Goal: Transaction & Acquisition: Book appointment/travel/reservation

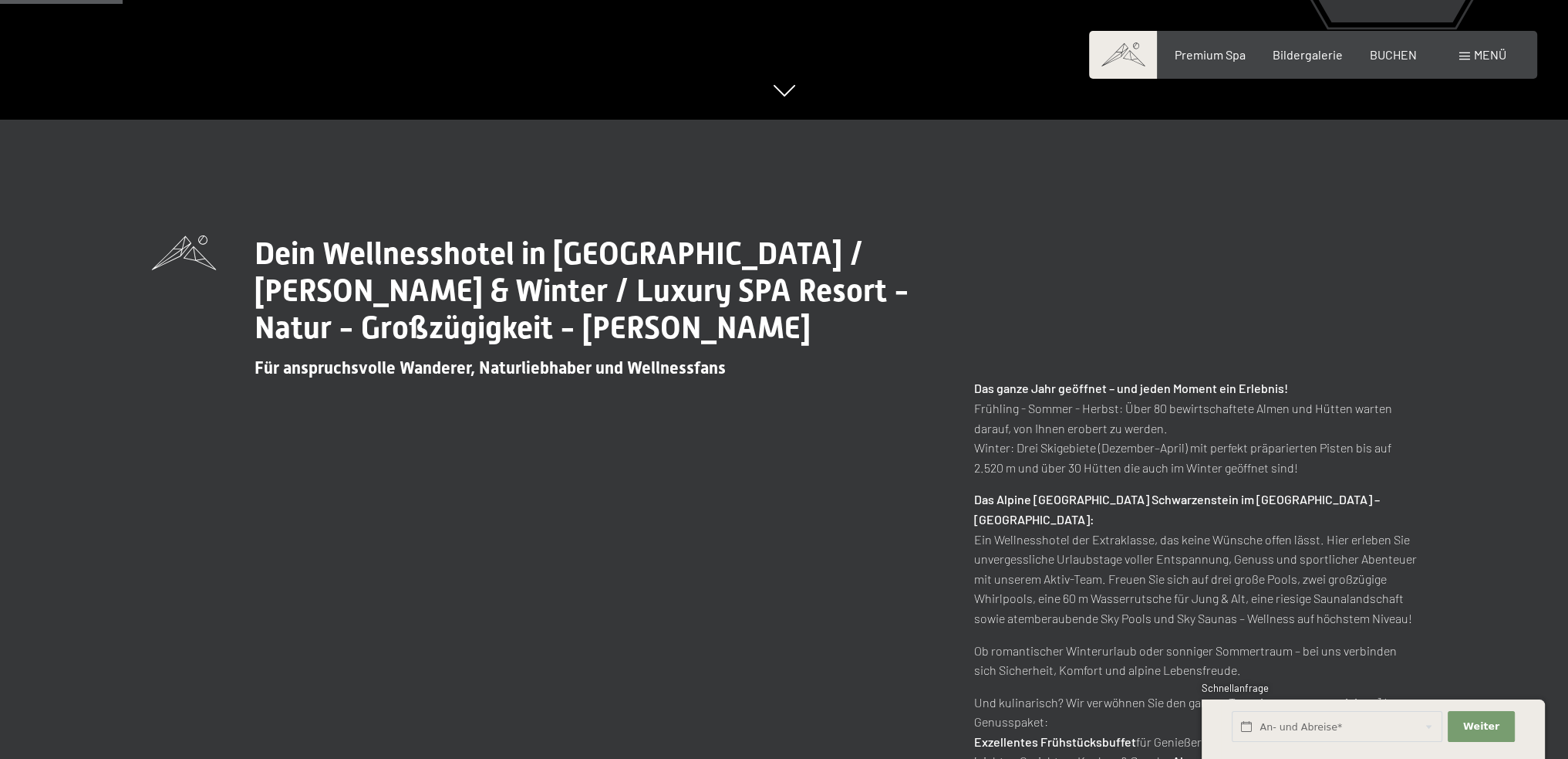
scroll to position [695, 0]
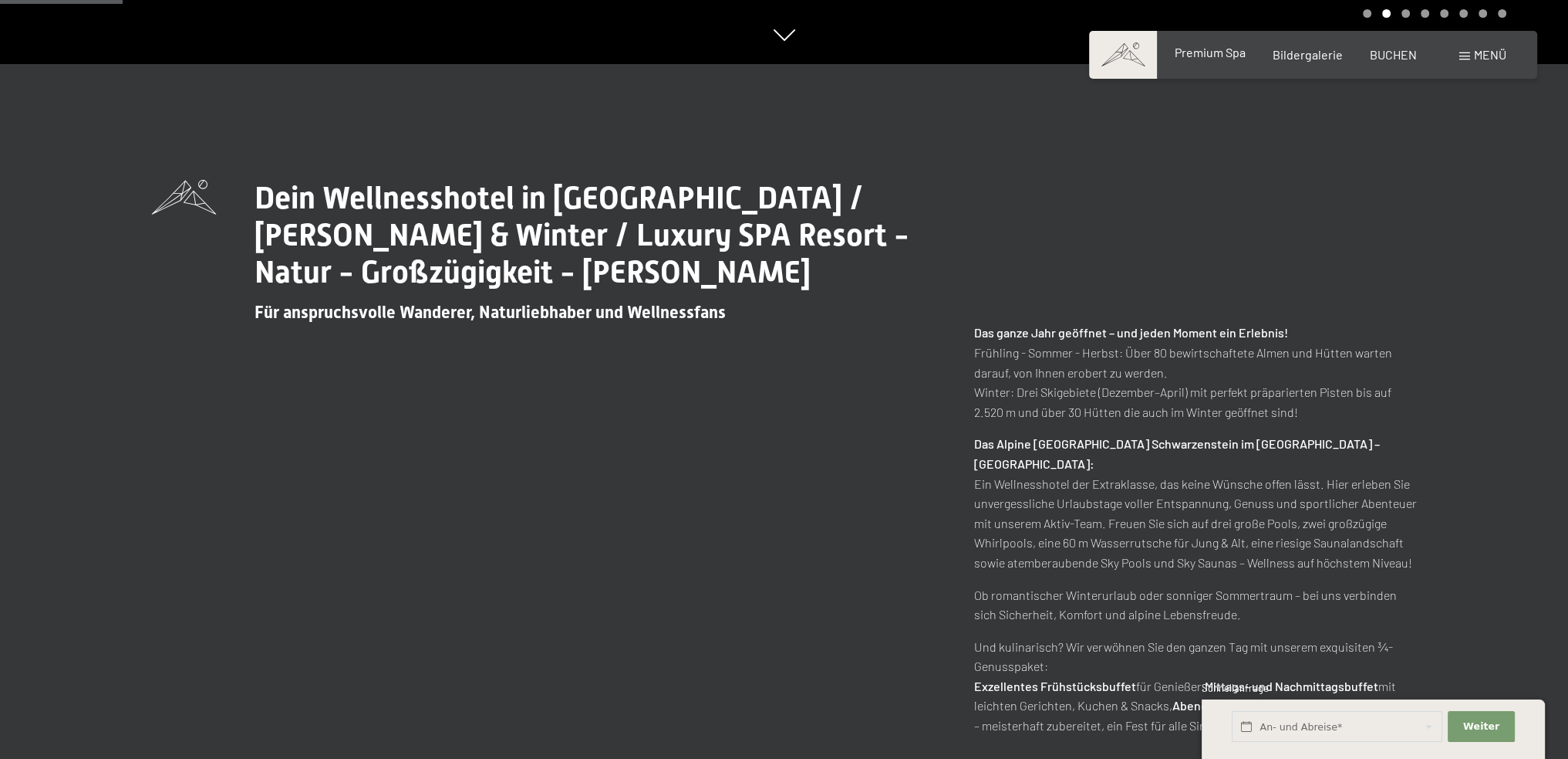
click at [1214, 55] on span "Premium Spa" at bounding box center [1209, 52] width 71 height 15
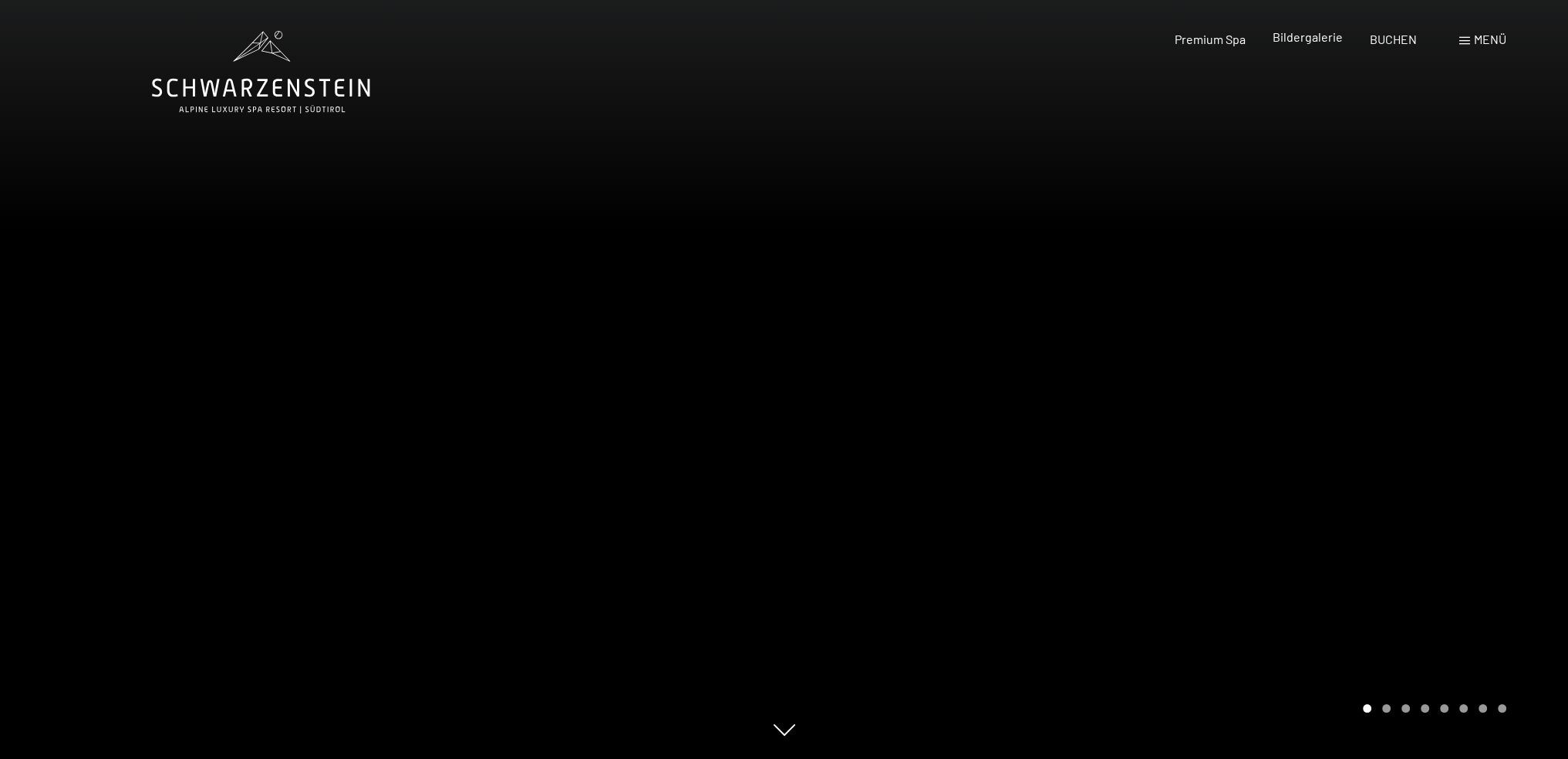
click at [1317, 40] on span "Bildergalerie" at bounding box center [1308, 36] width 71 height 15
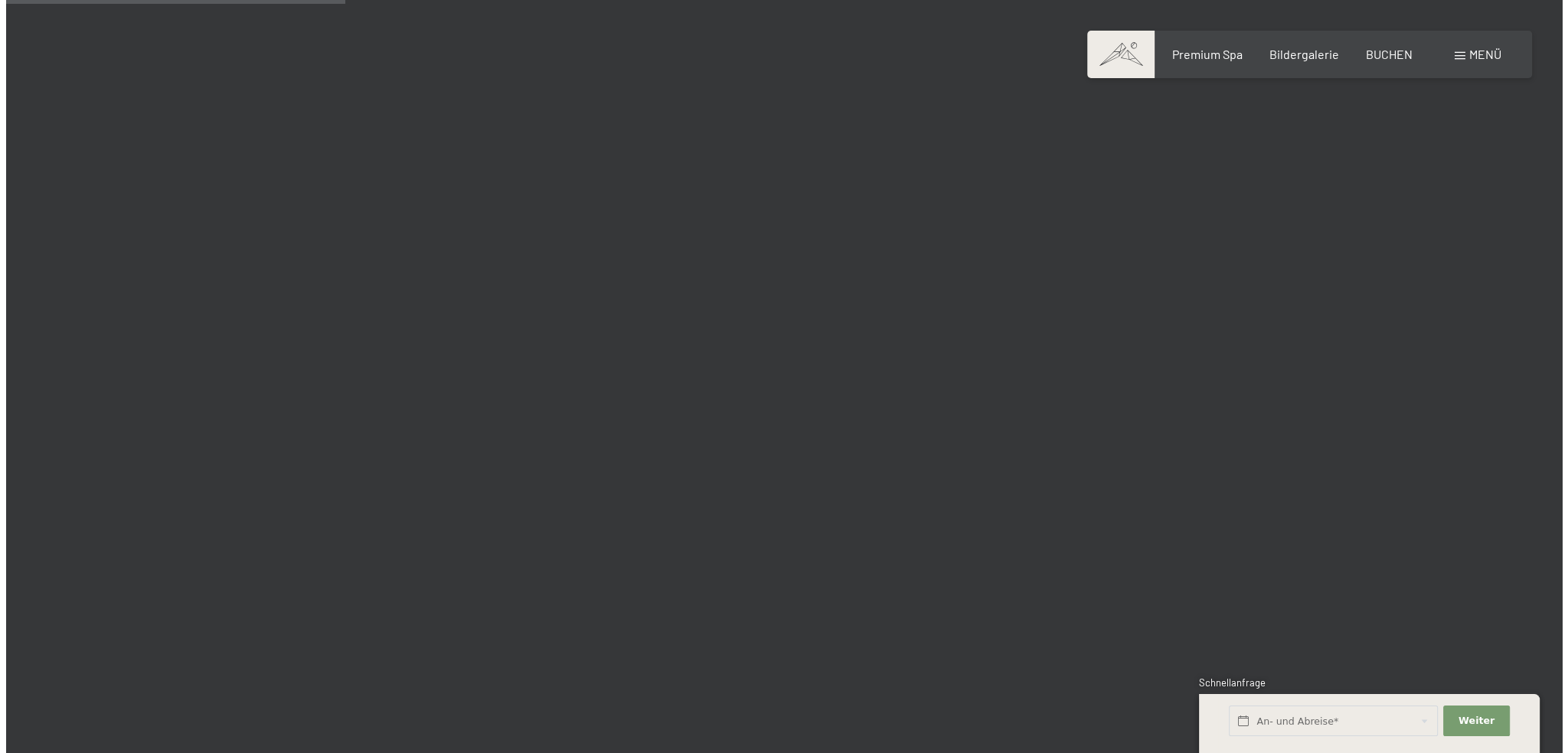
scroll to position [3905, 0]
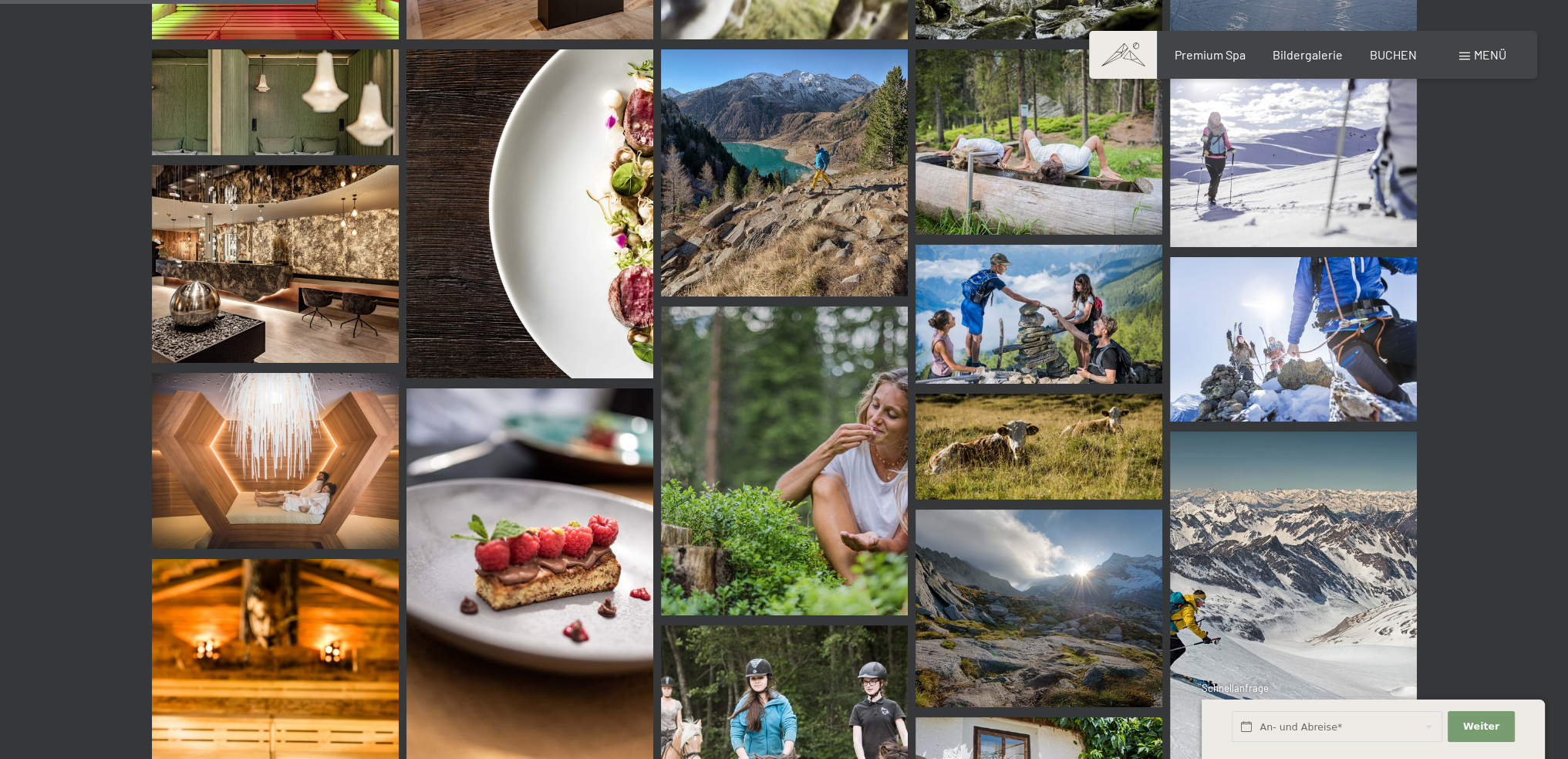
click at [1476, 56] on span "Menü" at bounding box center [1490, 54] width 32 height 15
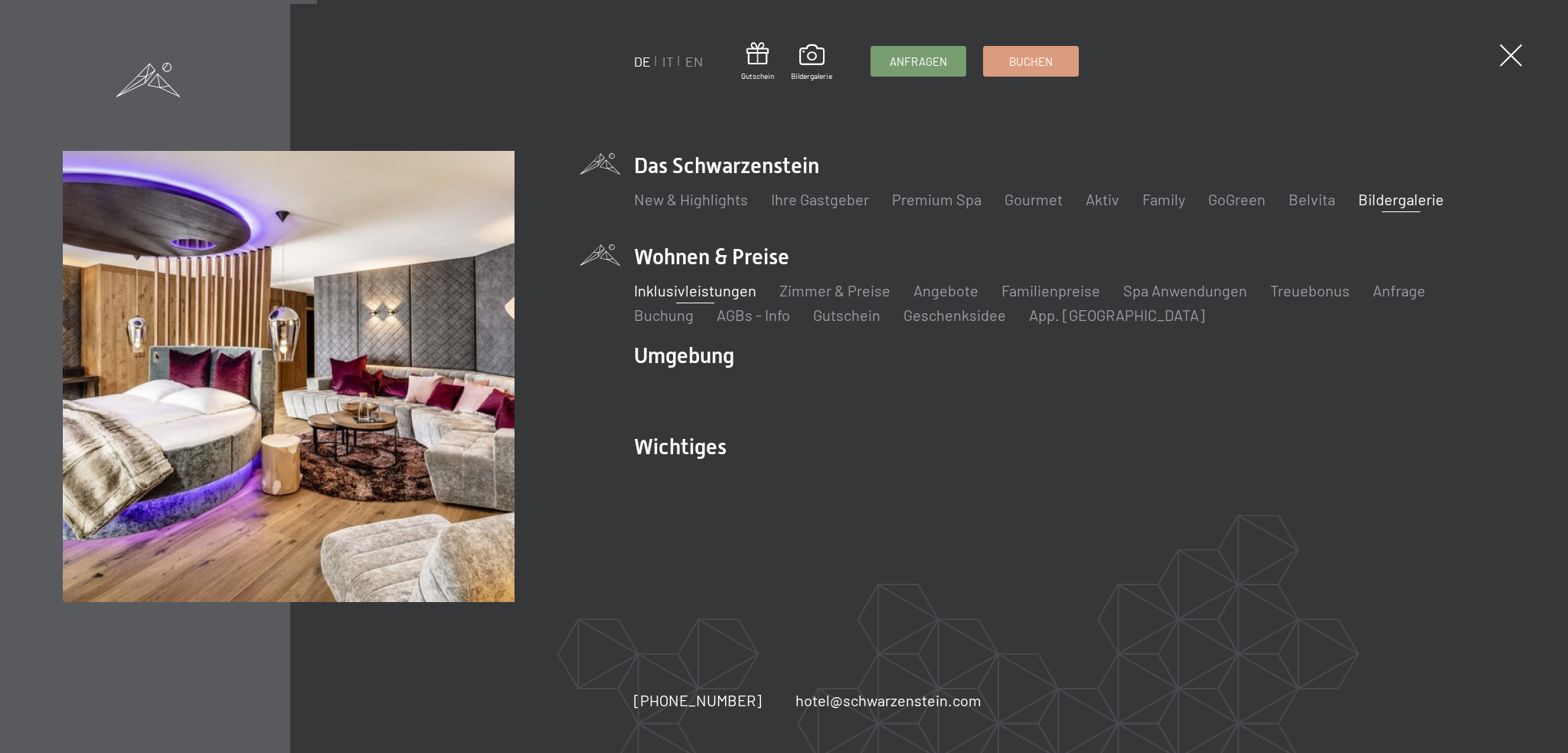
click at [691, 290] on link "Inklusivleistungen" at bounding box center [695, 290] width 122 height 19
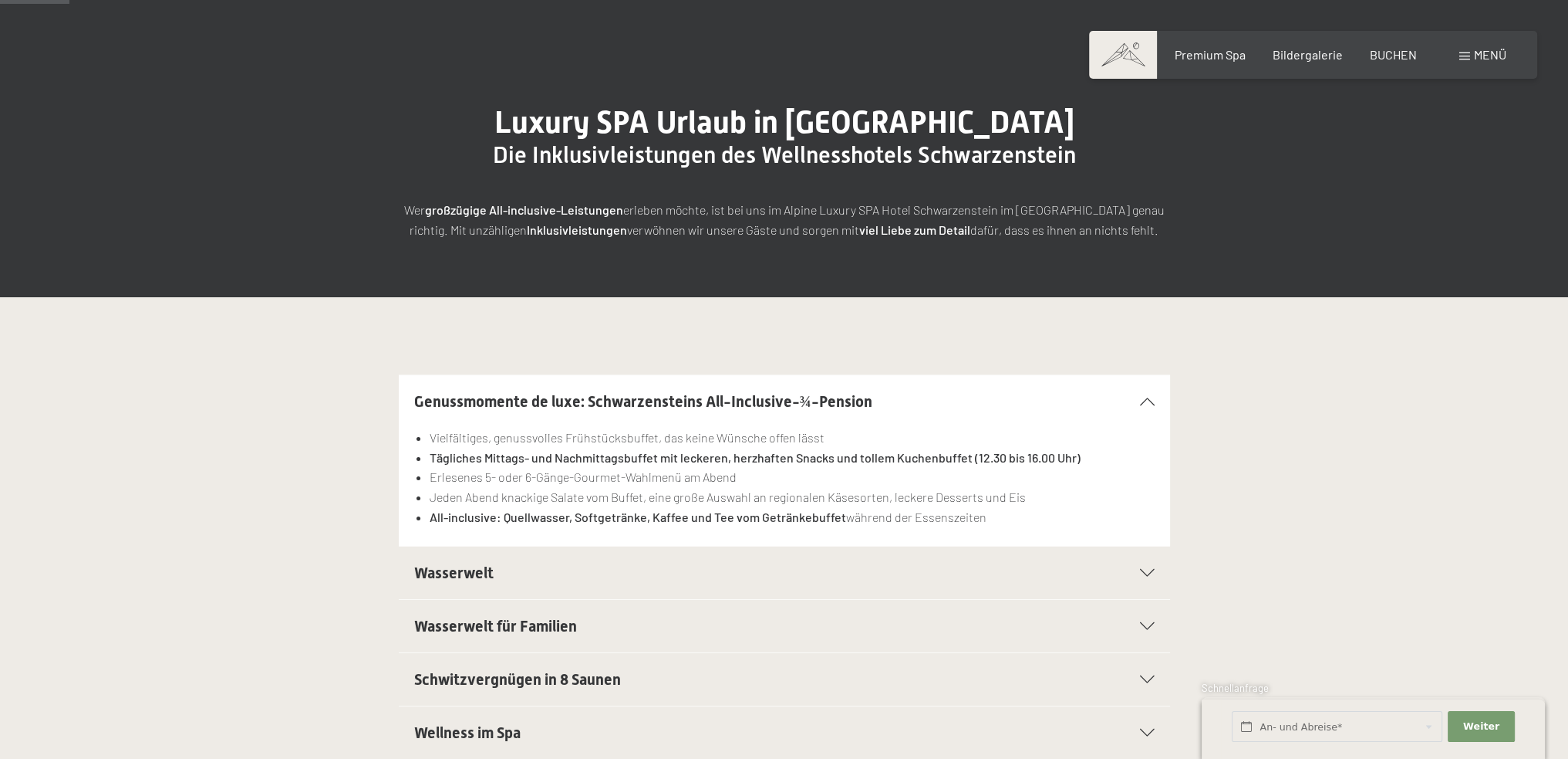
scroll to position [154, 0]
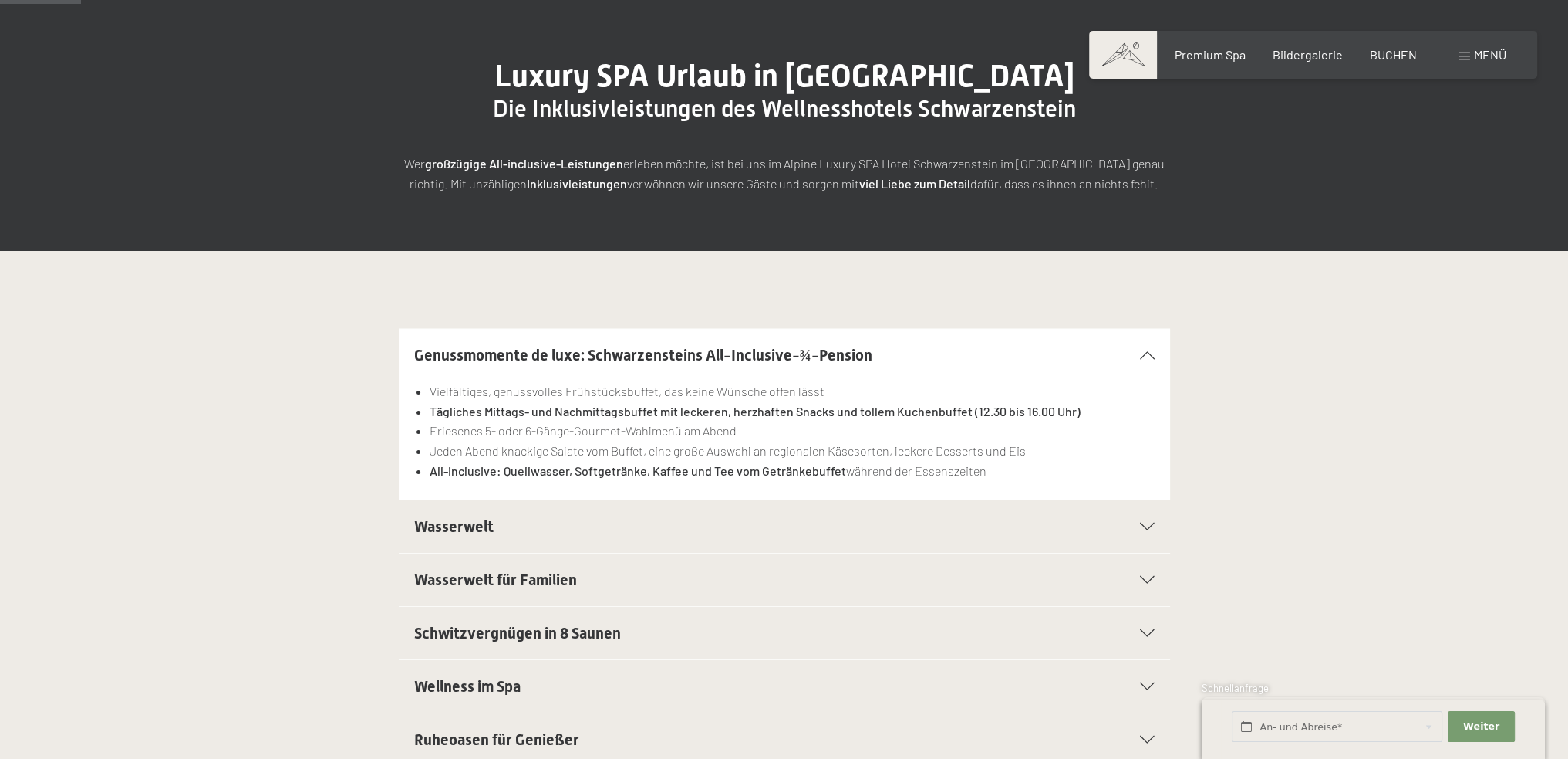
click at [1146, 538] on div "Wasserwelt" at bounding box center [784, 526] width 741 height 53
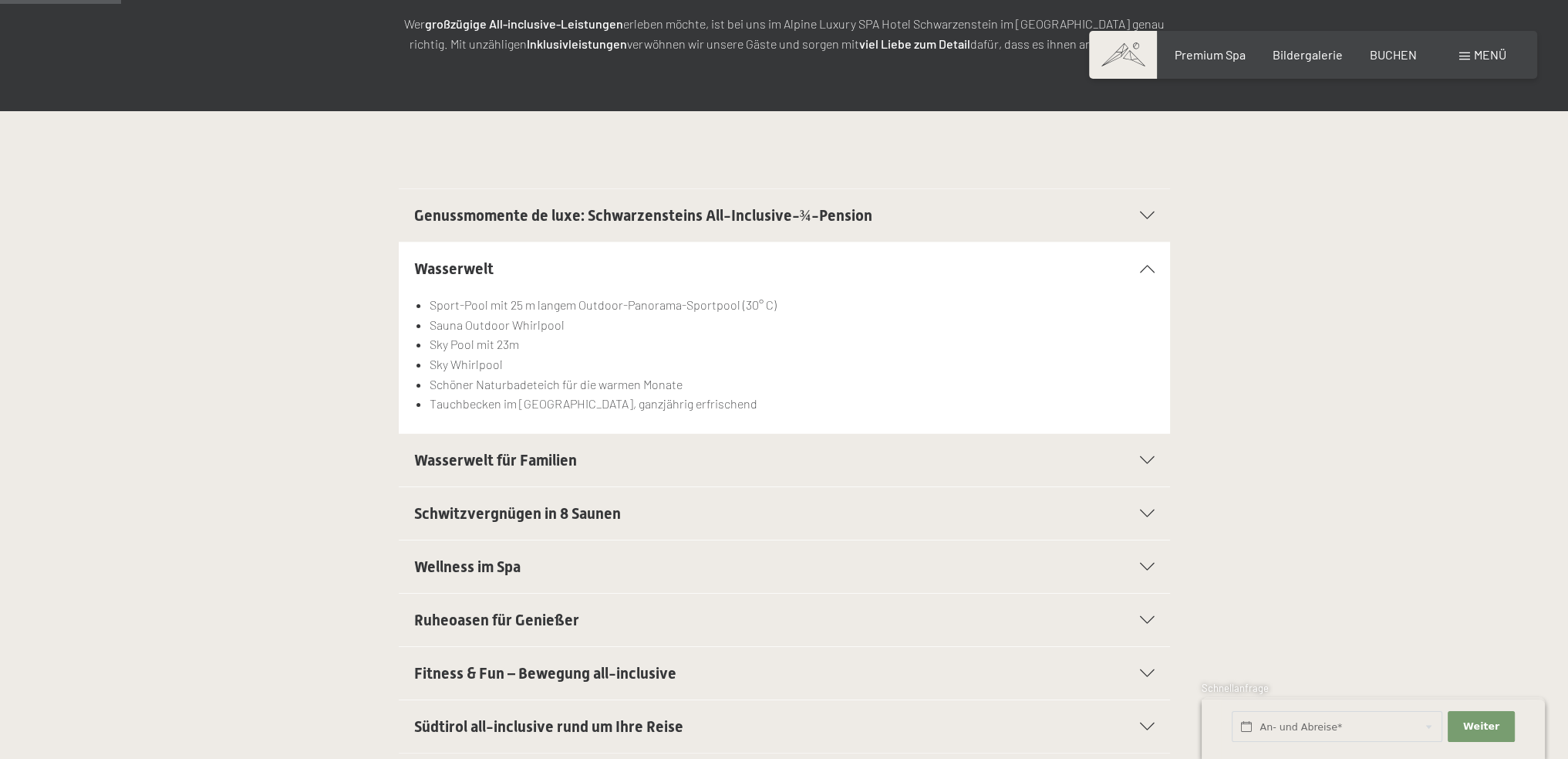
scroll to position [309, 0]
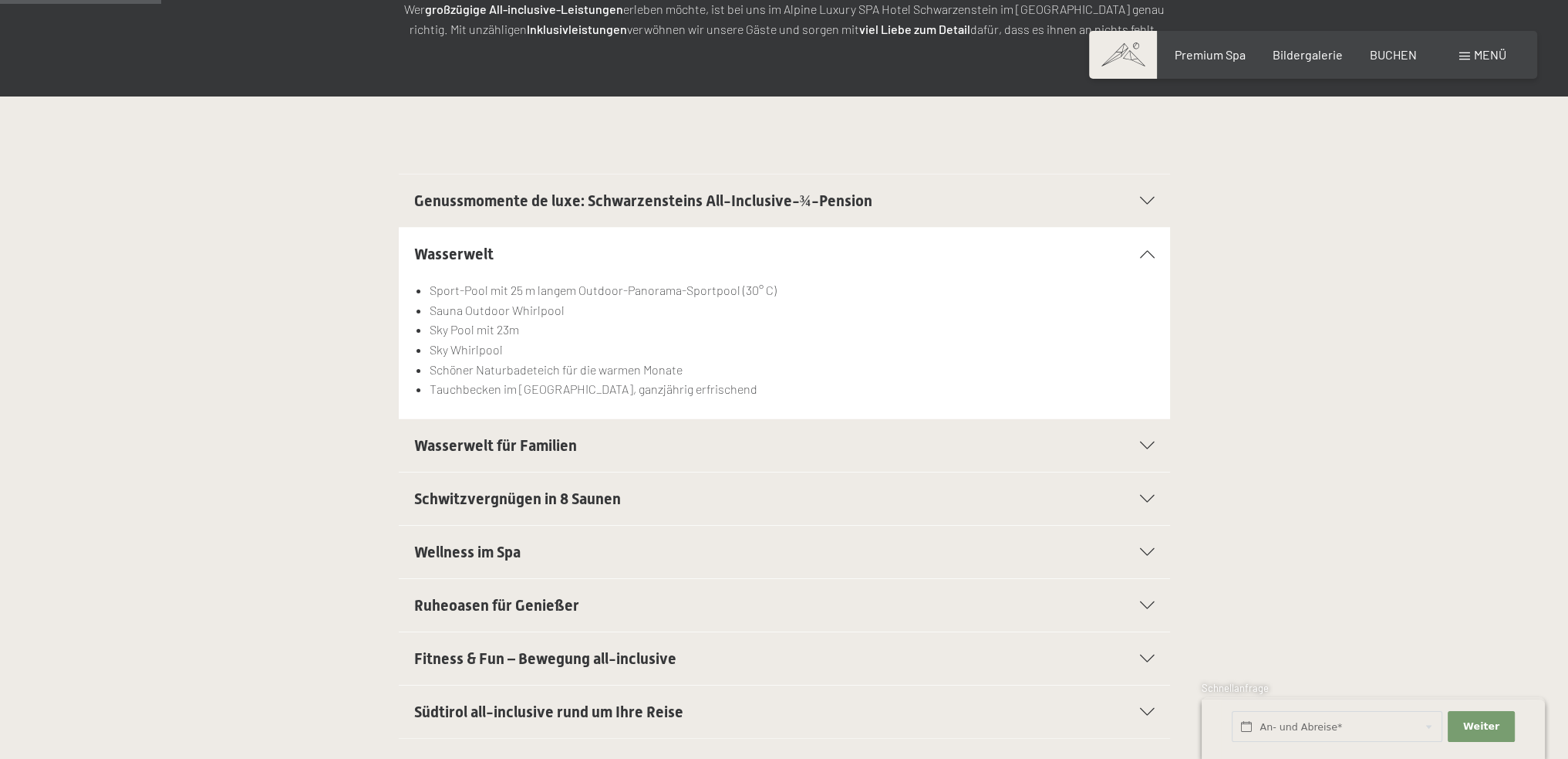
click at [1141, 549] on icon at bounding box center [1147, 552] width 15 height 8
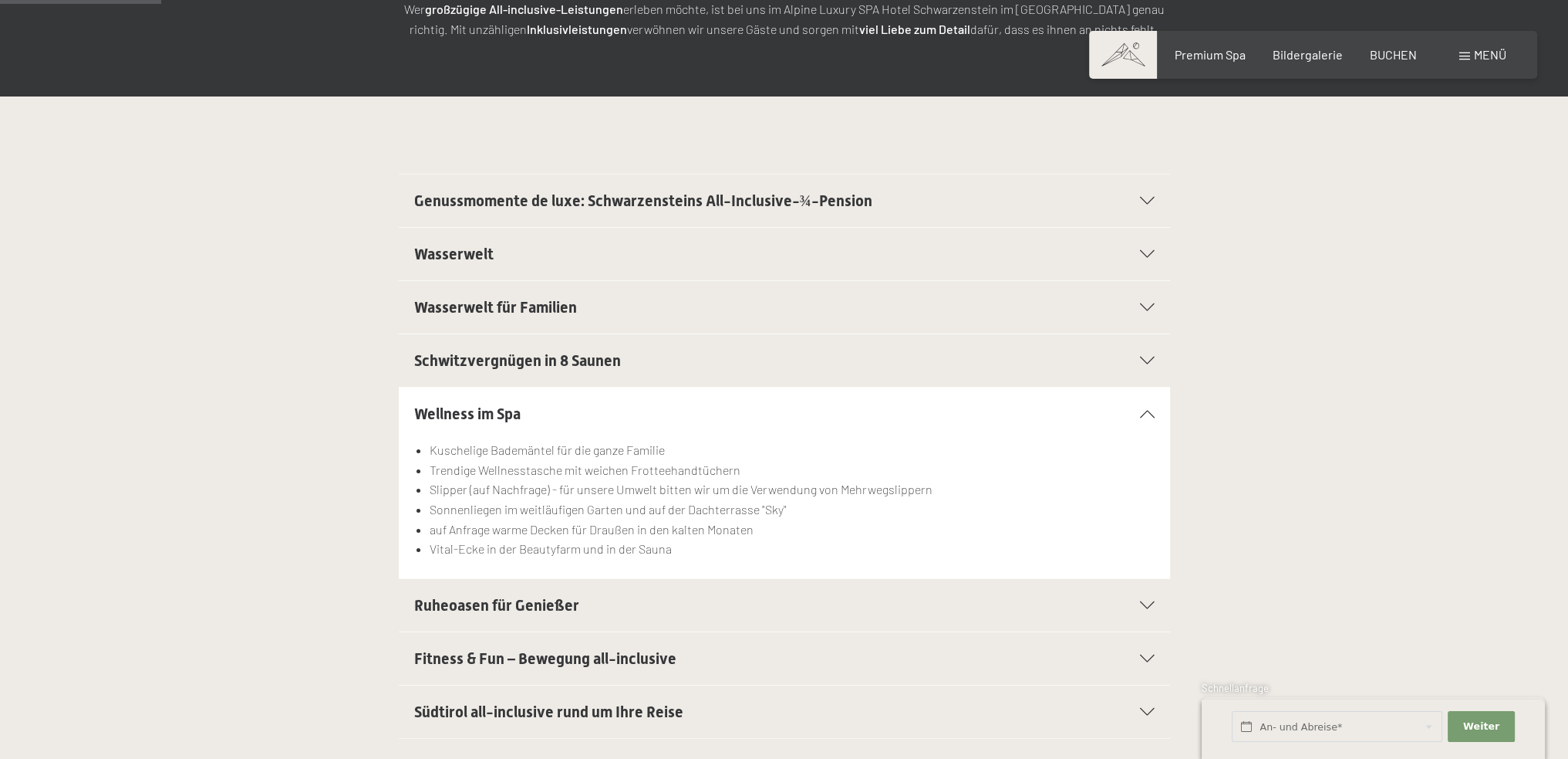
click at [652, 351] on h2 "Schwitzvergnügen in 8 Saunen" at bounding box center [748, 361] width 666 height 22
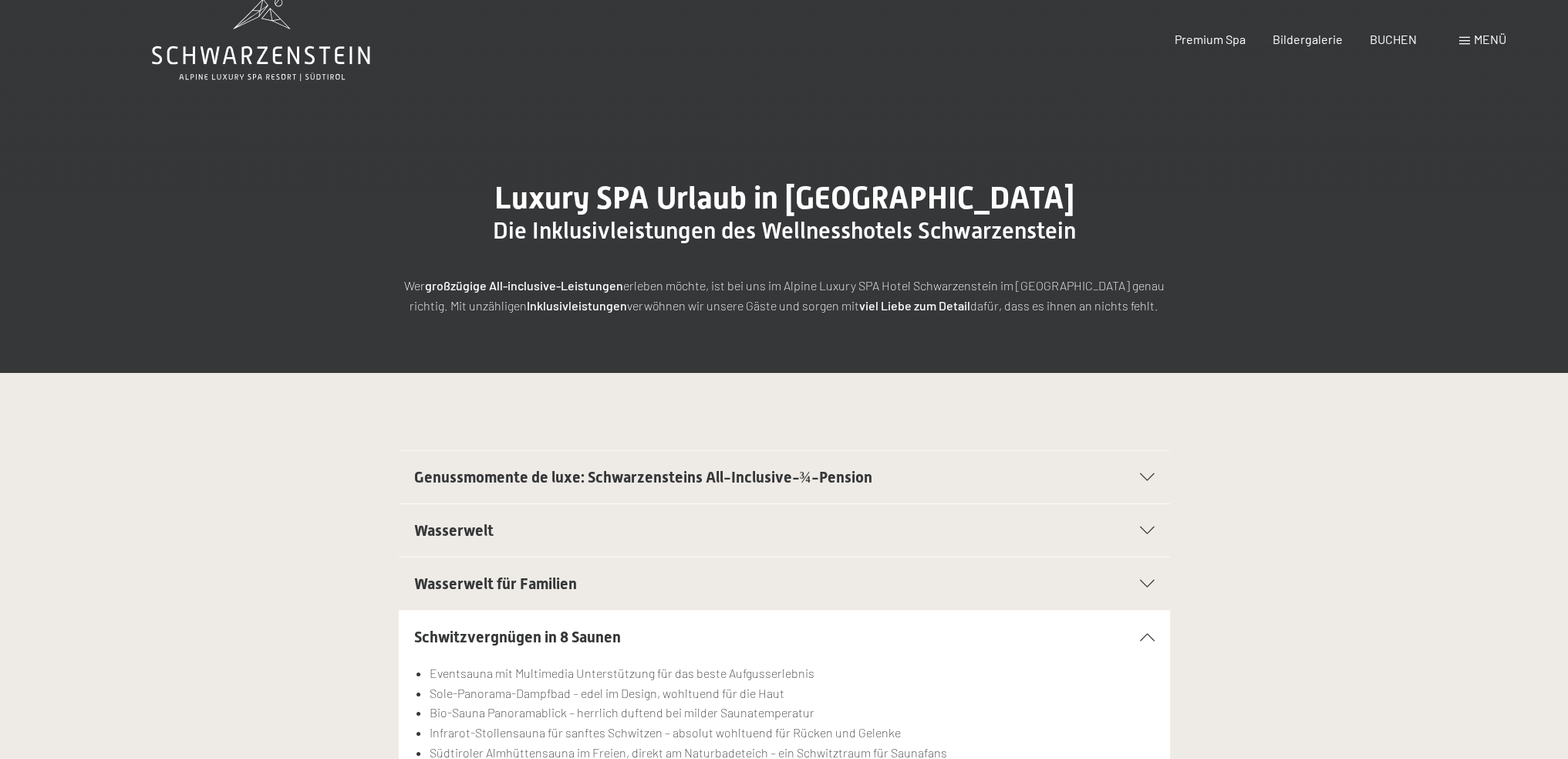
scroll to position [0, 0]
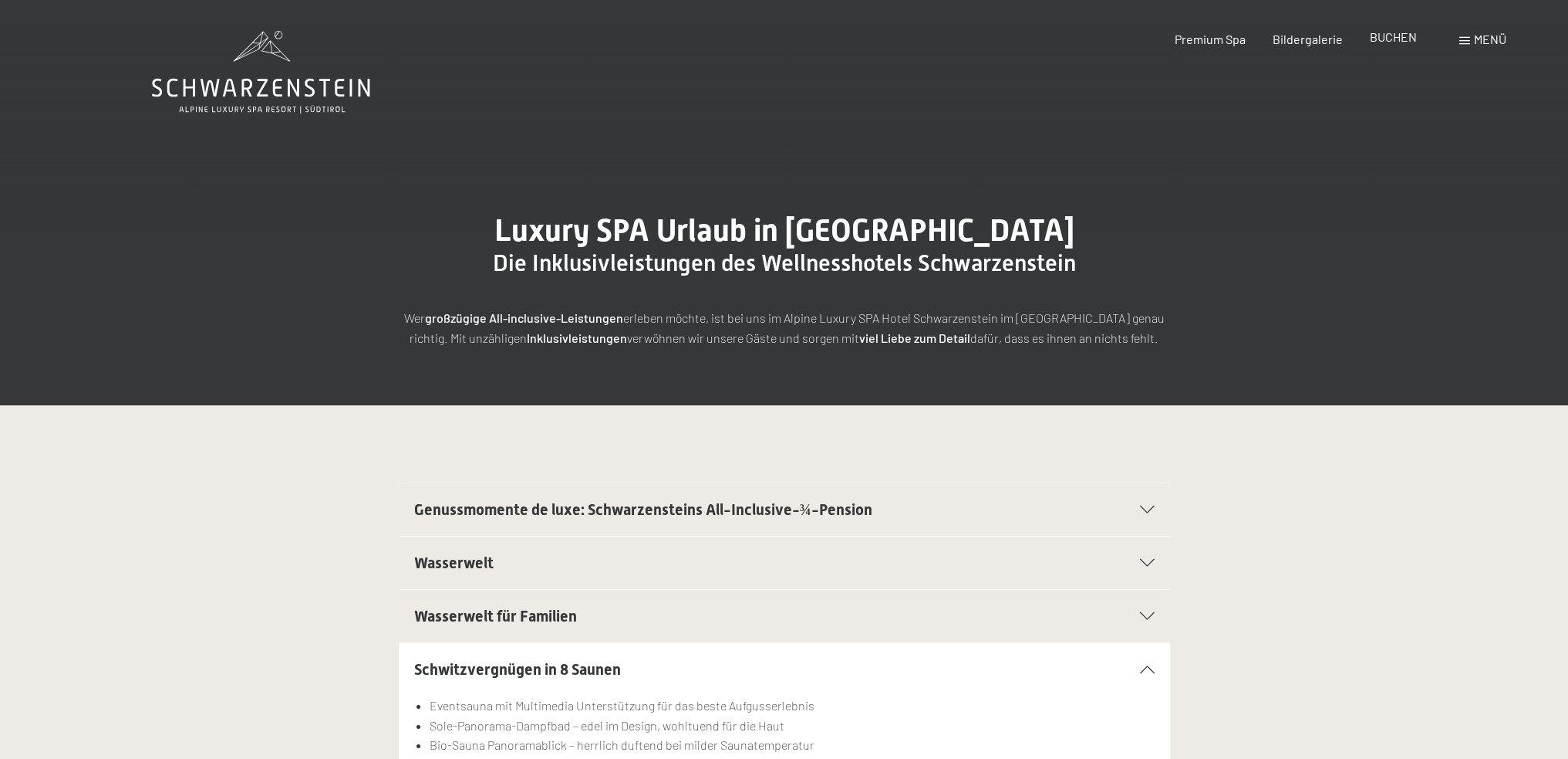
click at [1400, 40] on span "BUCHEN" at bounding box center [1393, 36] width 47 height 15
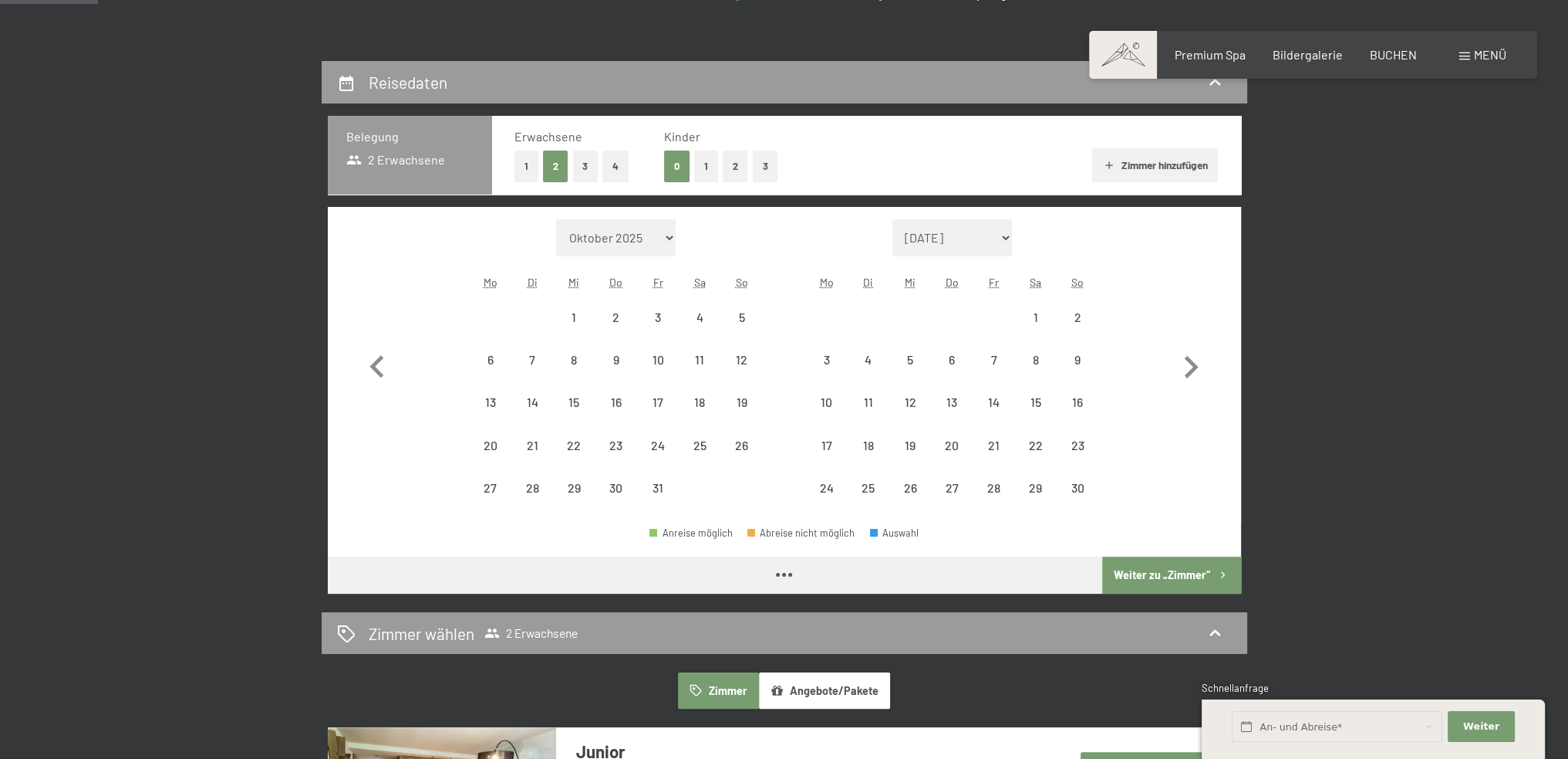
scroll to position [309, 0]
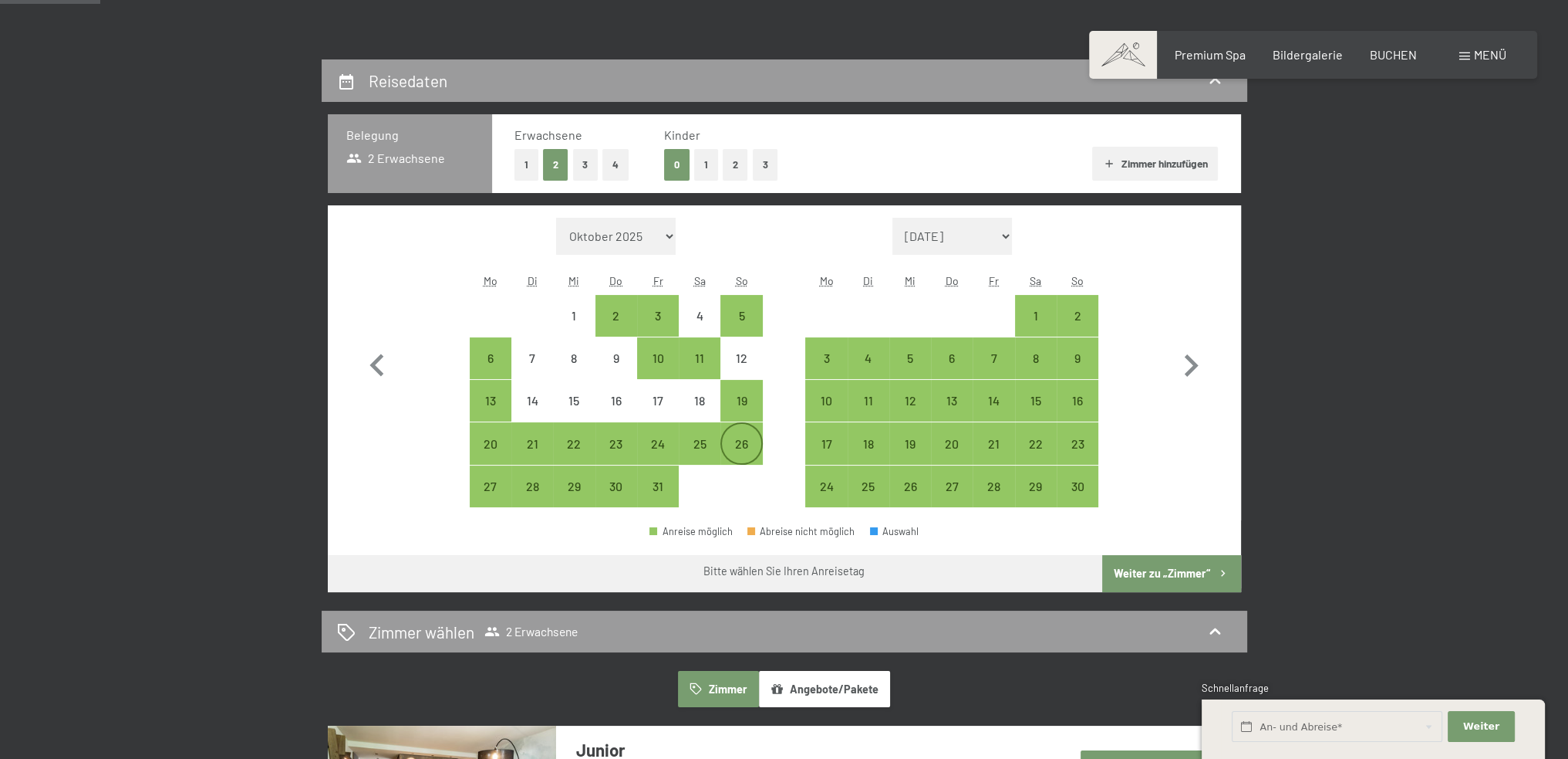
click at [737, 447] on div "26" at bounding box center [741, 456] width 38 height 38
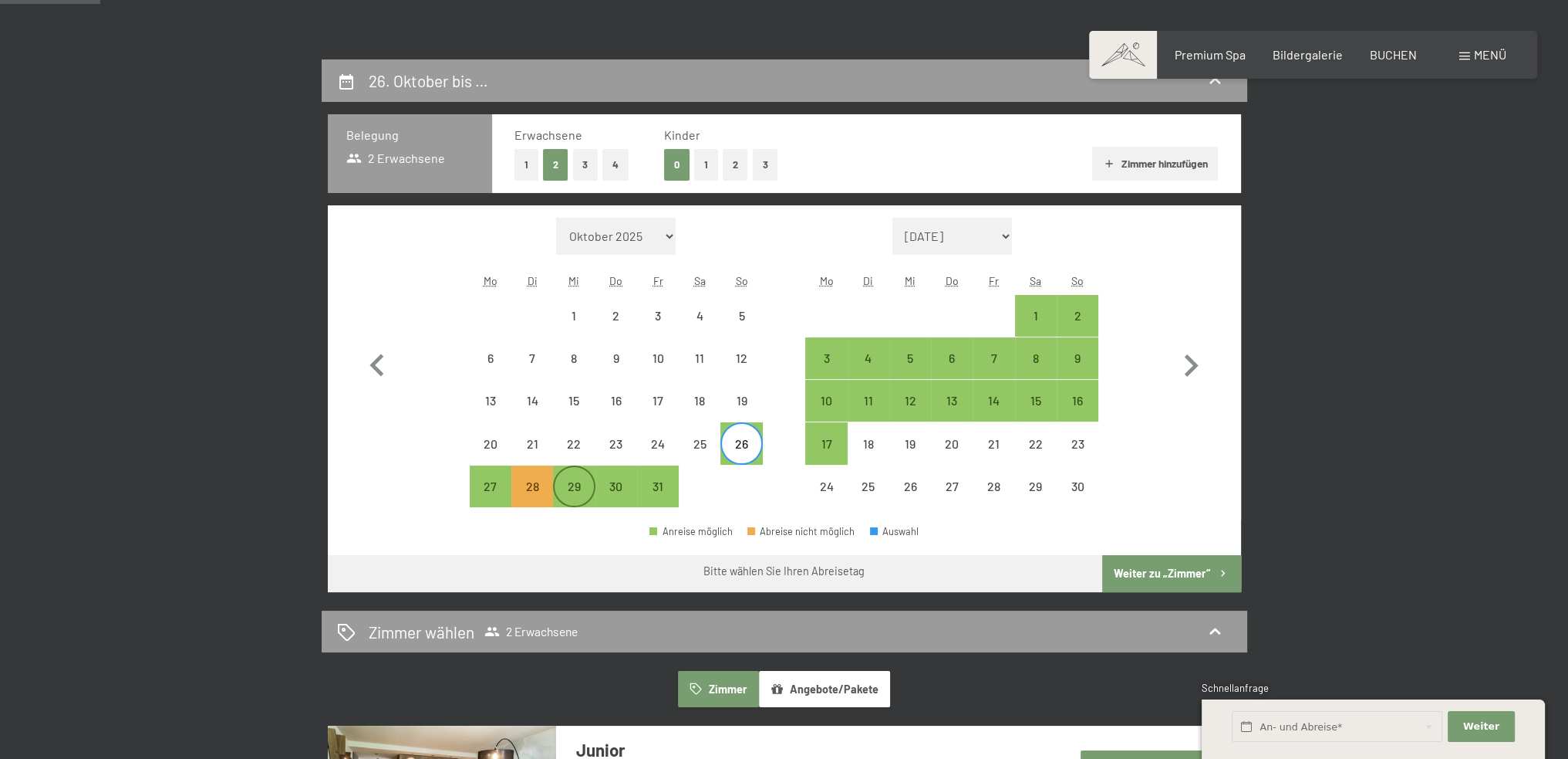
click at [578, 496] on div "29" at bounding box center [574, 499] width 38 height 38
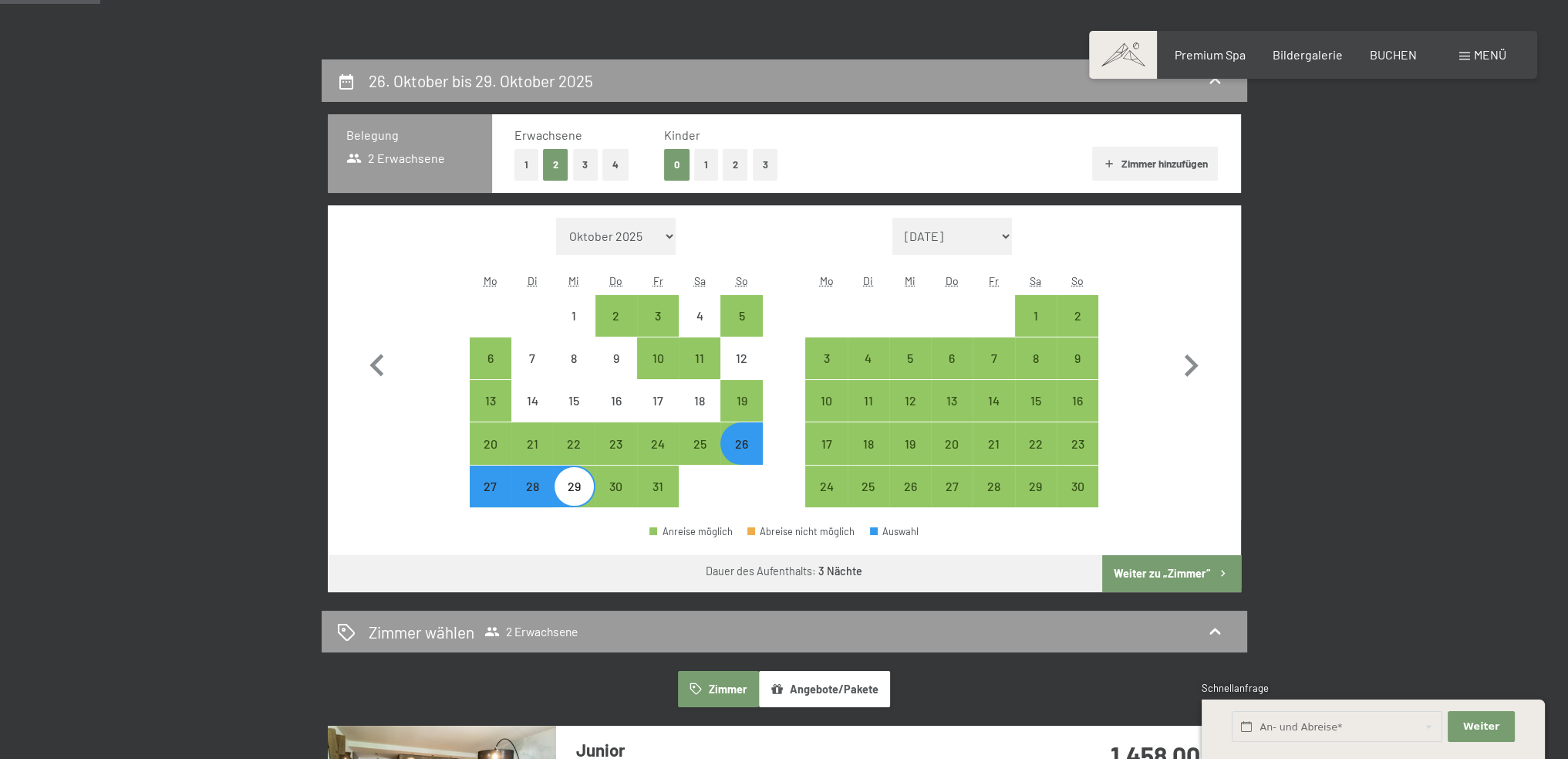
click at [492, 499] on div "27" at bounding box center [490, 499] width 38 height 38
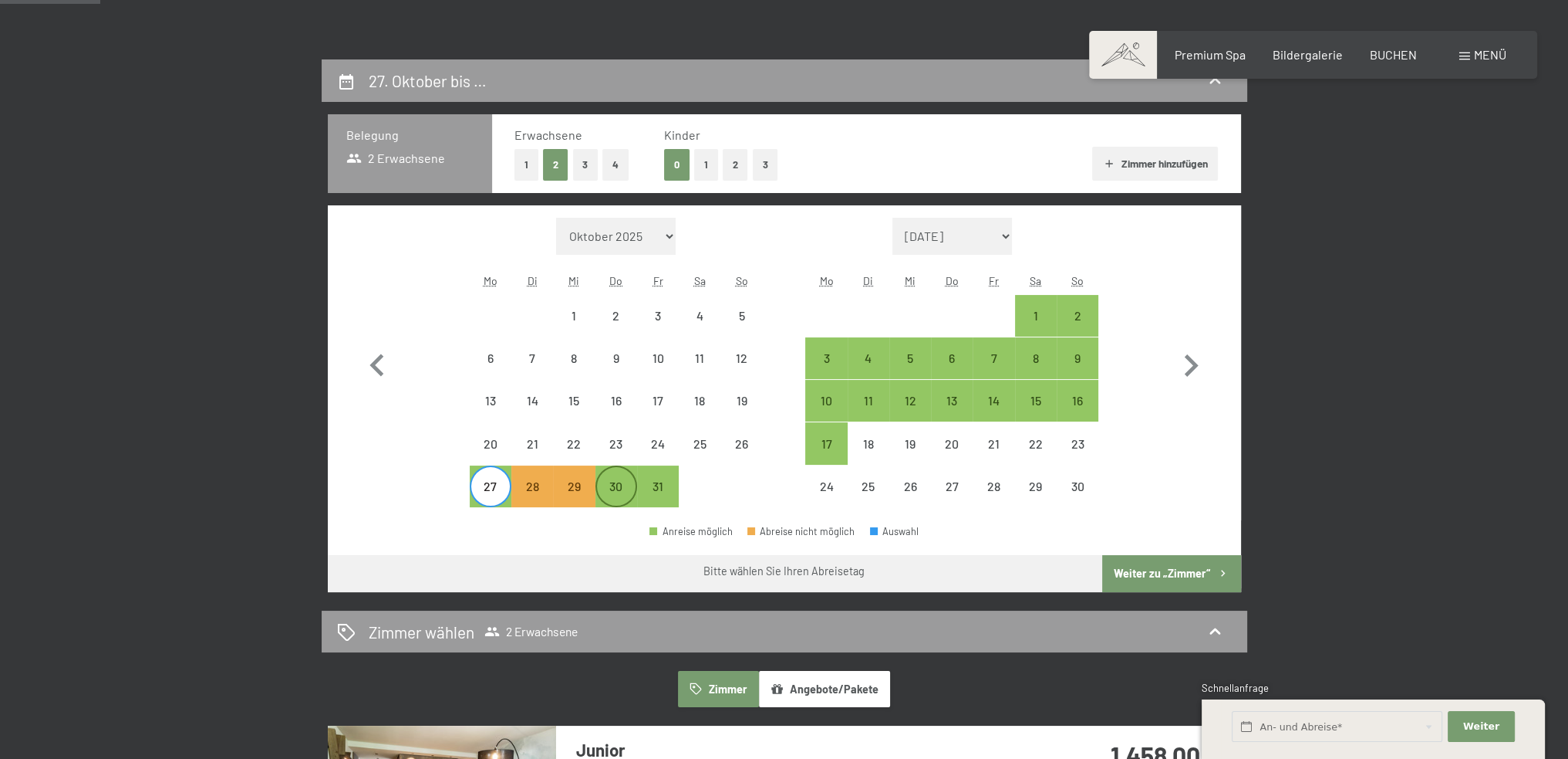
click at [620, 484] on div "30" at bounding box center [616, 499] width 38 height 38
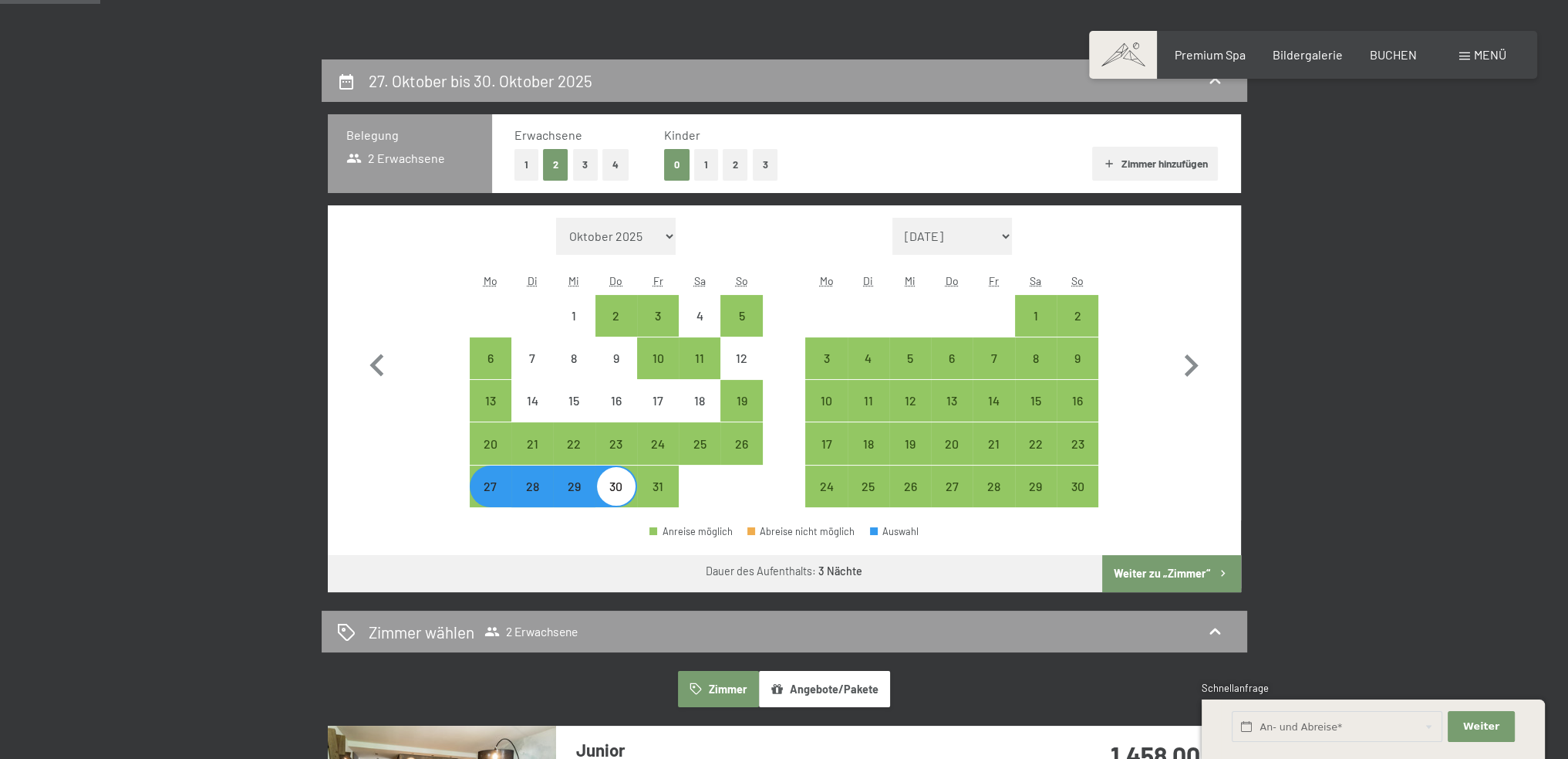
click at [1166, 568] on button "Weiter zu „Zimmer“" at bounding box center [1171, 573] width 138 height 37
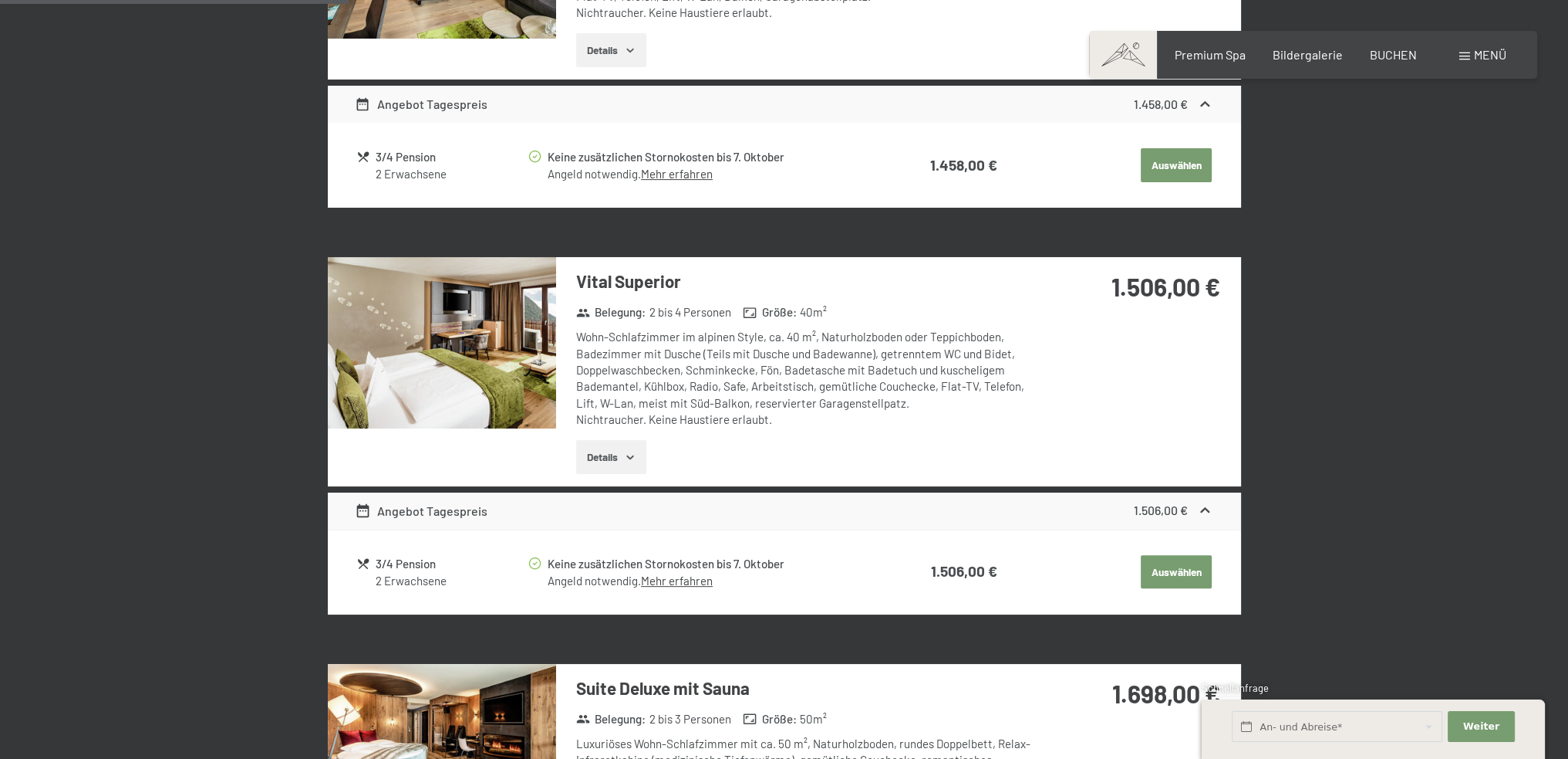
scroll to position [986, 0]
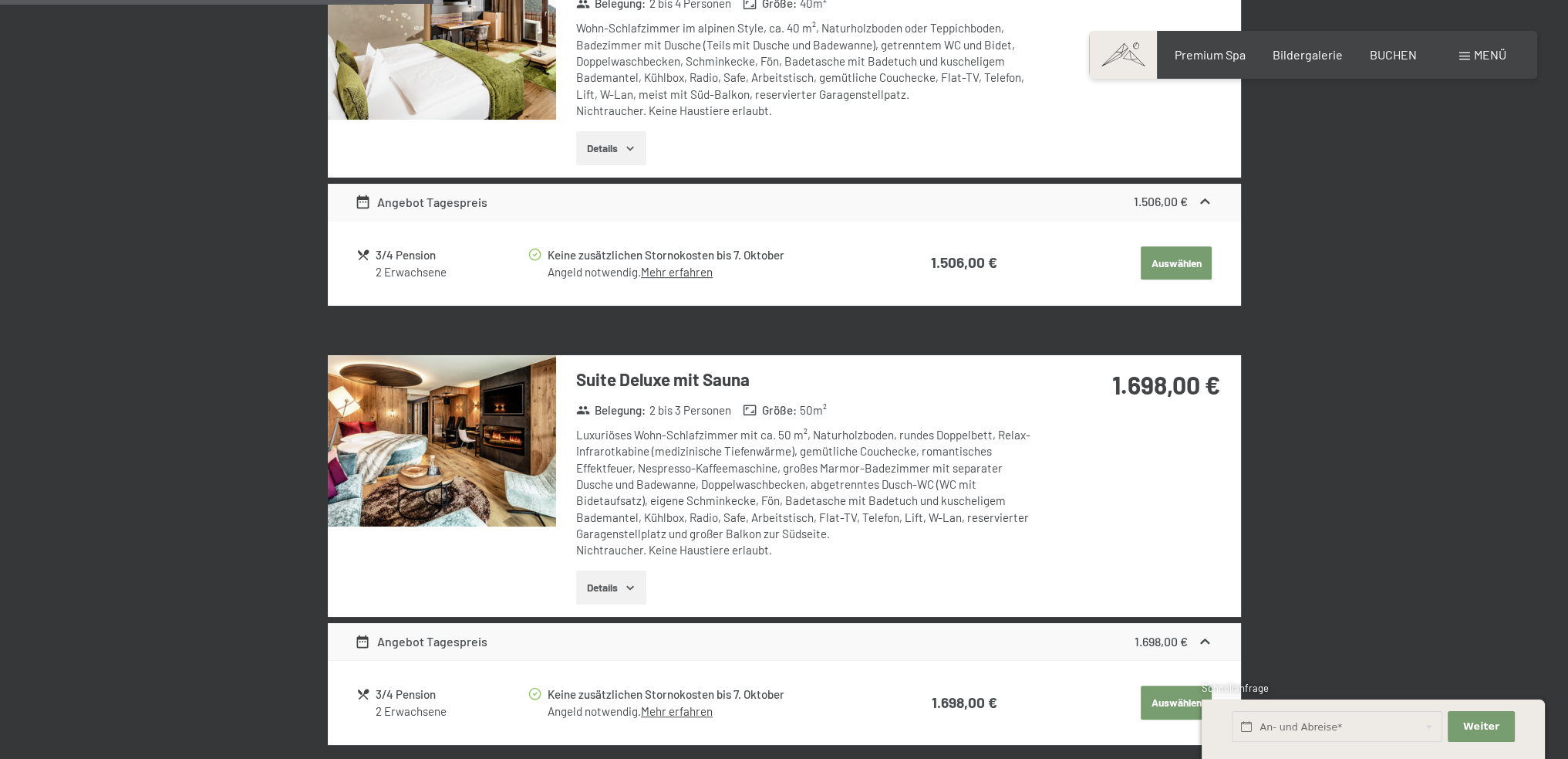
click at [491, 456] on img at bounding box center [441, 441] width 228 height 172
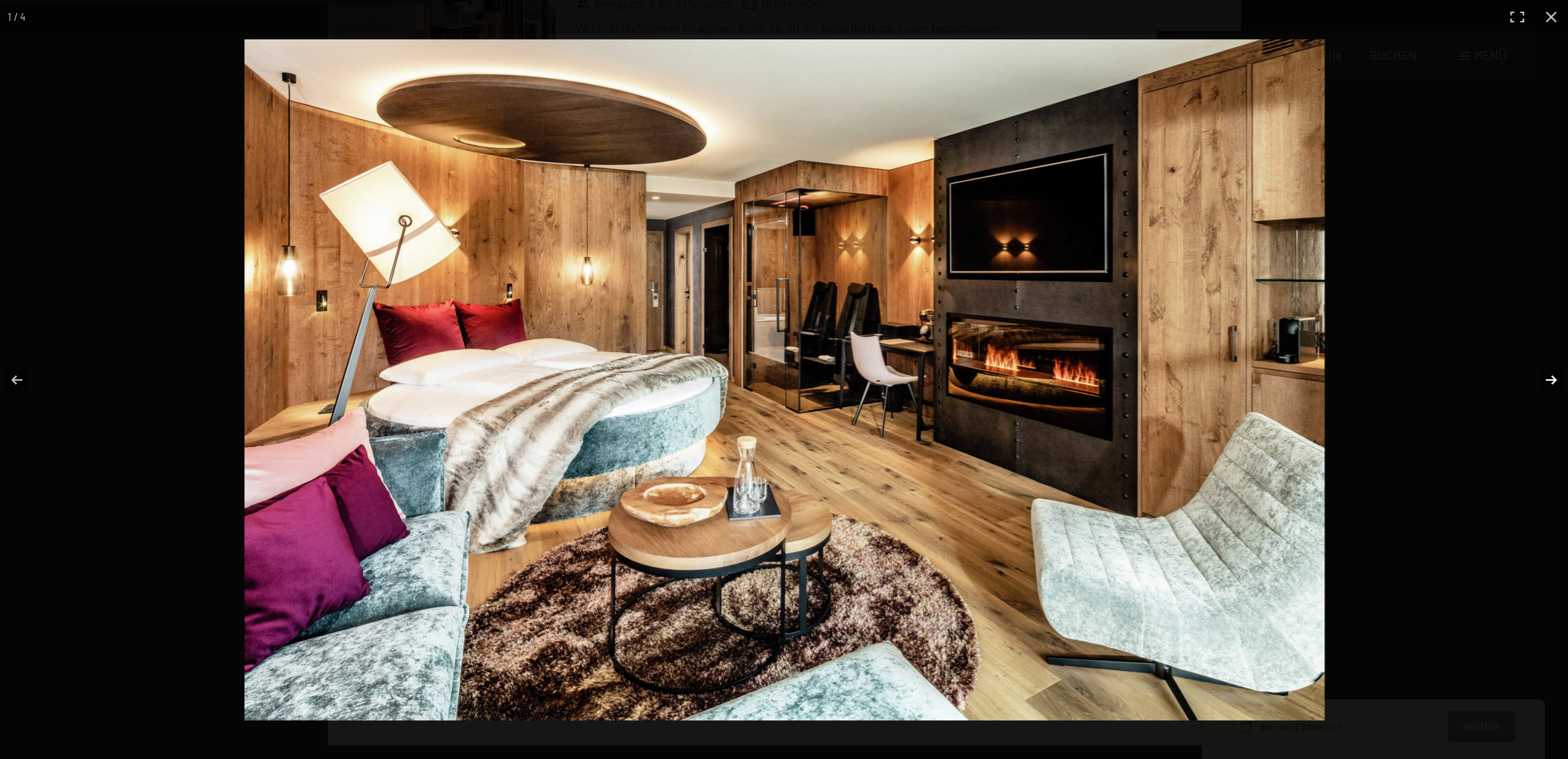
click at [1549, 372] on button "button" at bounding box center [1541, 380] width 54 height 77
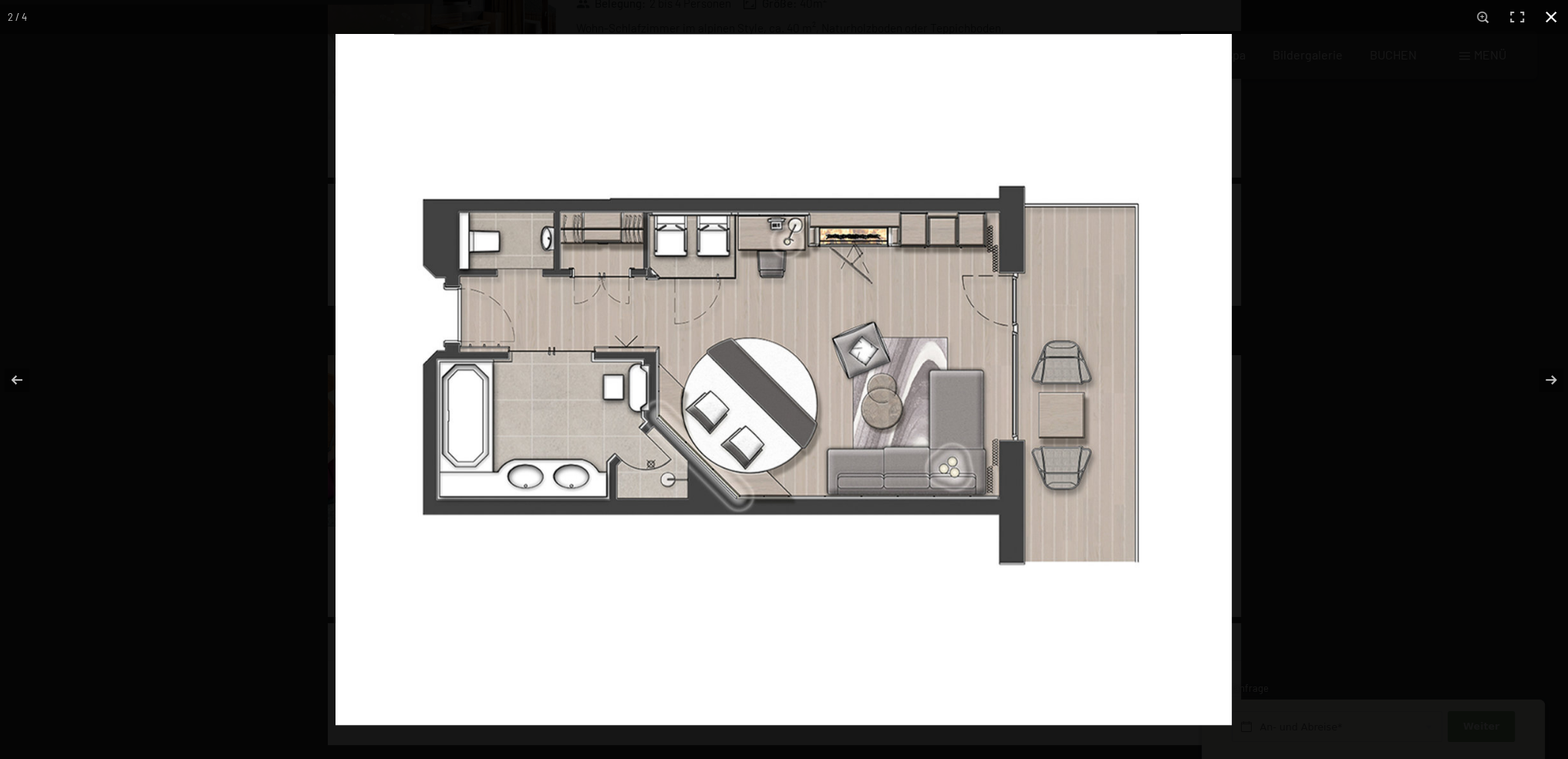
click at [1558, 16] on button "button" at bounding box center [1551, 16] width 34 height 34
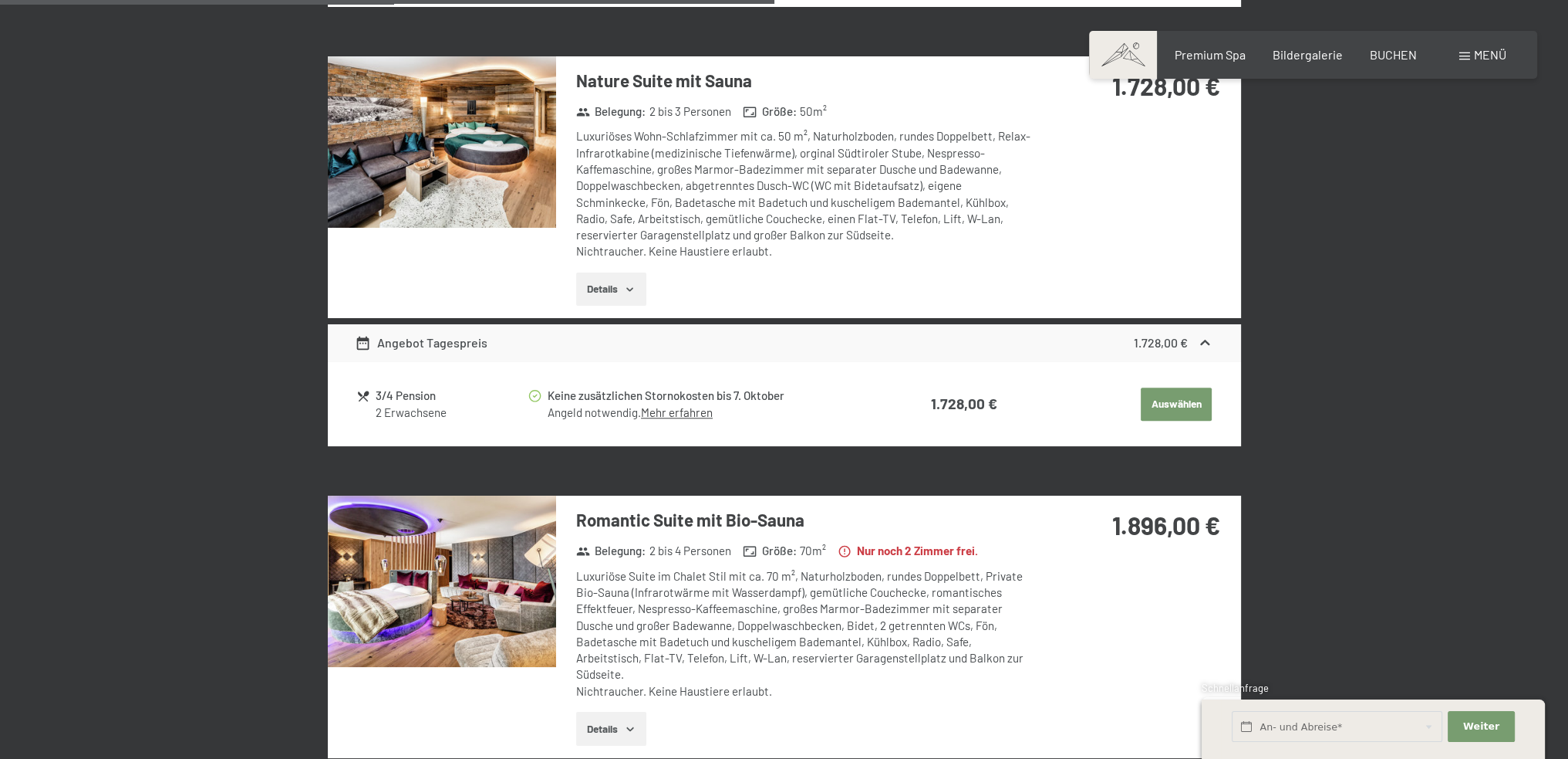
scroll to position [1835, 0]
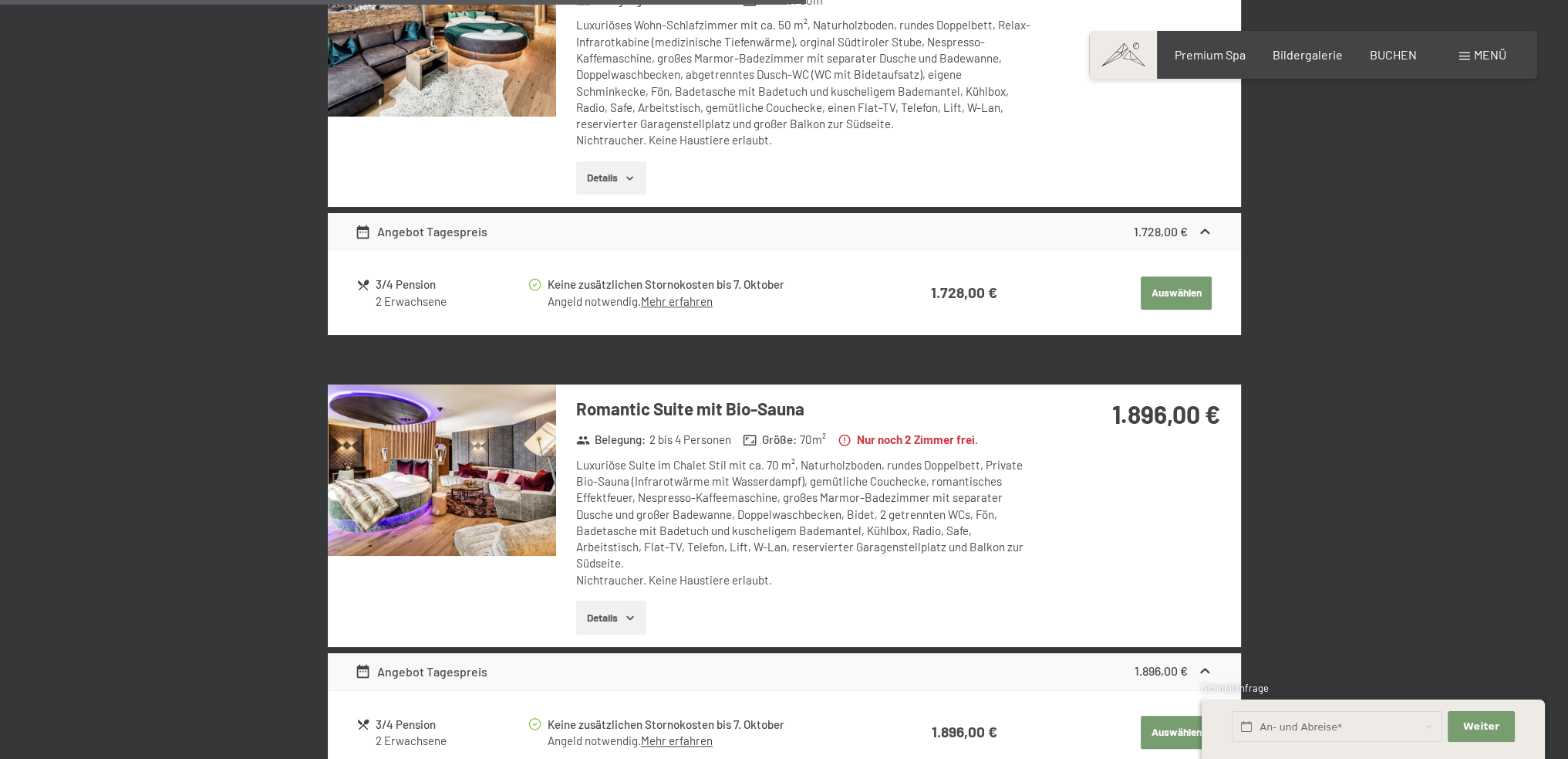
click at [538, 478] on img at bounding box center [441, 470] width 228 height 172
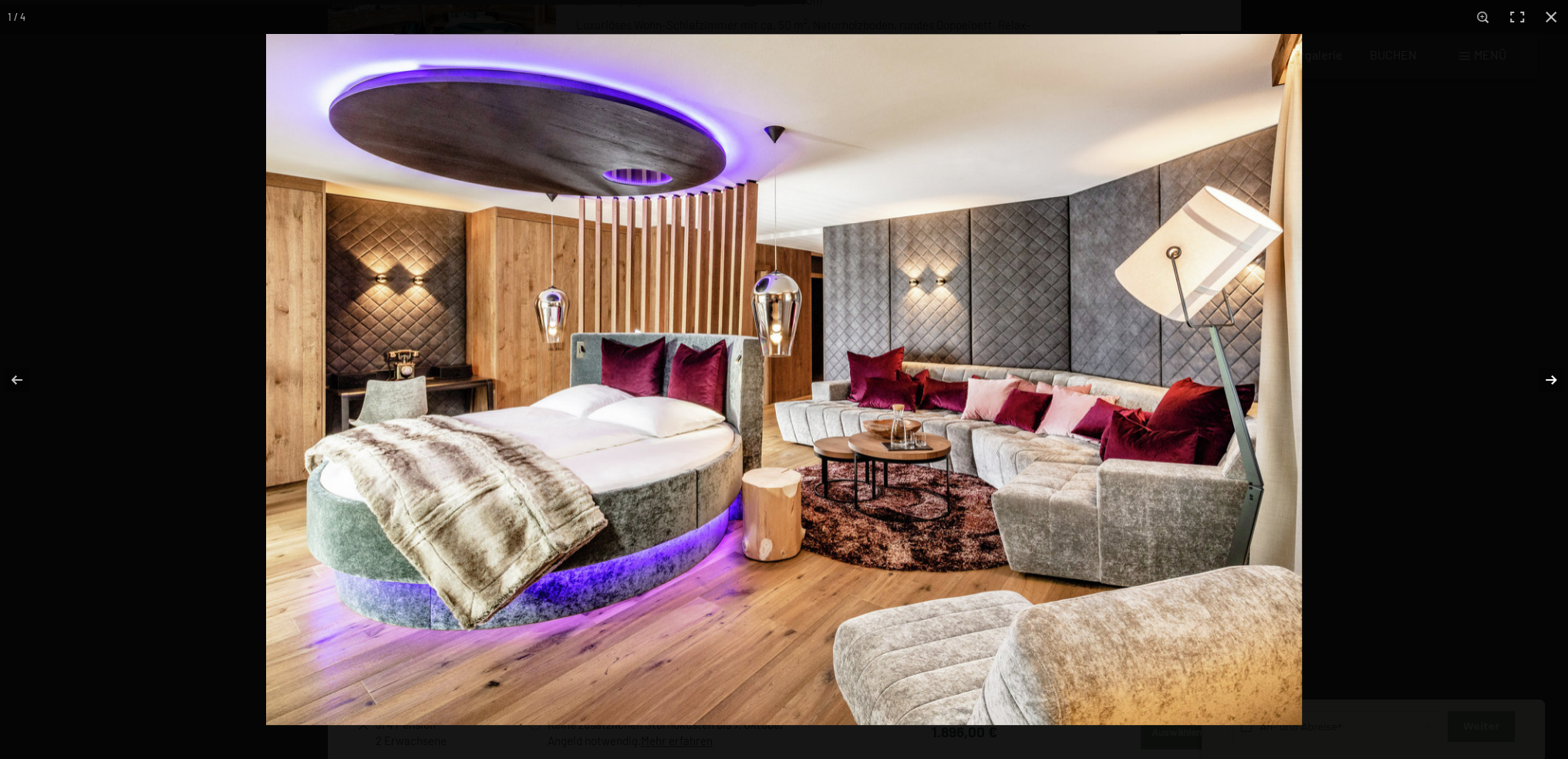
click at [1551, 383] on button "button" at bounding box center [1541, 380] width 54 height 77
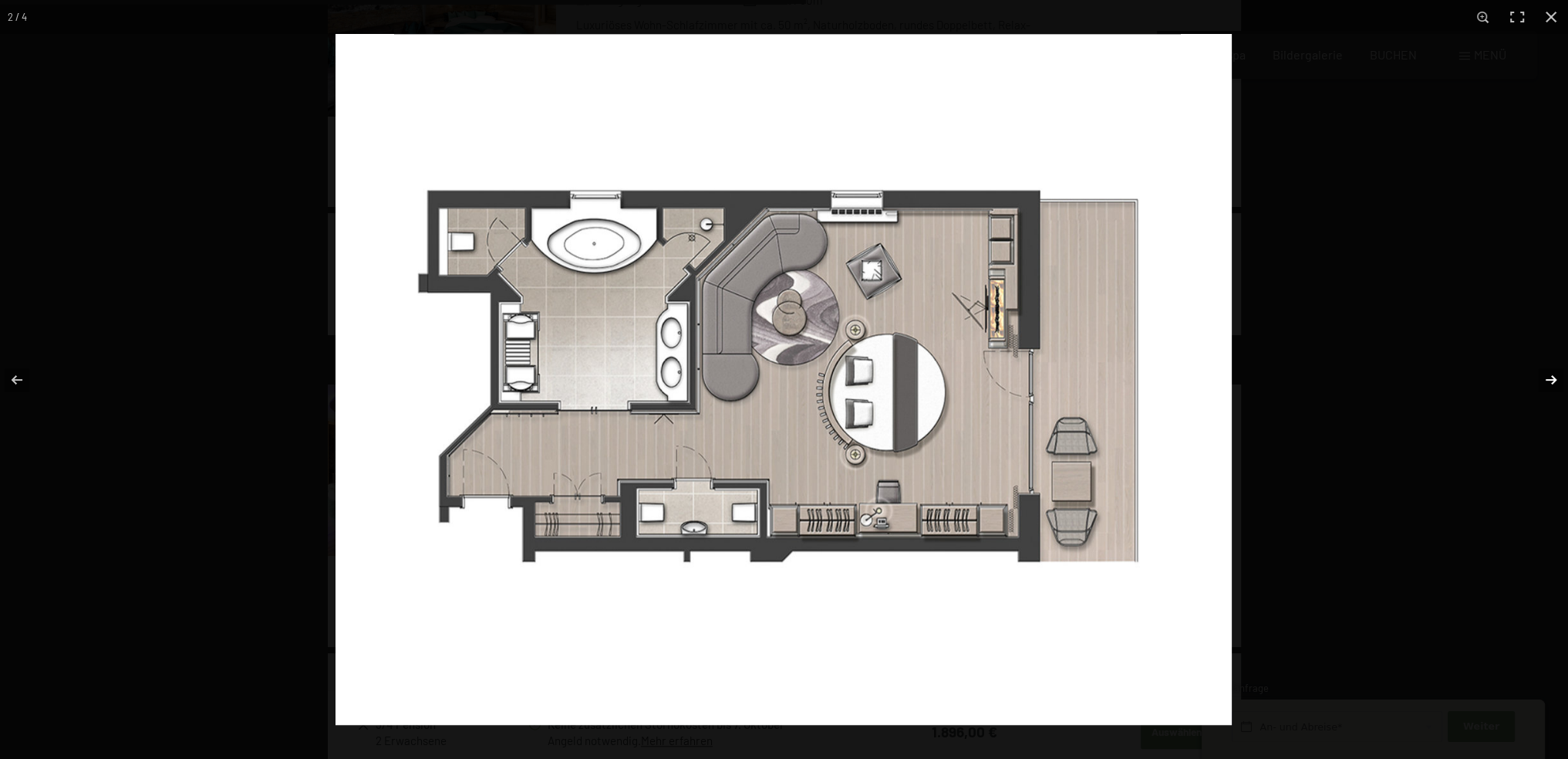
click at [1552, 383] on button "button" at bounding box center [1541, 380] width 54 height 77
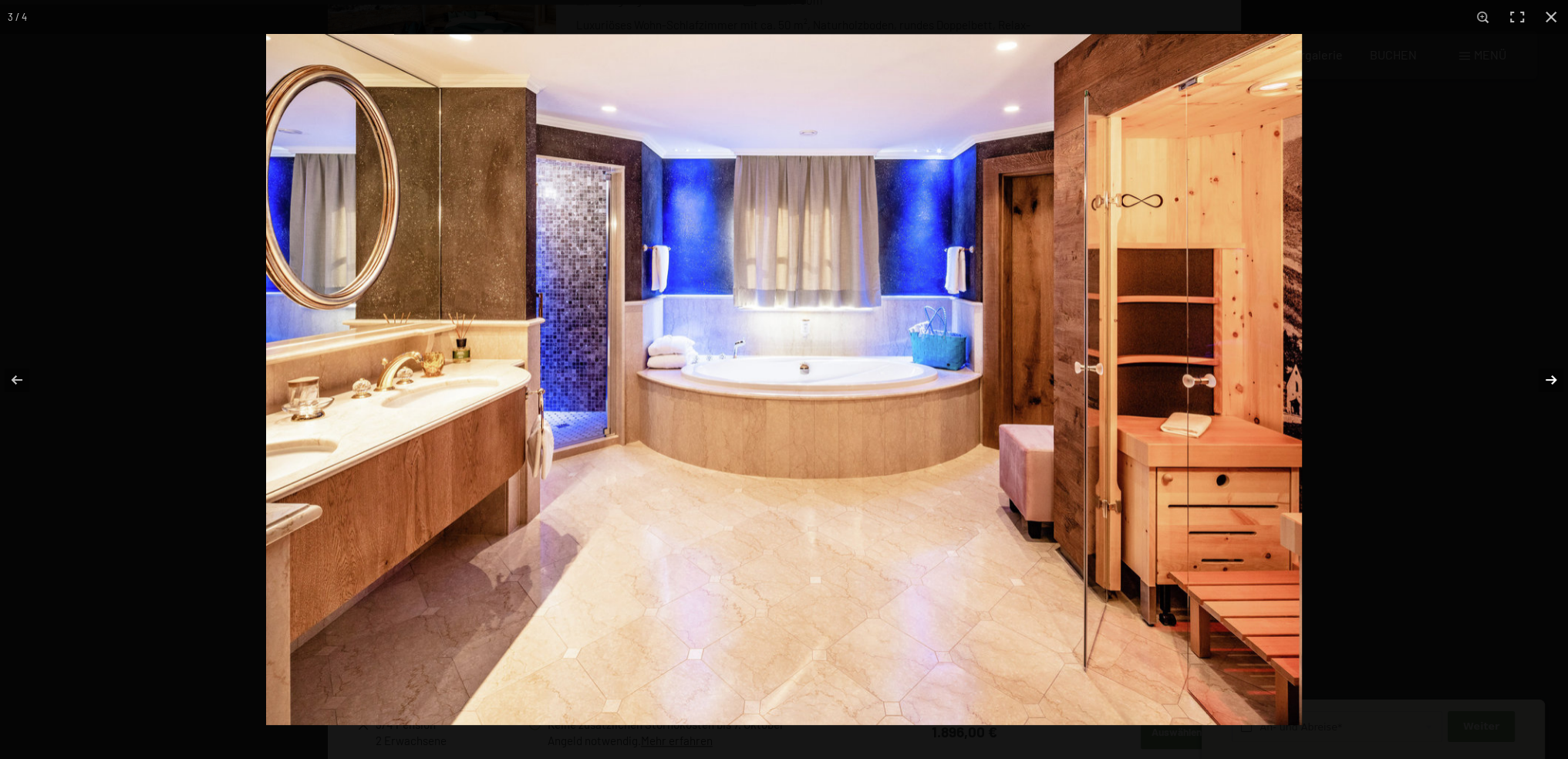
click at [1552, 383] on button "button" at bounding box center [1541, 380] width 54 height 77
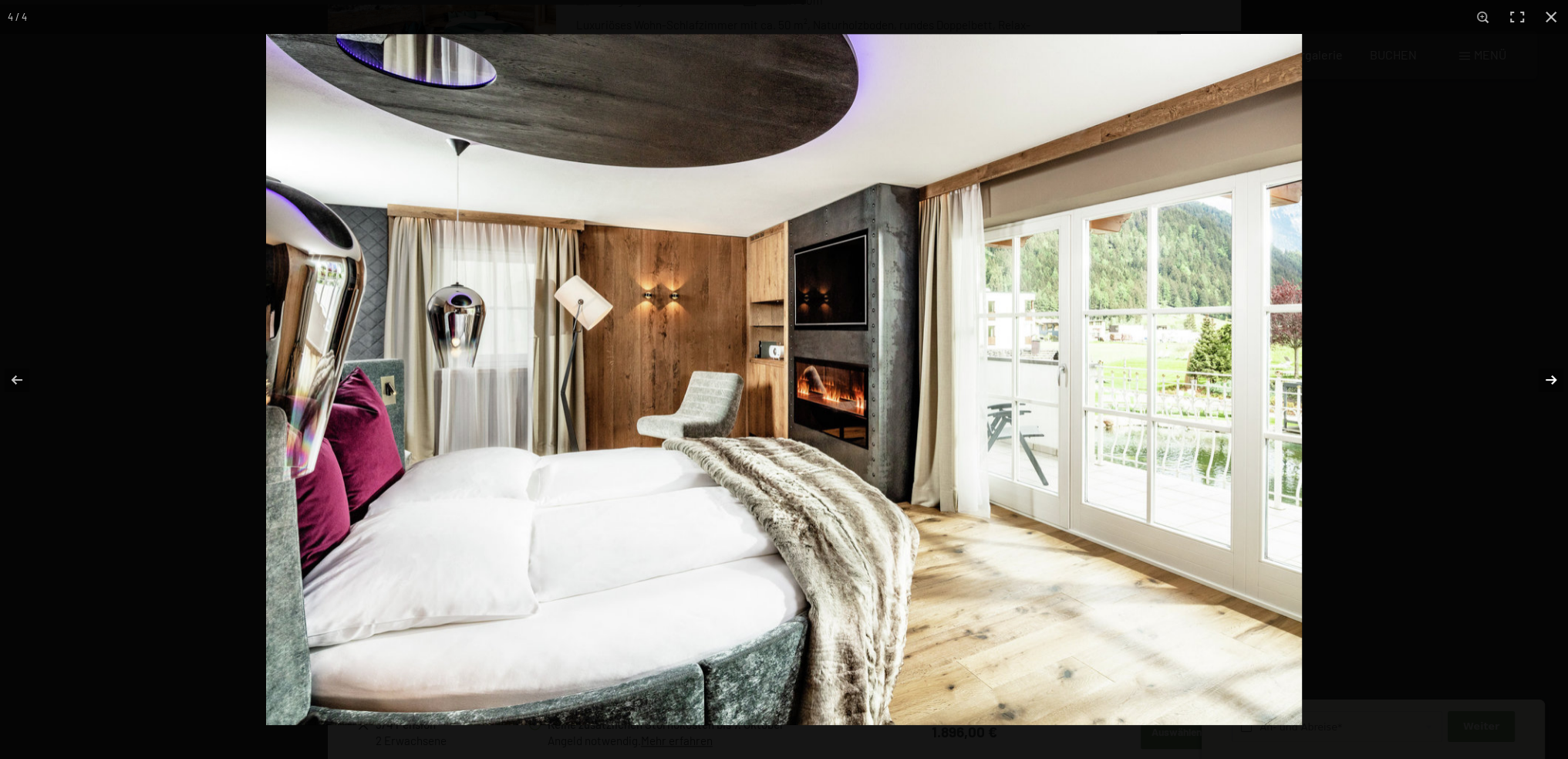
click at [1552, 383] on button "button" at bounding box center [1541, 380] width 54 height 77
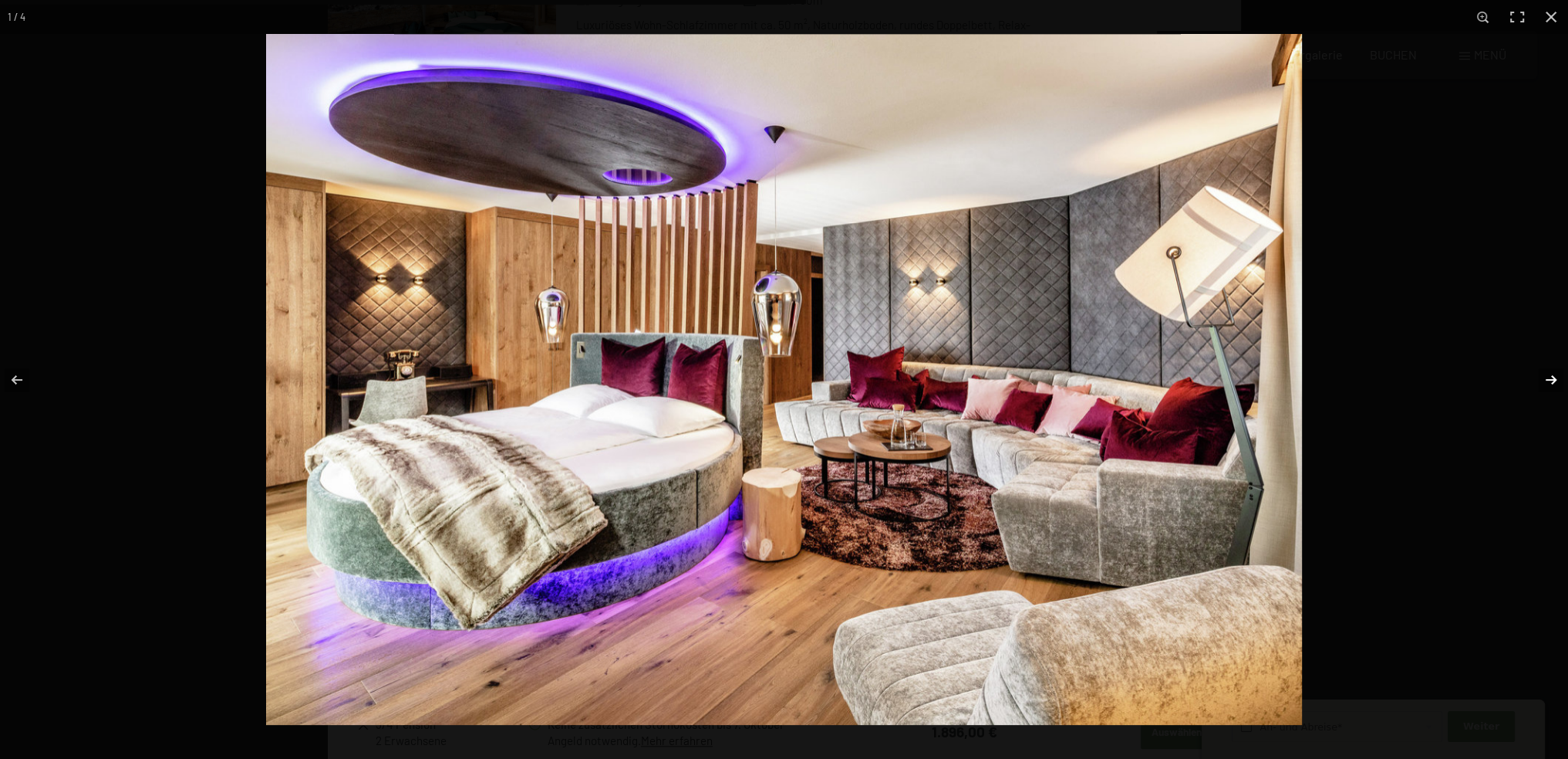
click at [1552, 383] on button "button" at bounding box center [1541, 380] width 54 height 77
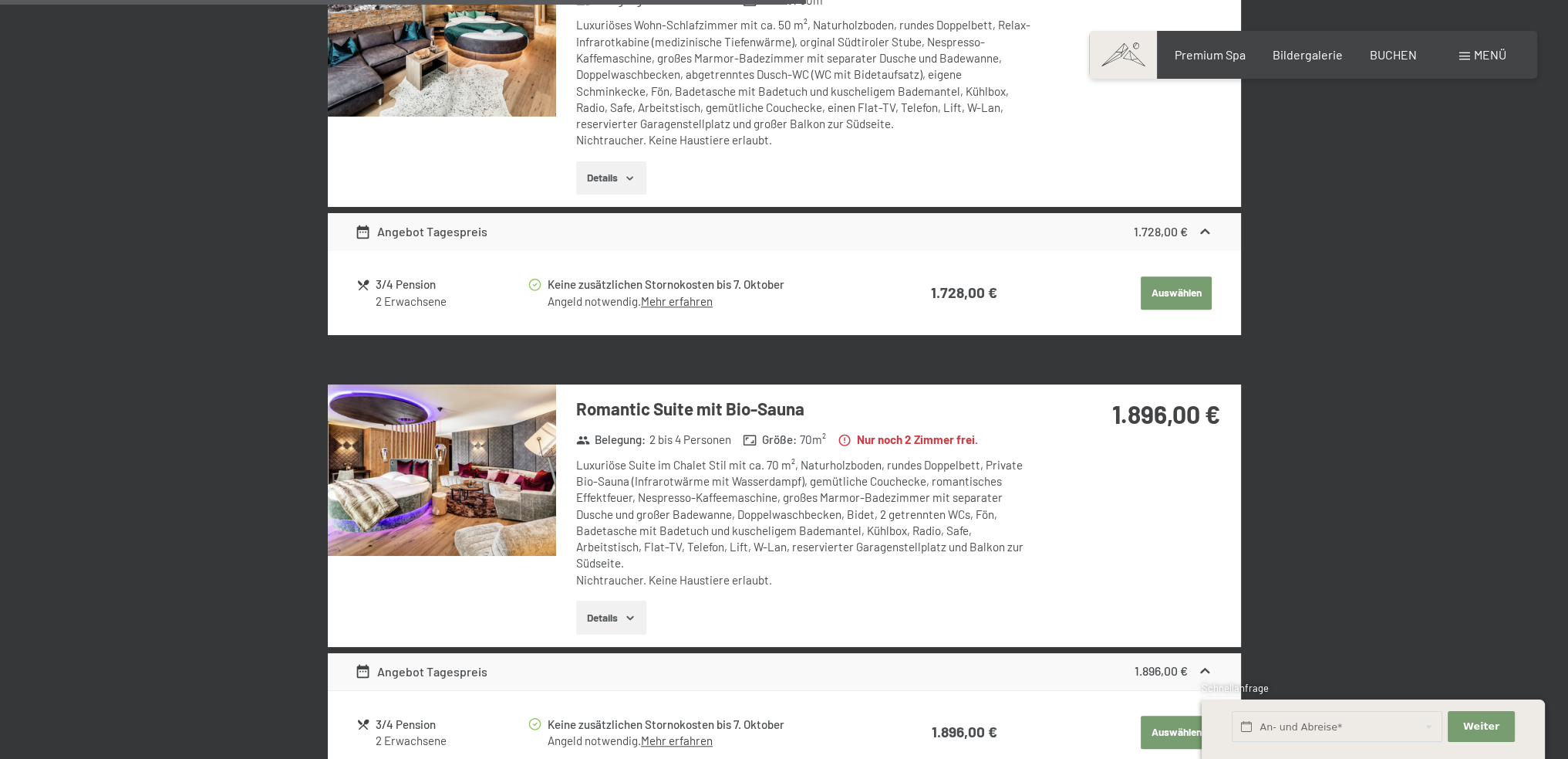
click at [0, 0] on button "button" at bounding box center [0, 0] width 0 height 0
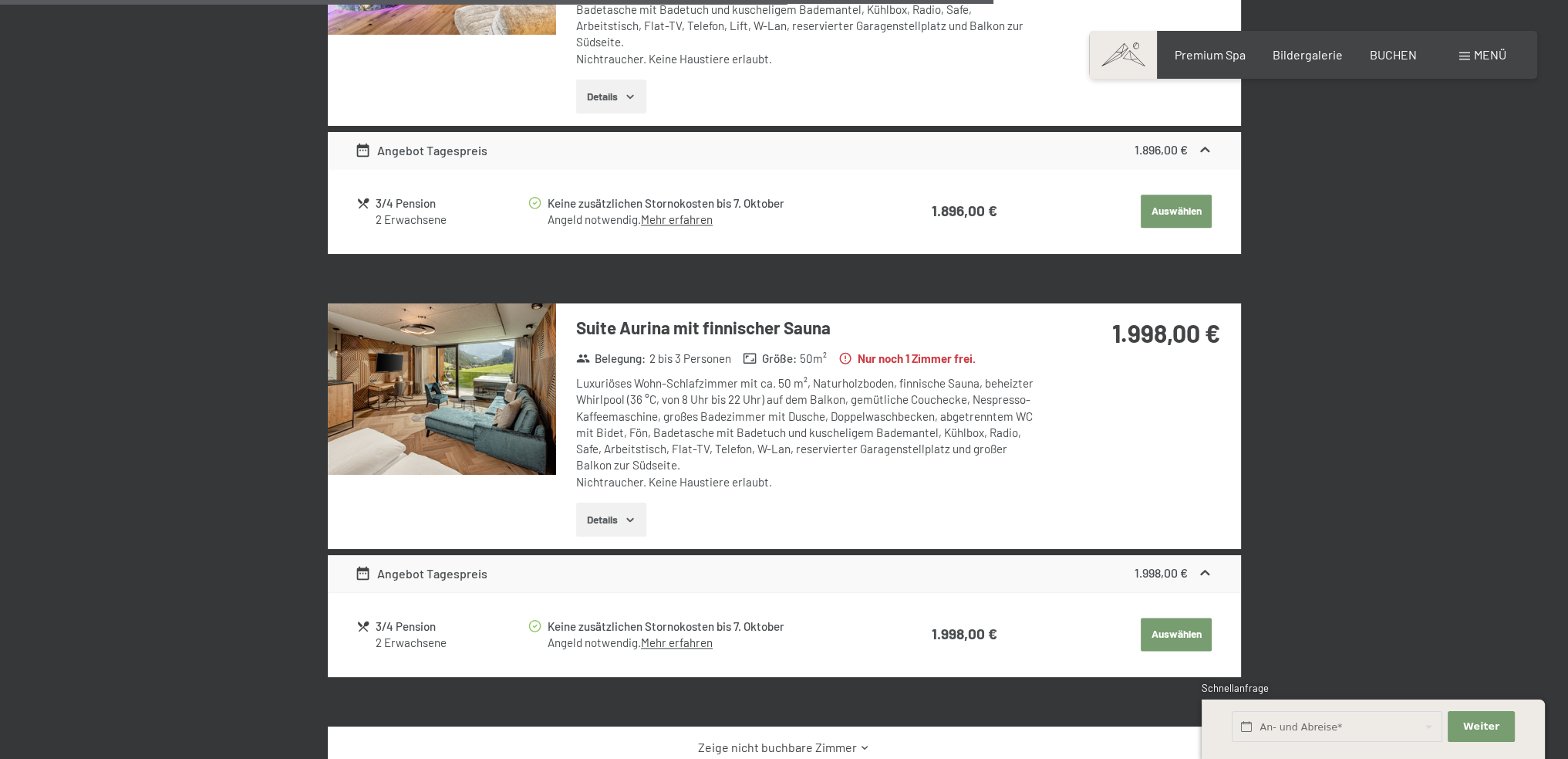
scroll to position [2452, 0]
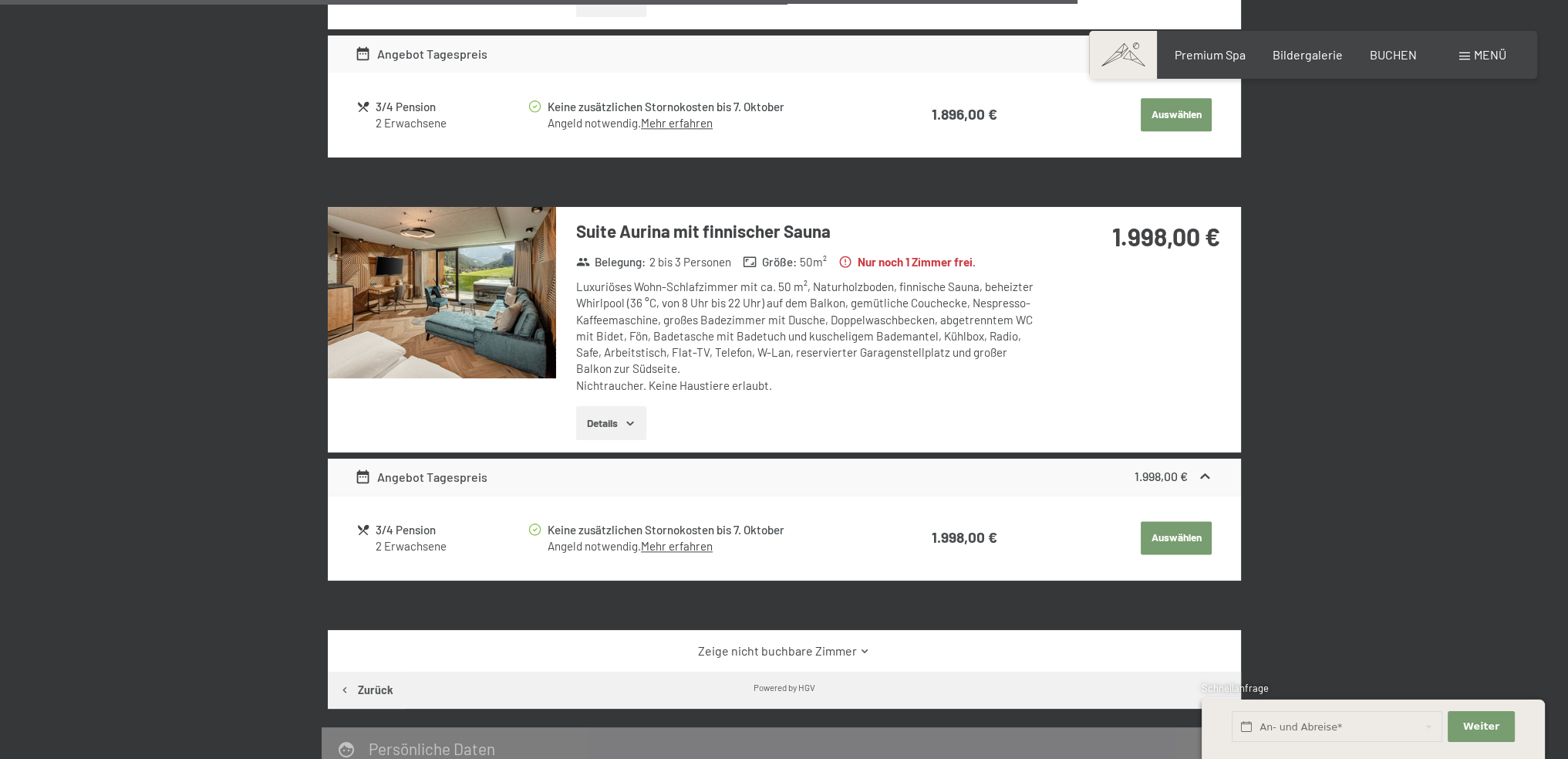
click at [458, 340] on img at bounding box center [441, 292] width 228 height 172
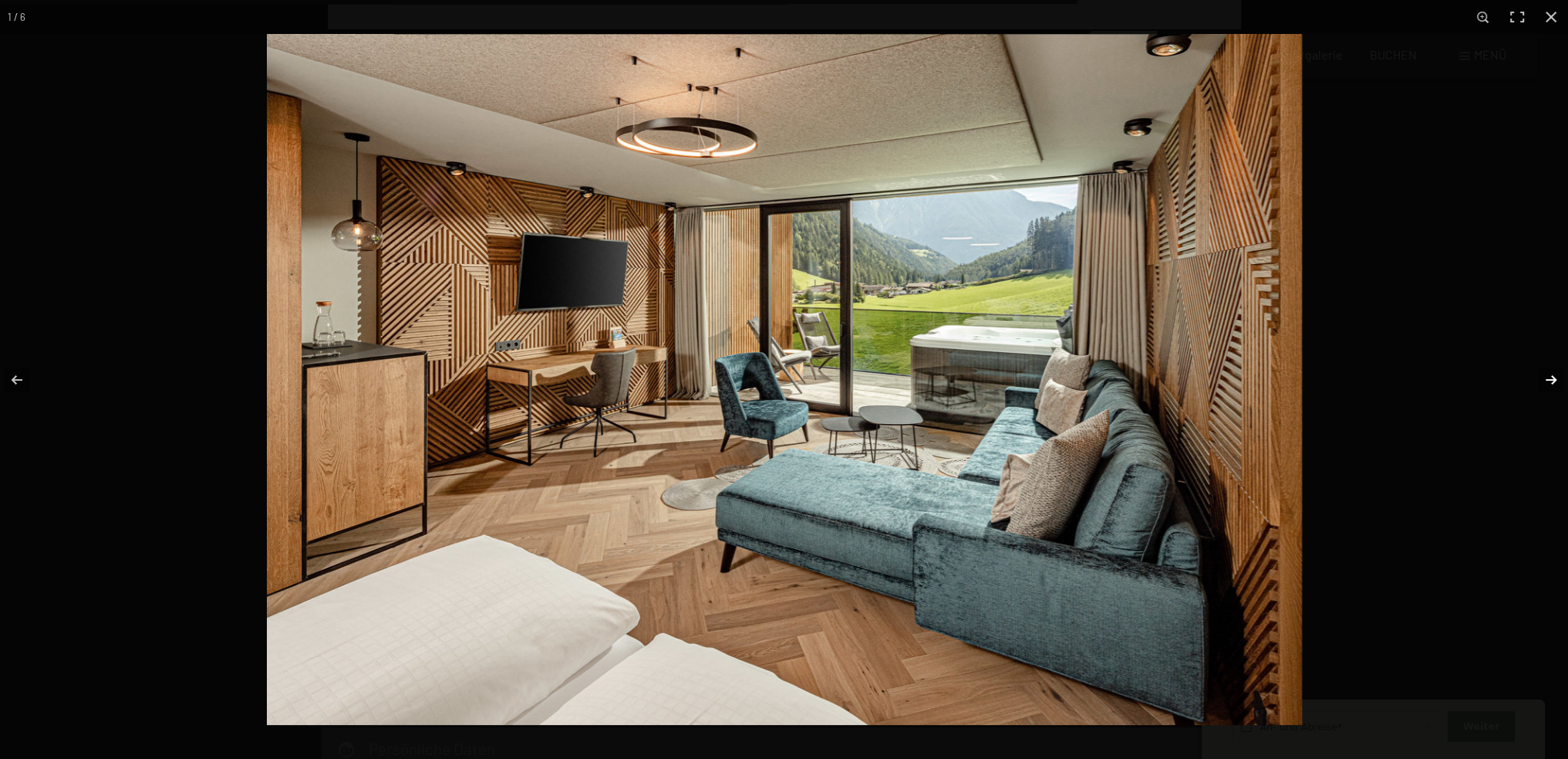
click at [1550, 378] on button "button" at bounding box center [1541, 380] width 54 height 77
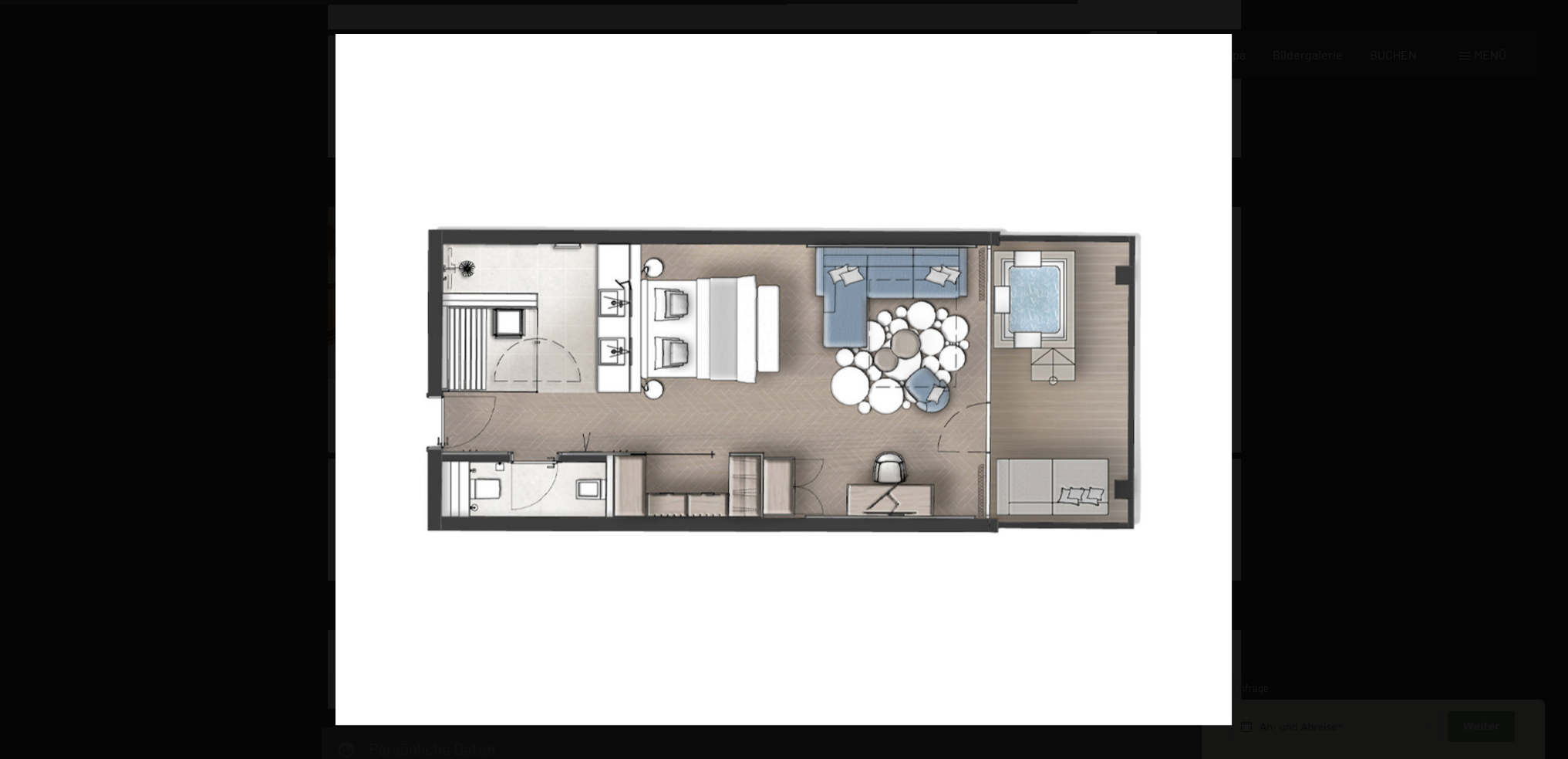
click at [1550, 378] on button "button" at bounding box center [1541, 380] width 54 height 77
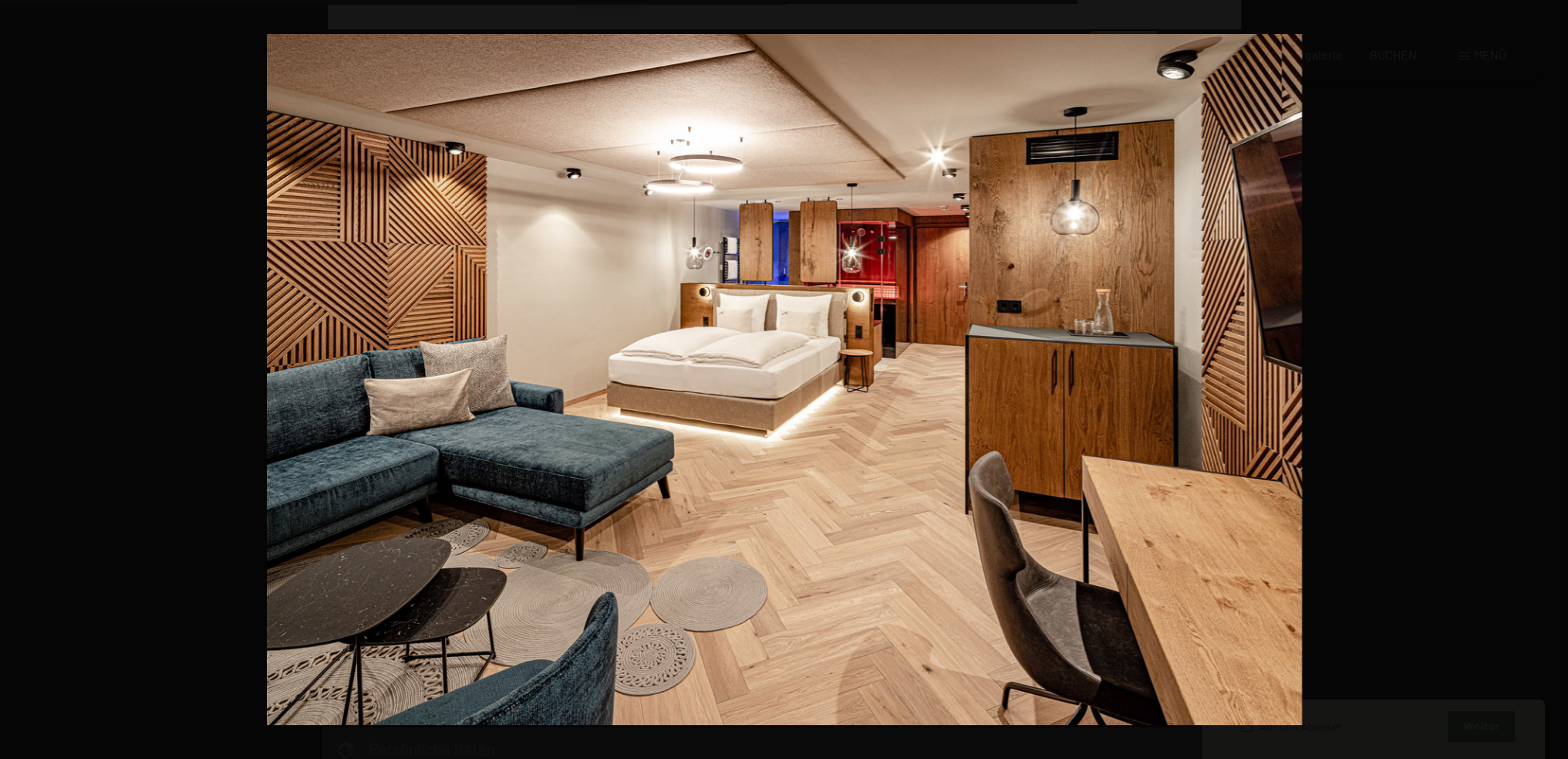
click at [1550, 378] on button "button" at bounding box center [1541, 380] width 54 height 77
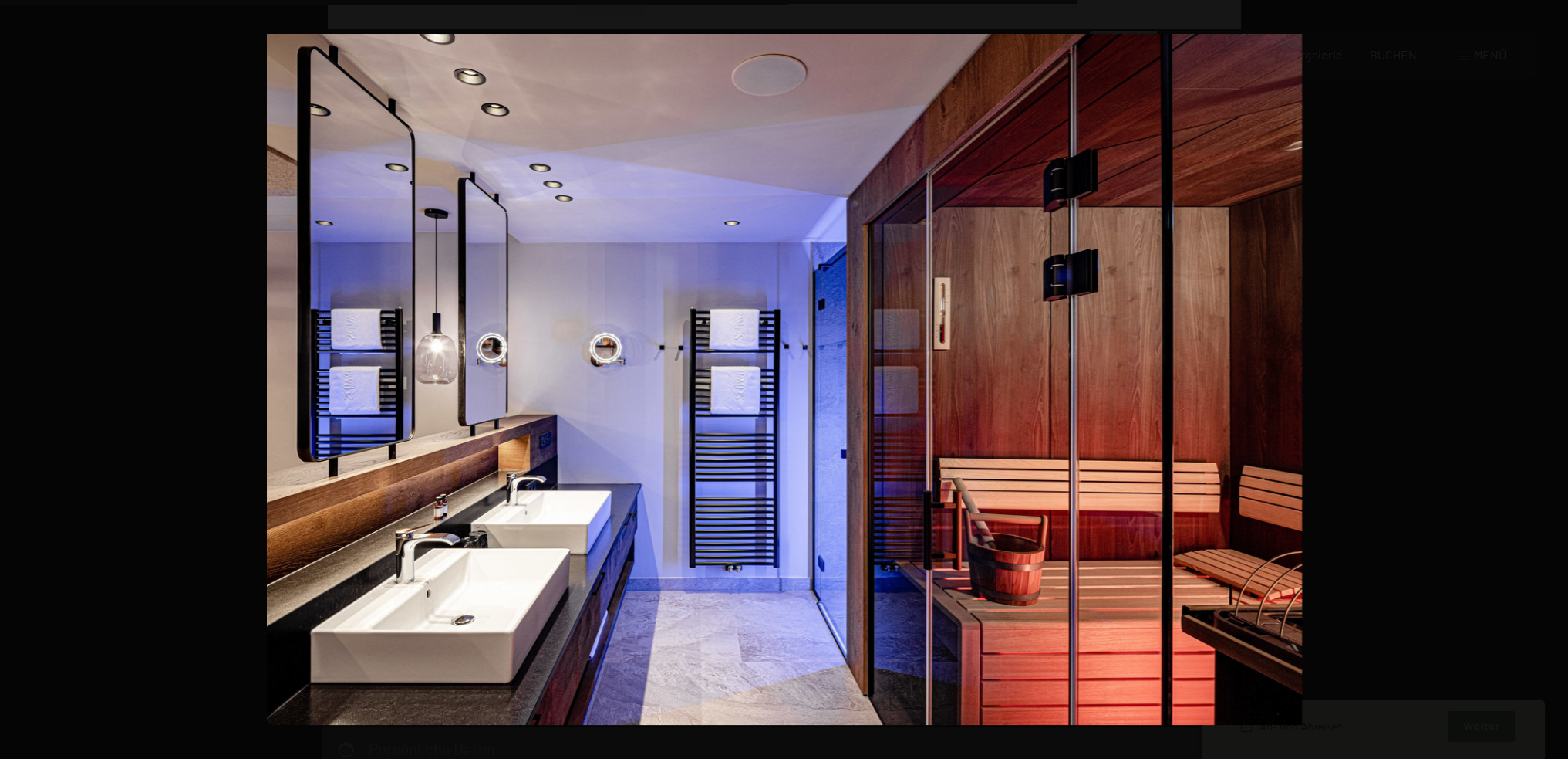
click at [1550, 378] on button "button" at bounding box center [1541, 380] width 54 height 77
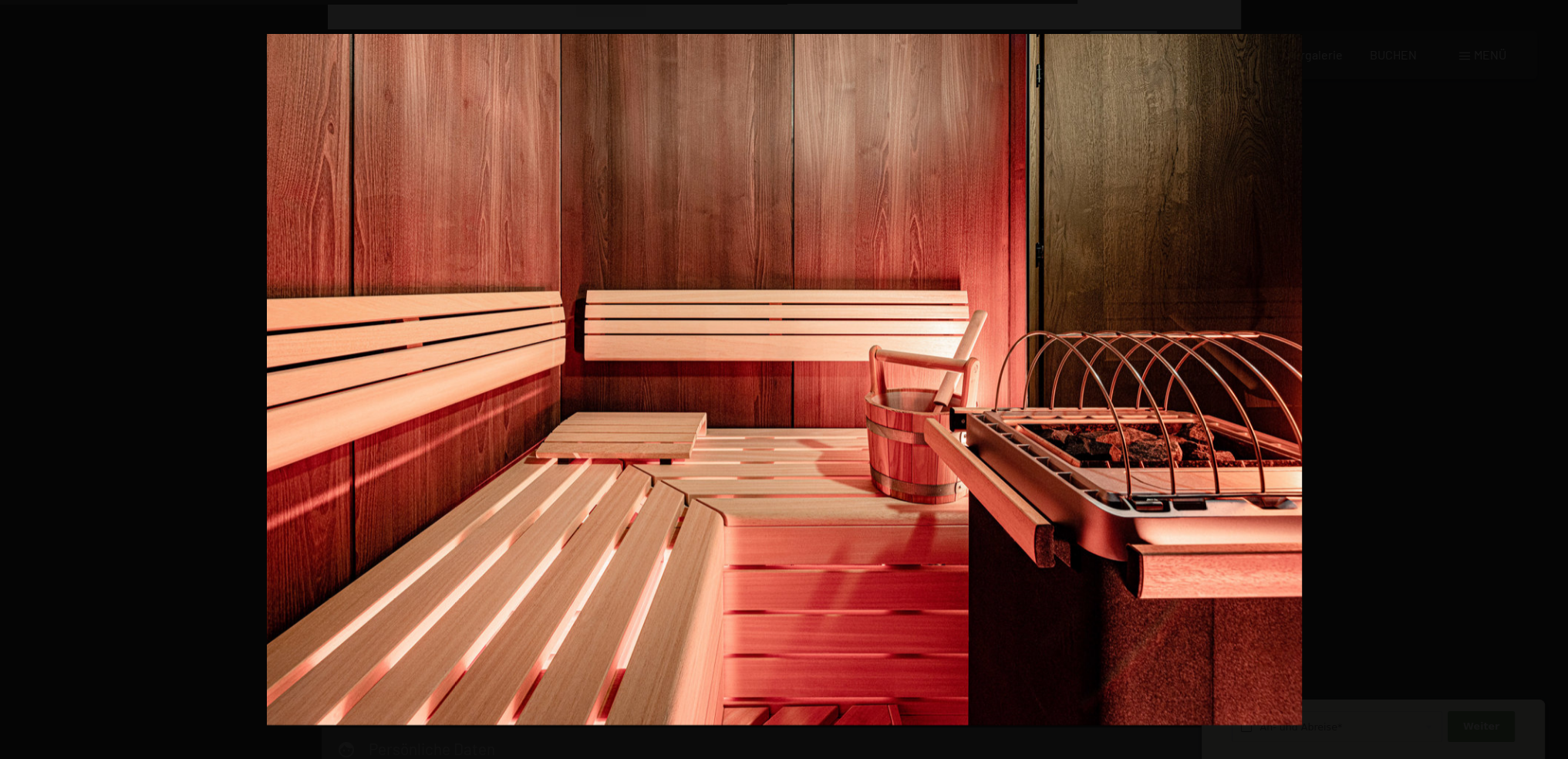
click at [1550, 378] on button "button" at bounding box center [1541, 380] width 54 height 77
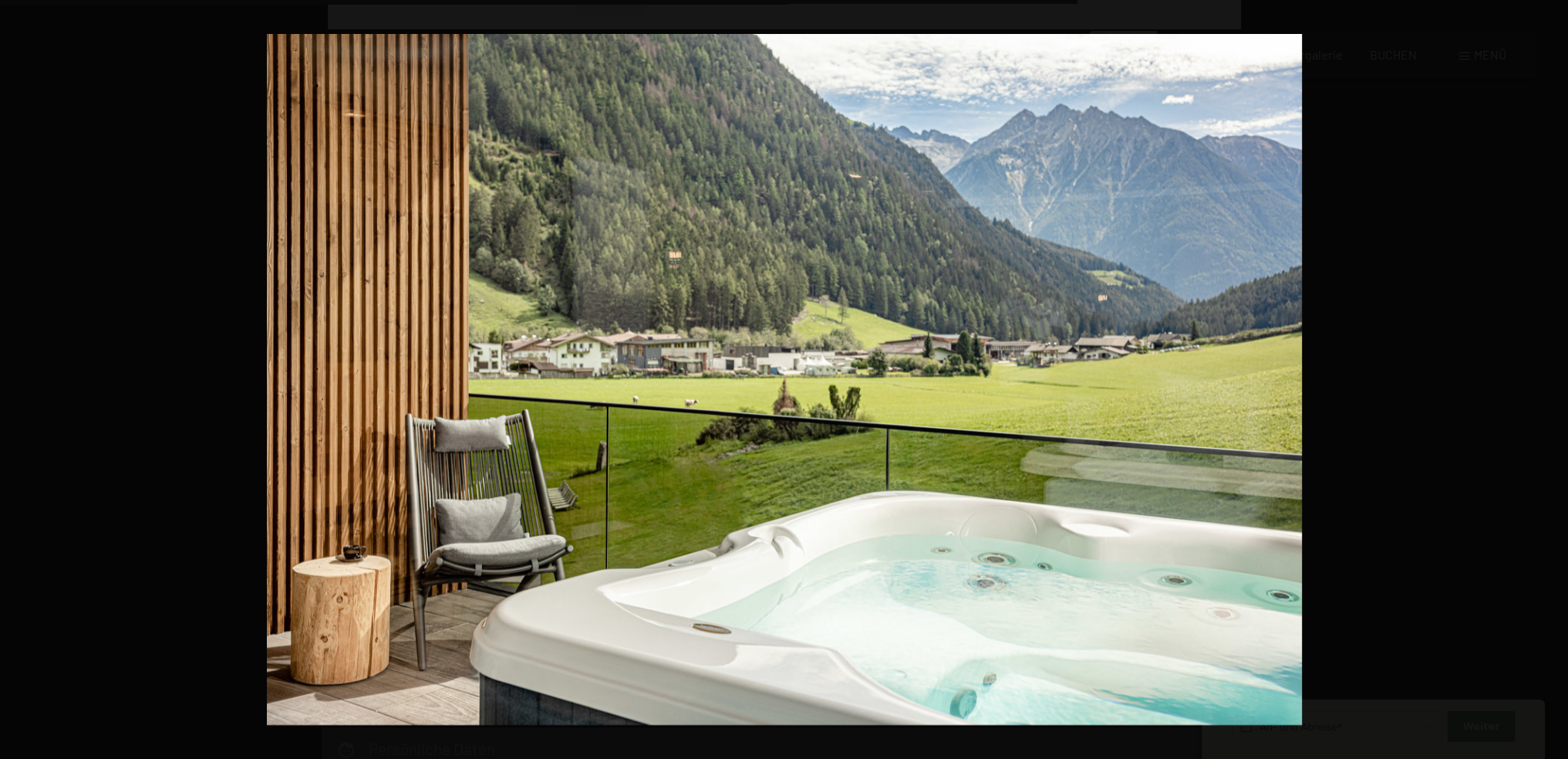
click at [1550, 378] on button "button" at bounding box center [1541, 380] width 54 height 77
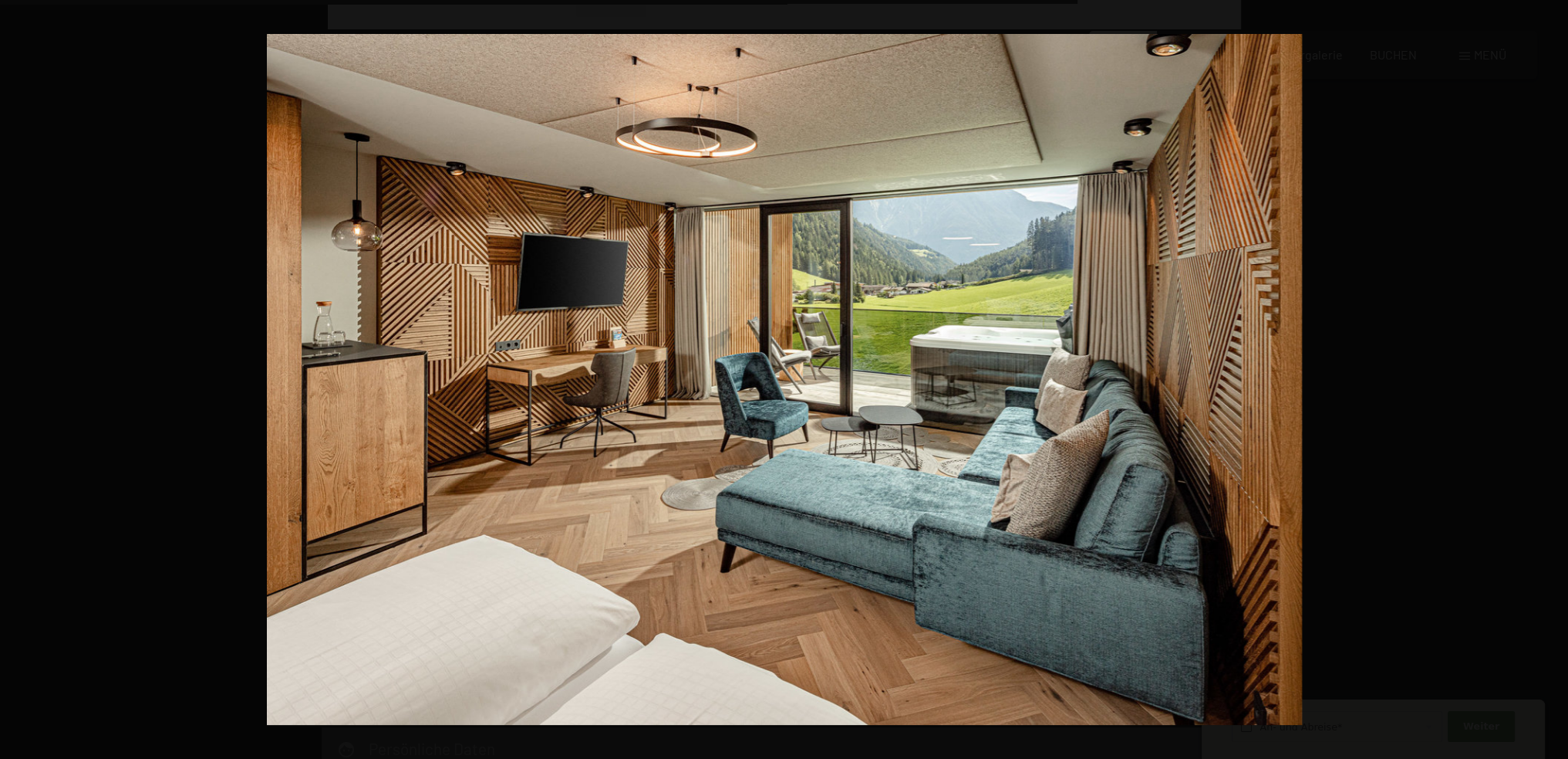
click at [1550, 378] on button "button" at bounding box center [1541, 380] width 54 height 77
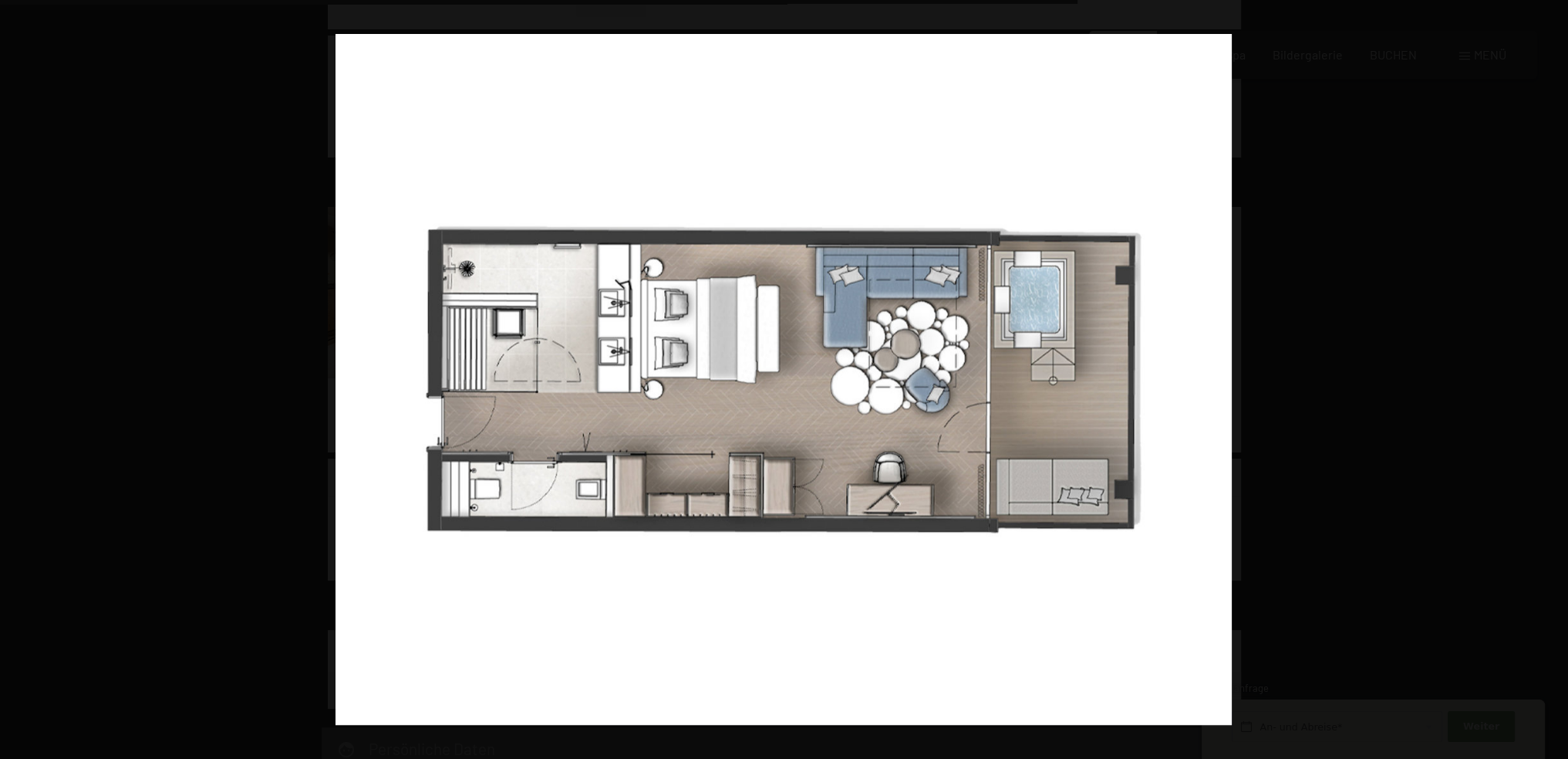
click at [1550, 378] on button "button" at bounding box center [1541, 380] width 54 height 77
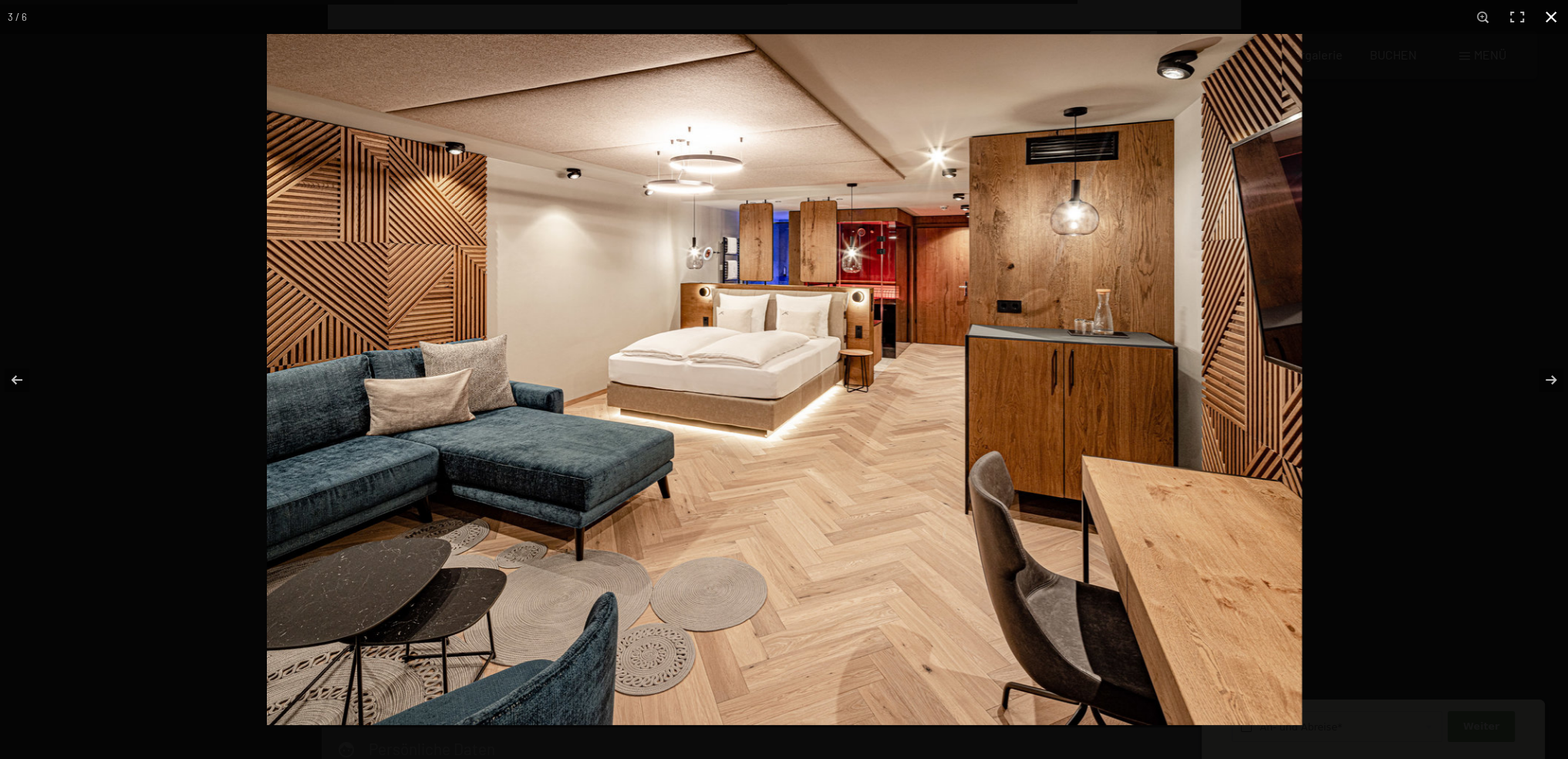
click at [1492, 367] on div at bounding box center [1051, 413] width 1568 height 759
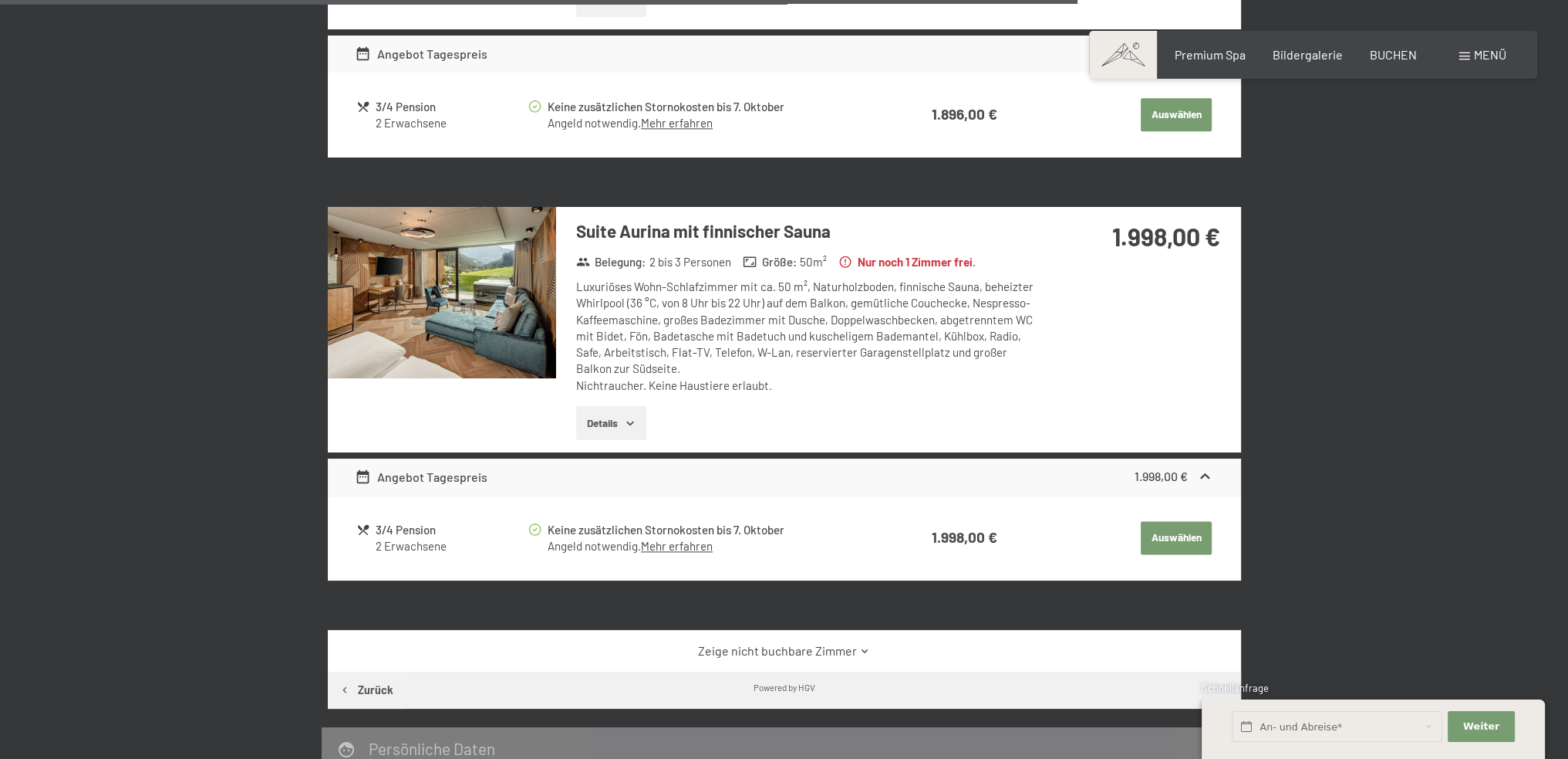
drag, startPoint x: 1110, startPoint y: 231, endPoint x: 1229, endPoint y: 244, distance: 119.7
click at [1229, 244] on div "1.998,00 €" at bounding box center [1138, 255] width 205 height 96
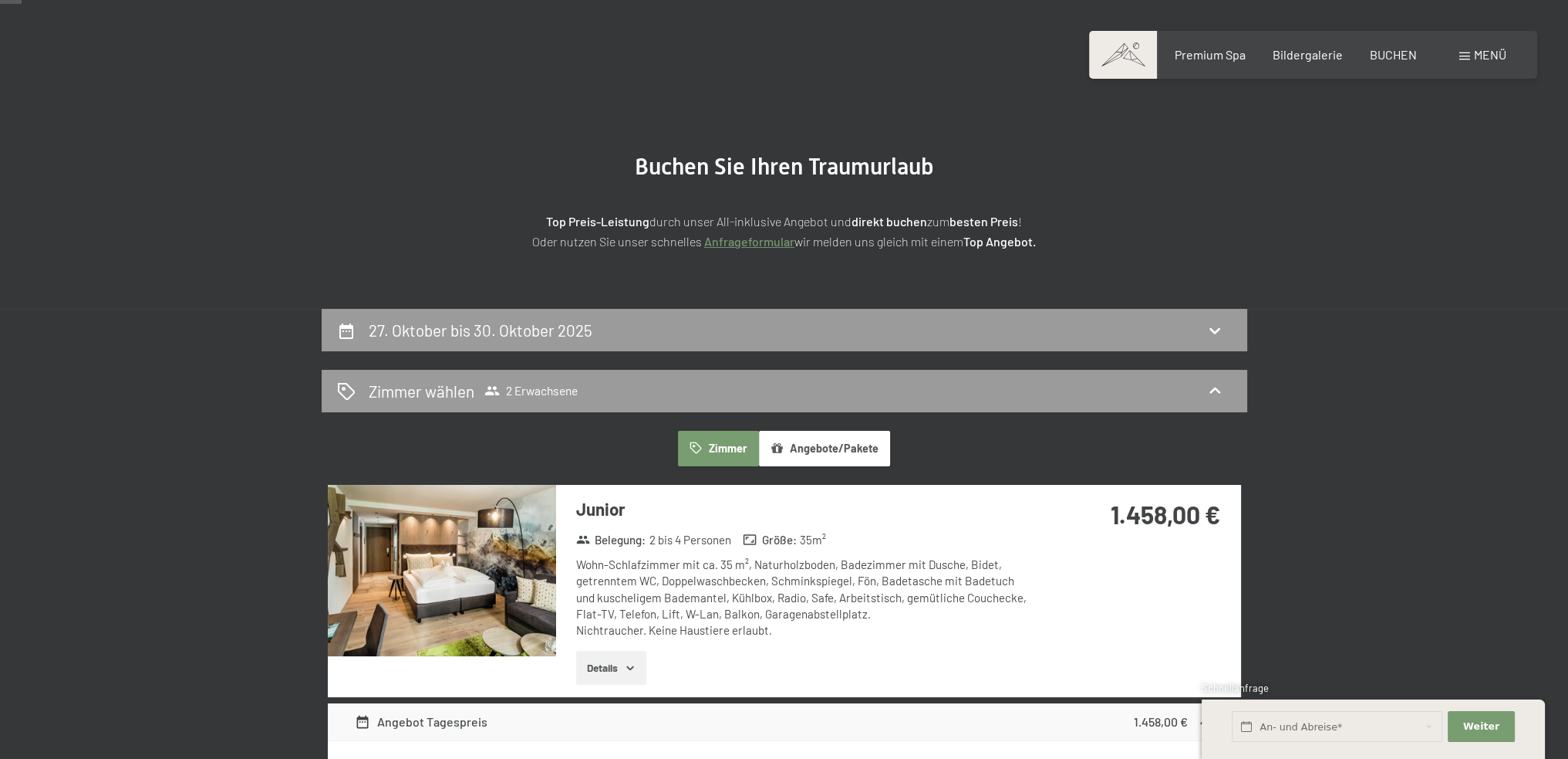
scroll to position [0, 0]
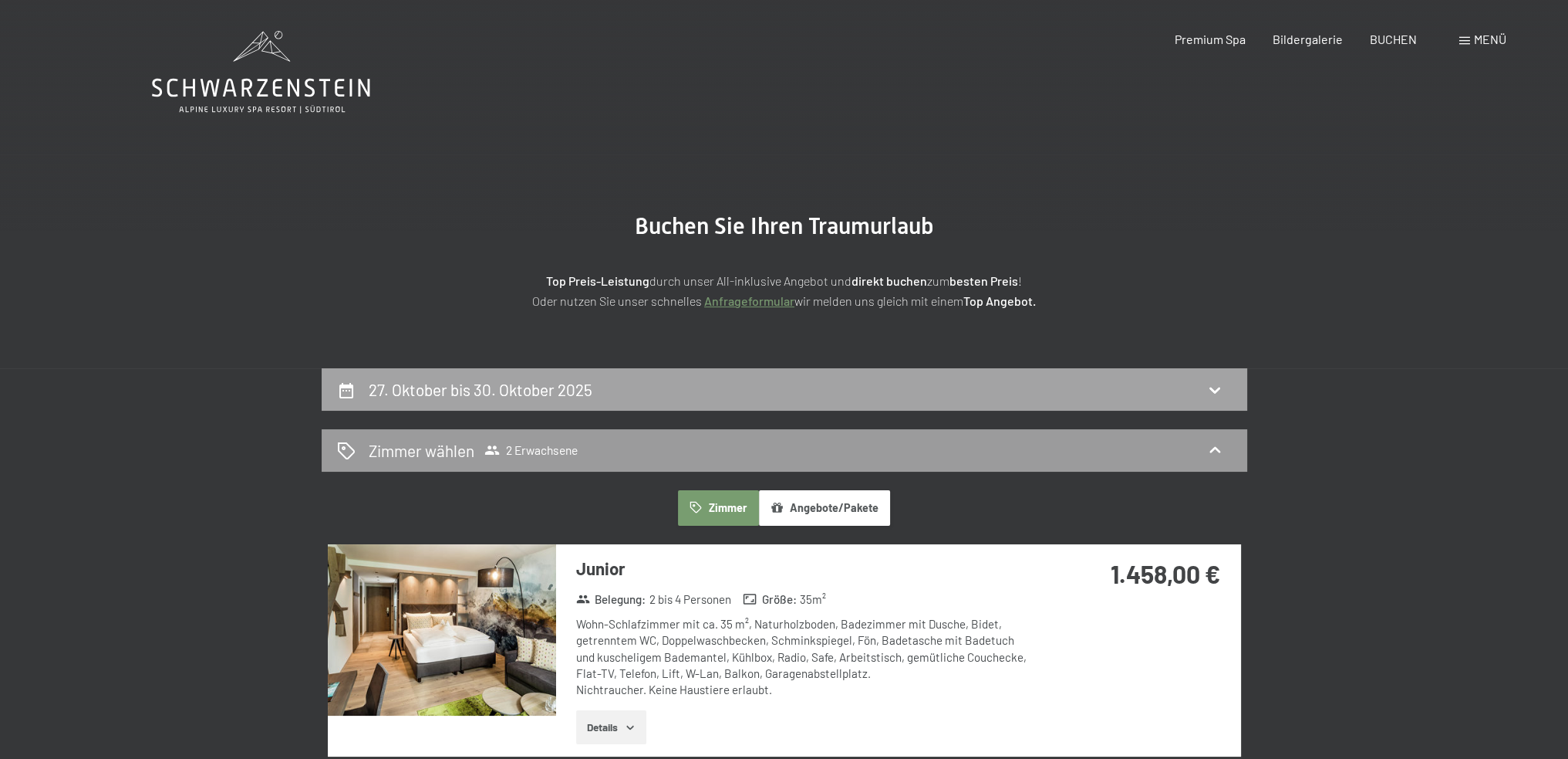
click at [545, 393] on h2 "27. Oktober bis 30. Oktober 2025" at bounding box center [480, 389] width 223 height 20
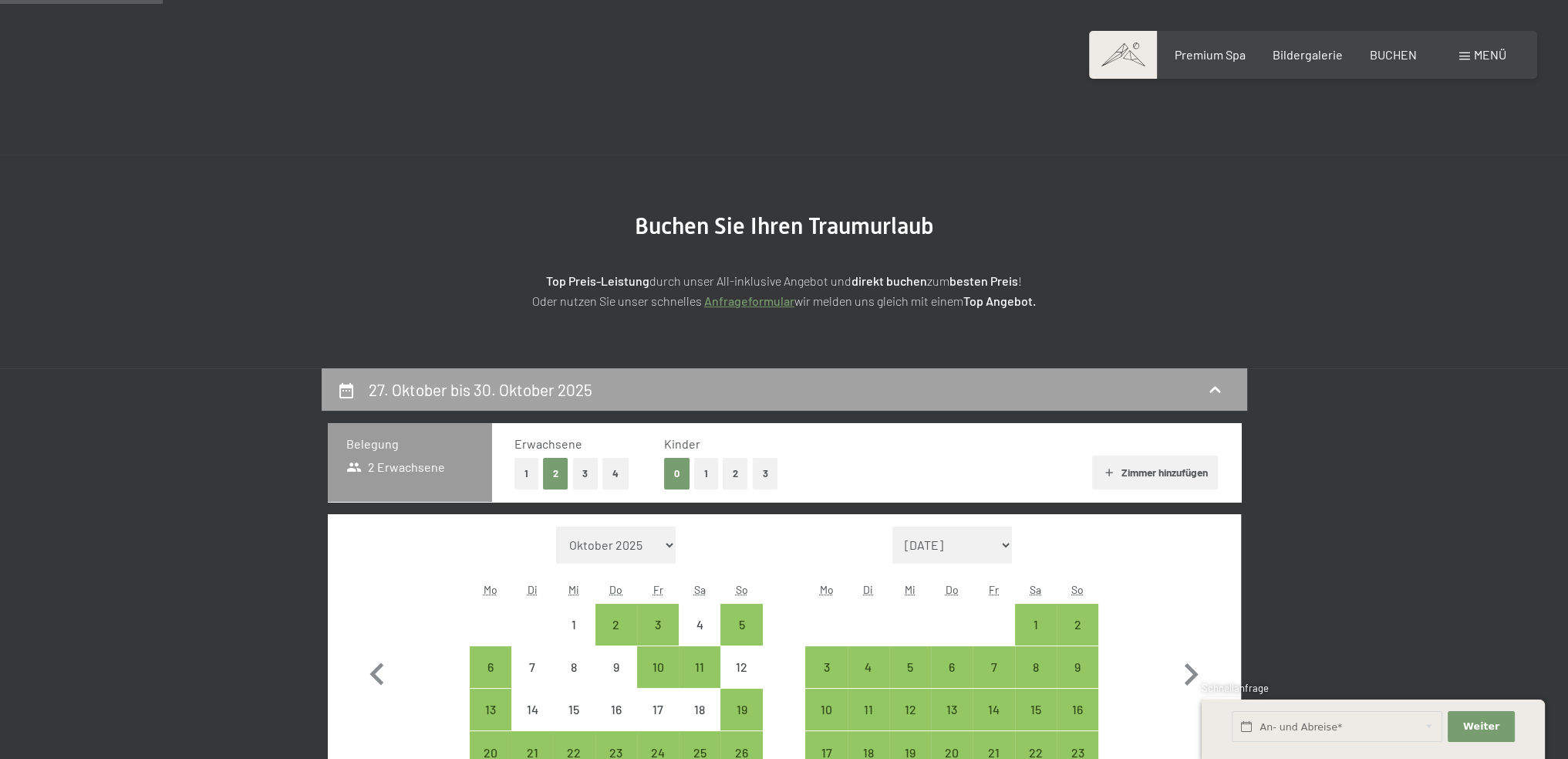
scroll to position [368, 0]
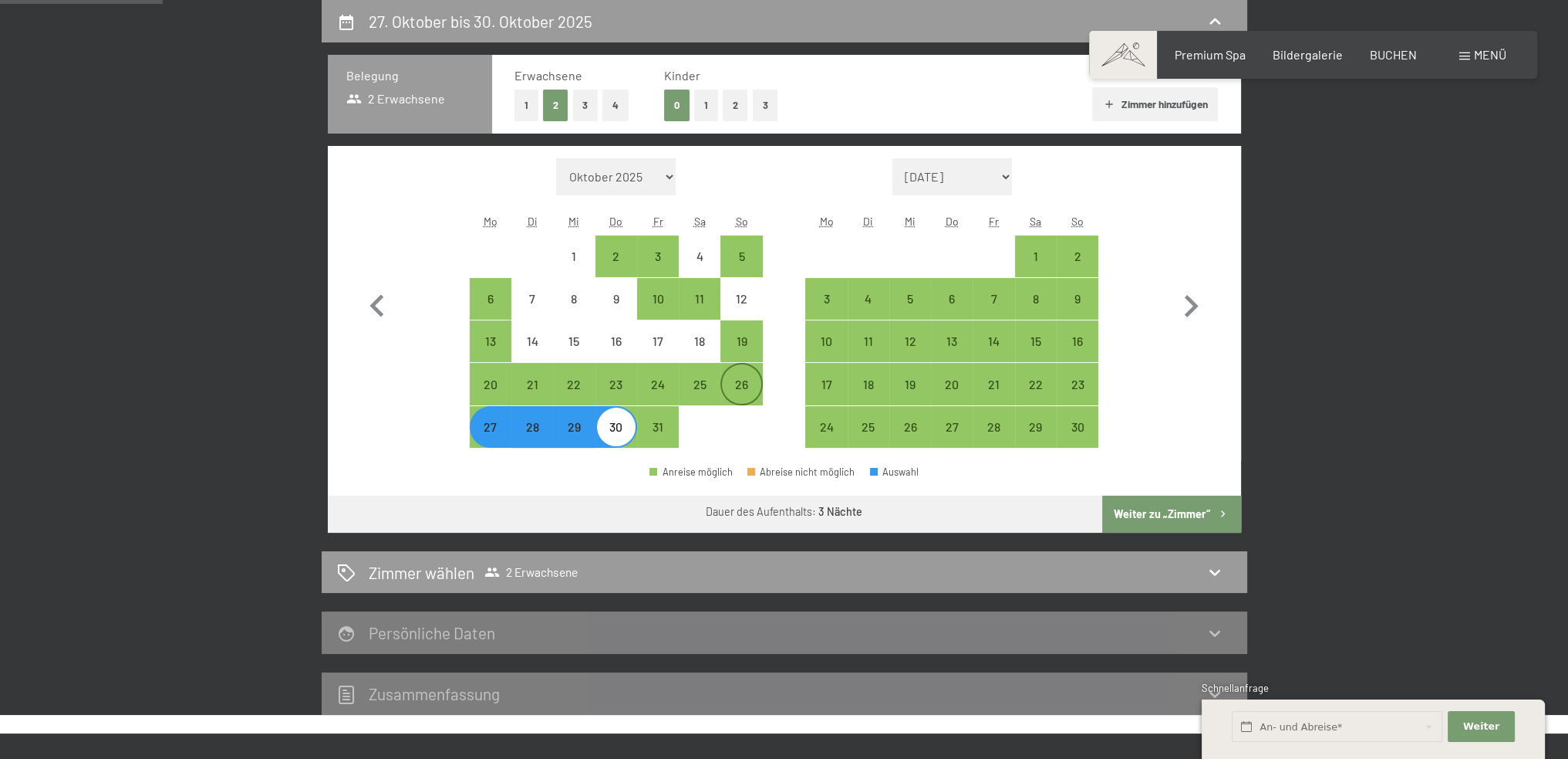
click at [746, 387] on div "26" at bounding box center [741, 397] width 38 height 38
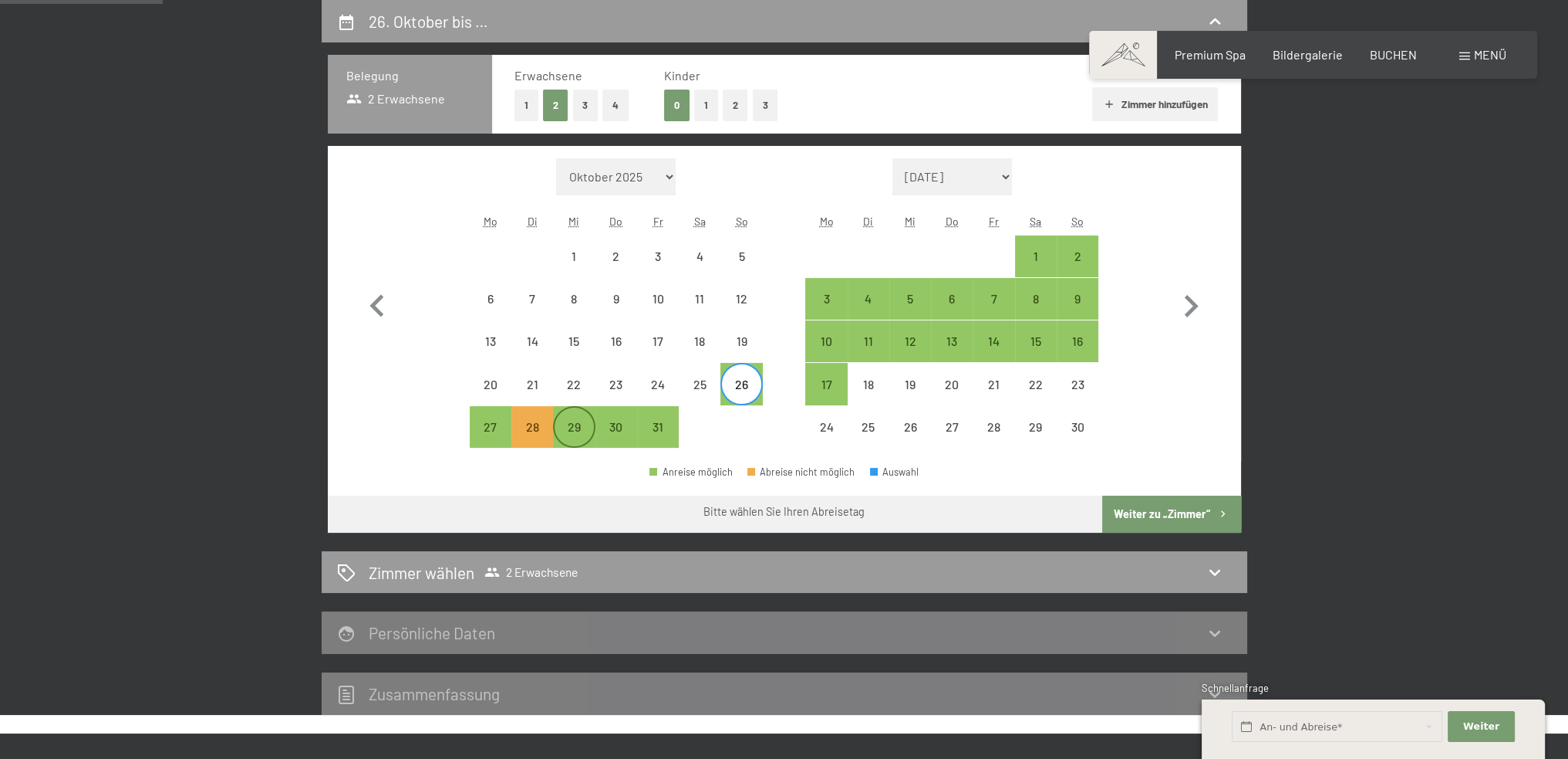
click at [574, 423] on div "29" at bounding box center [574, 439] width 38 height 38
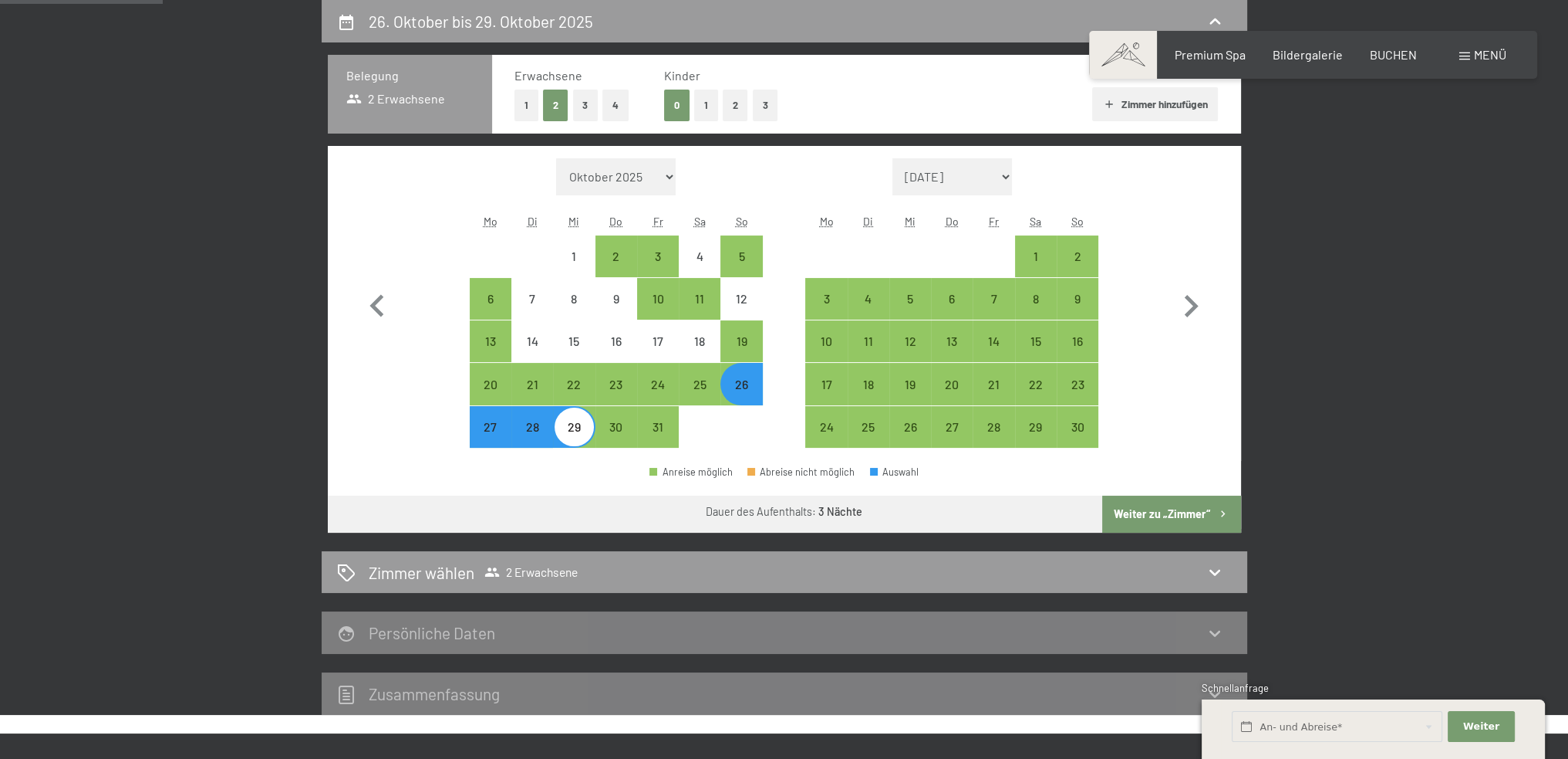
click at [1190, 504] on button "Weiter zu „Zimmer“" at bounding box center [1171, 514] width 138 height 37
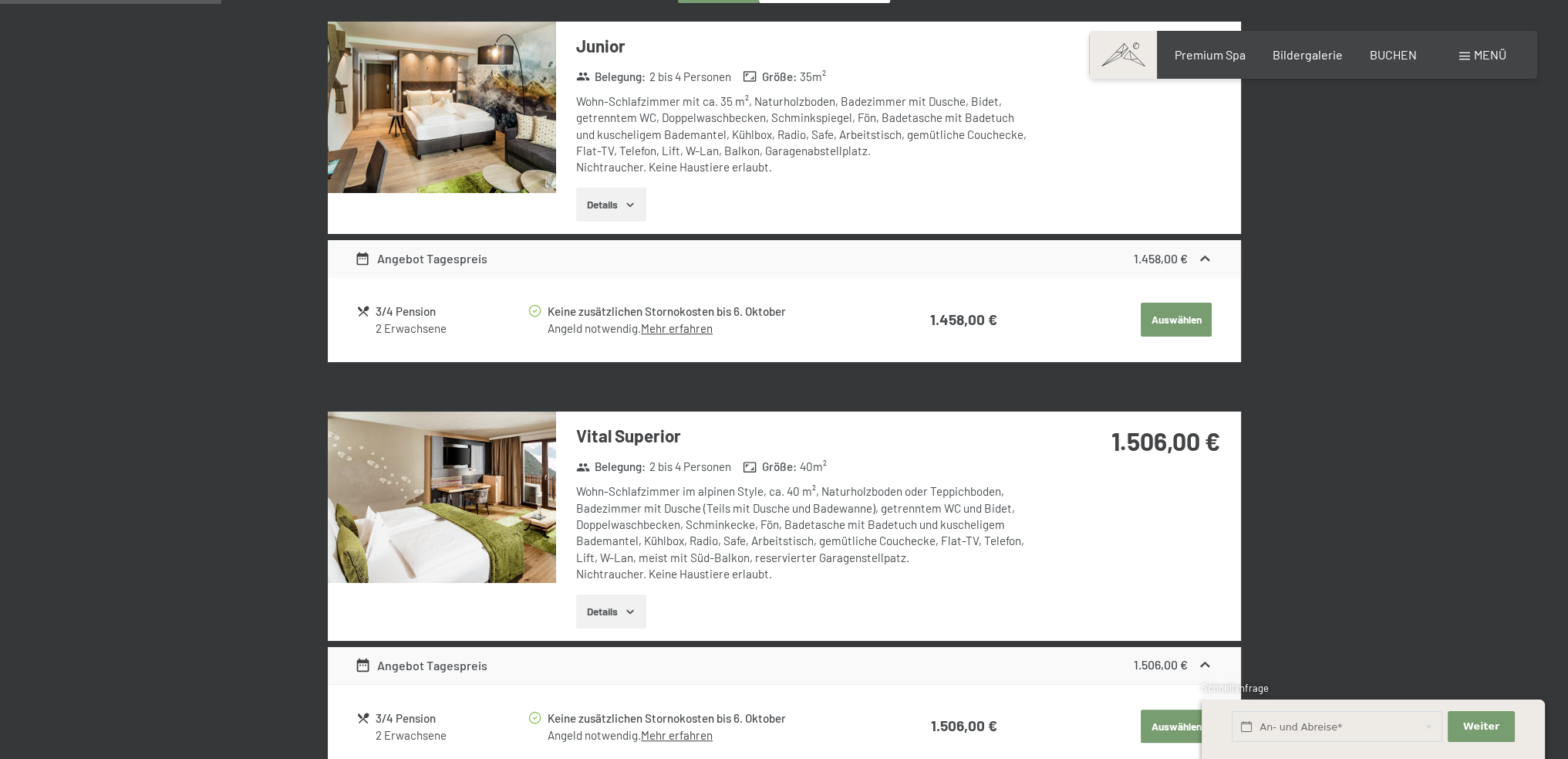
scroll to position [136, 0]
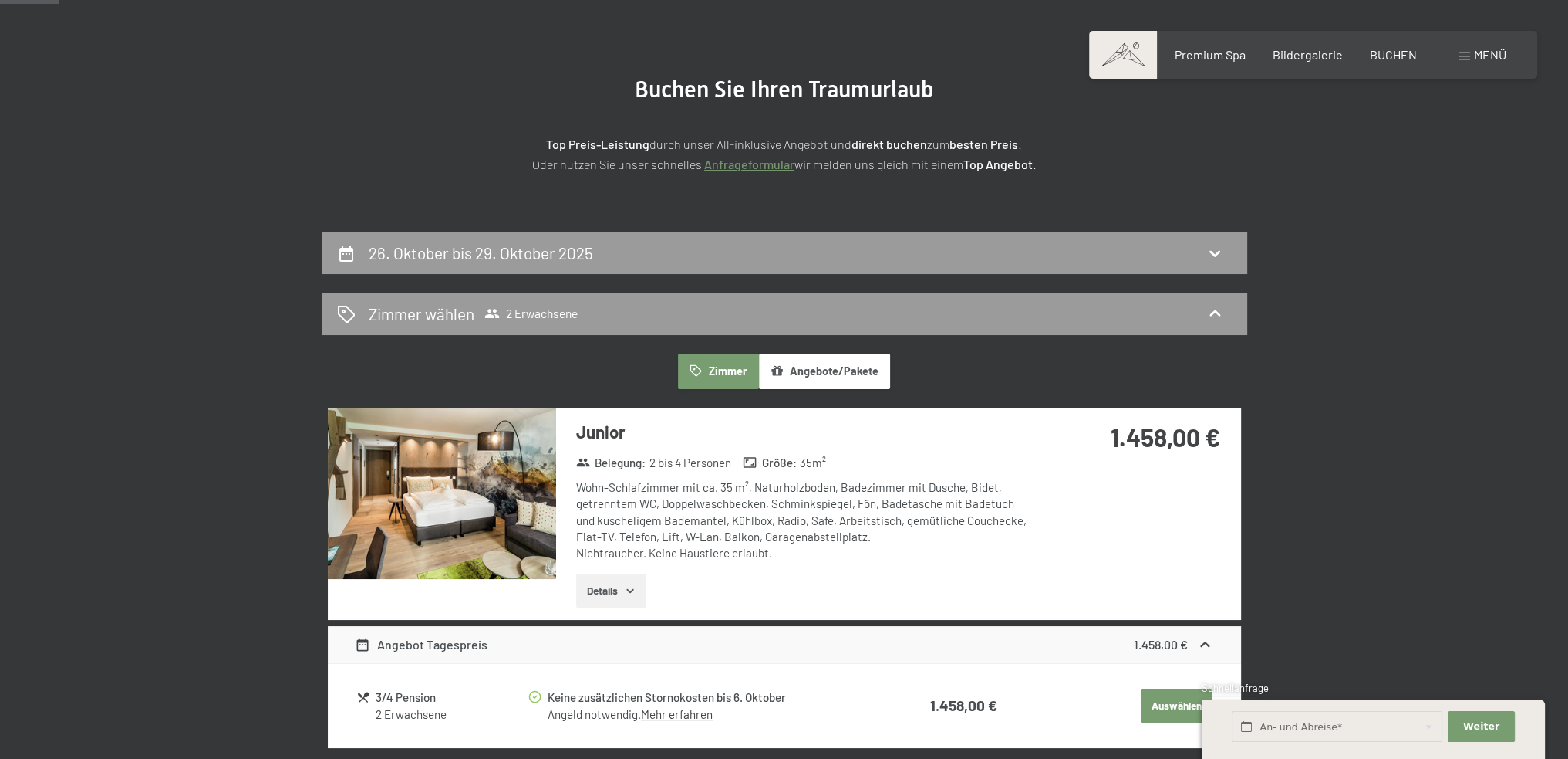
click at [512, 453] on img at bounding box center [441, 493] width 228 height 172
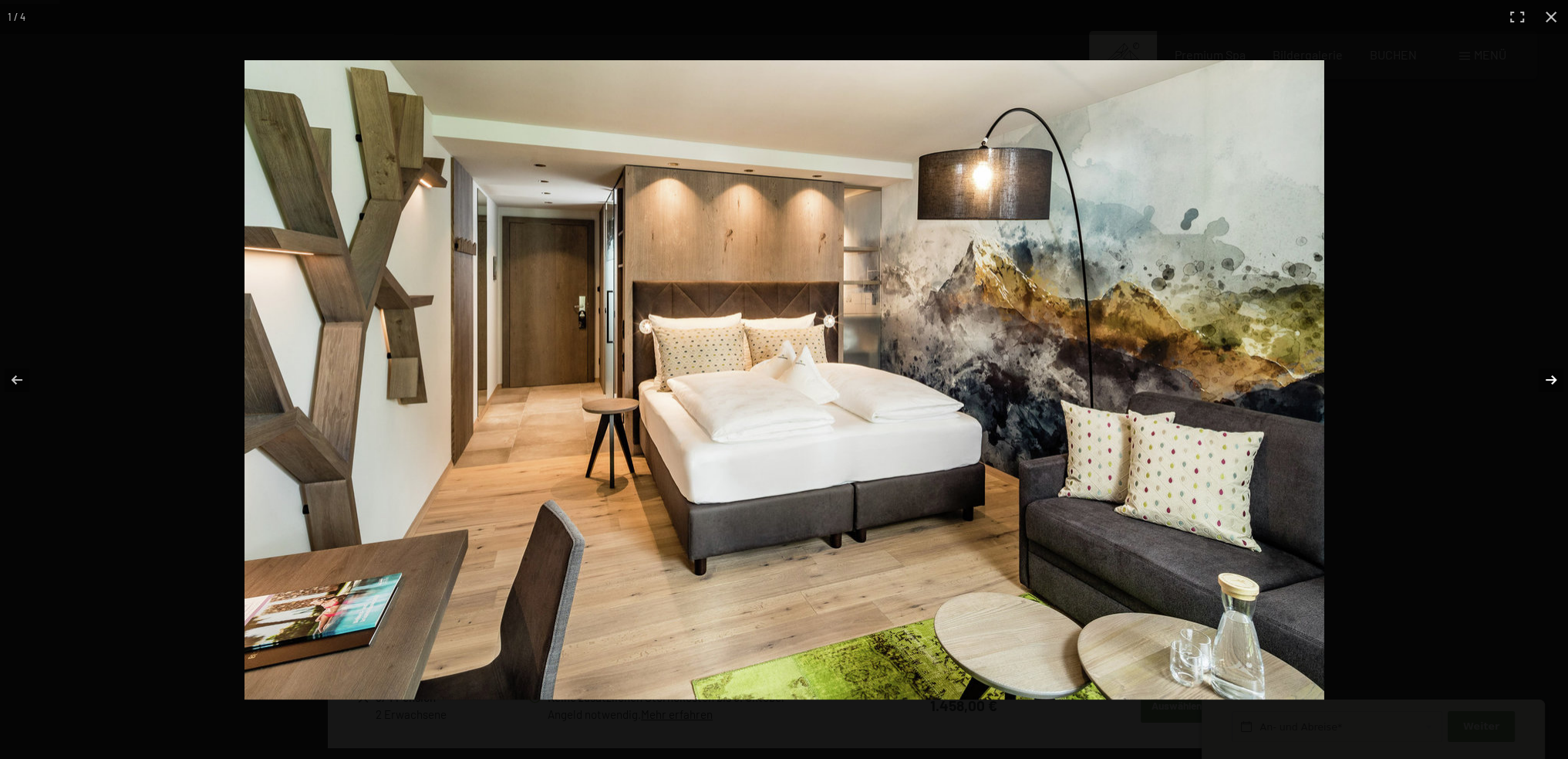
click at [1552, 376] on button "button" at bounding box center [1541, 380] width 54 height 77
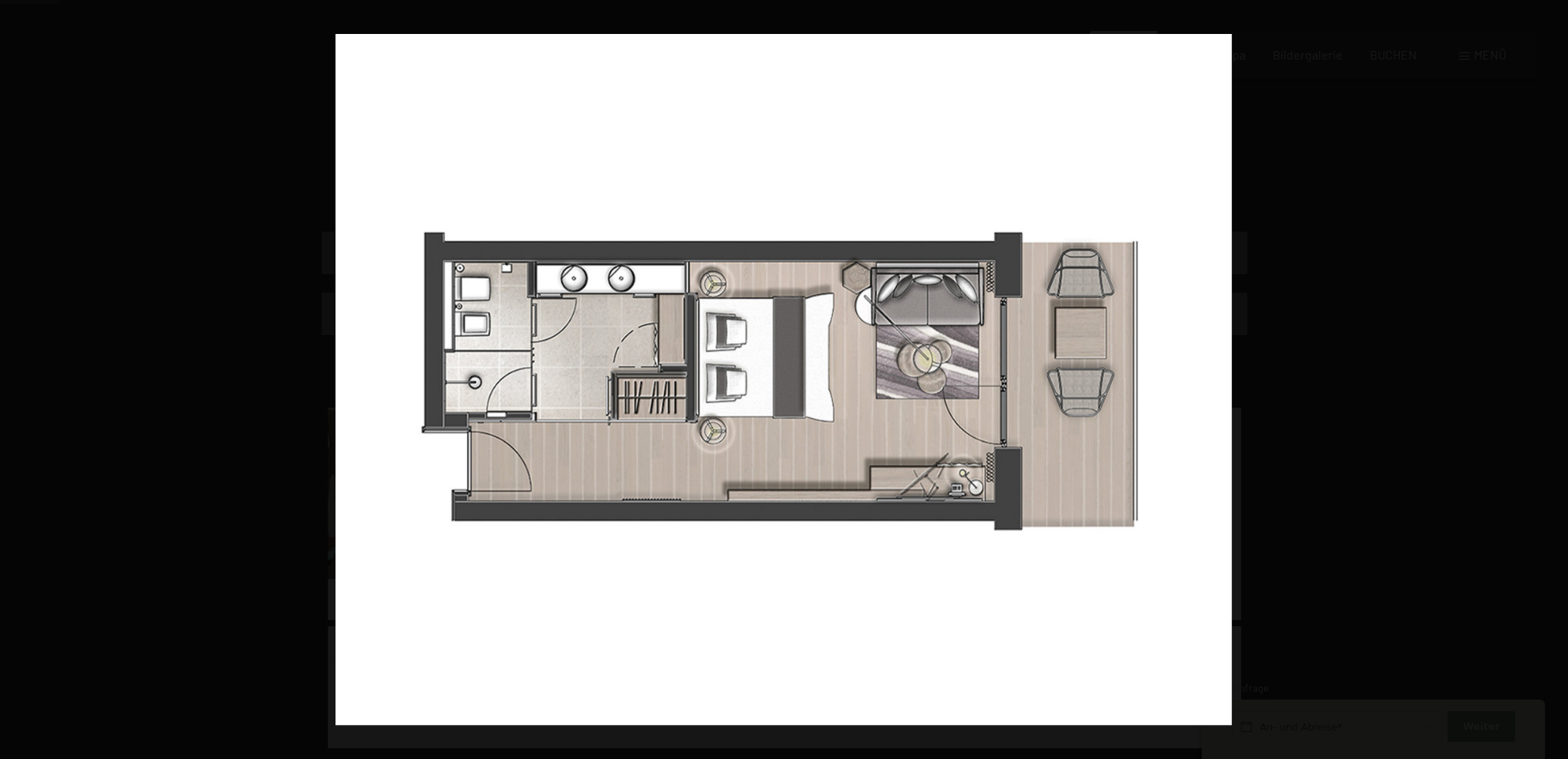
click at [1552, 376] on button "button" at bounding box center [1541, 380] width 54 height 77
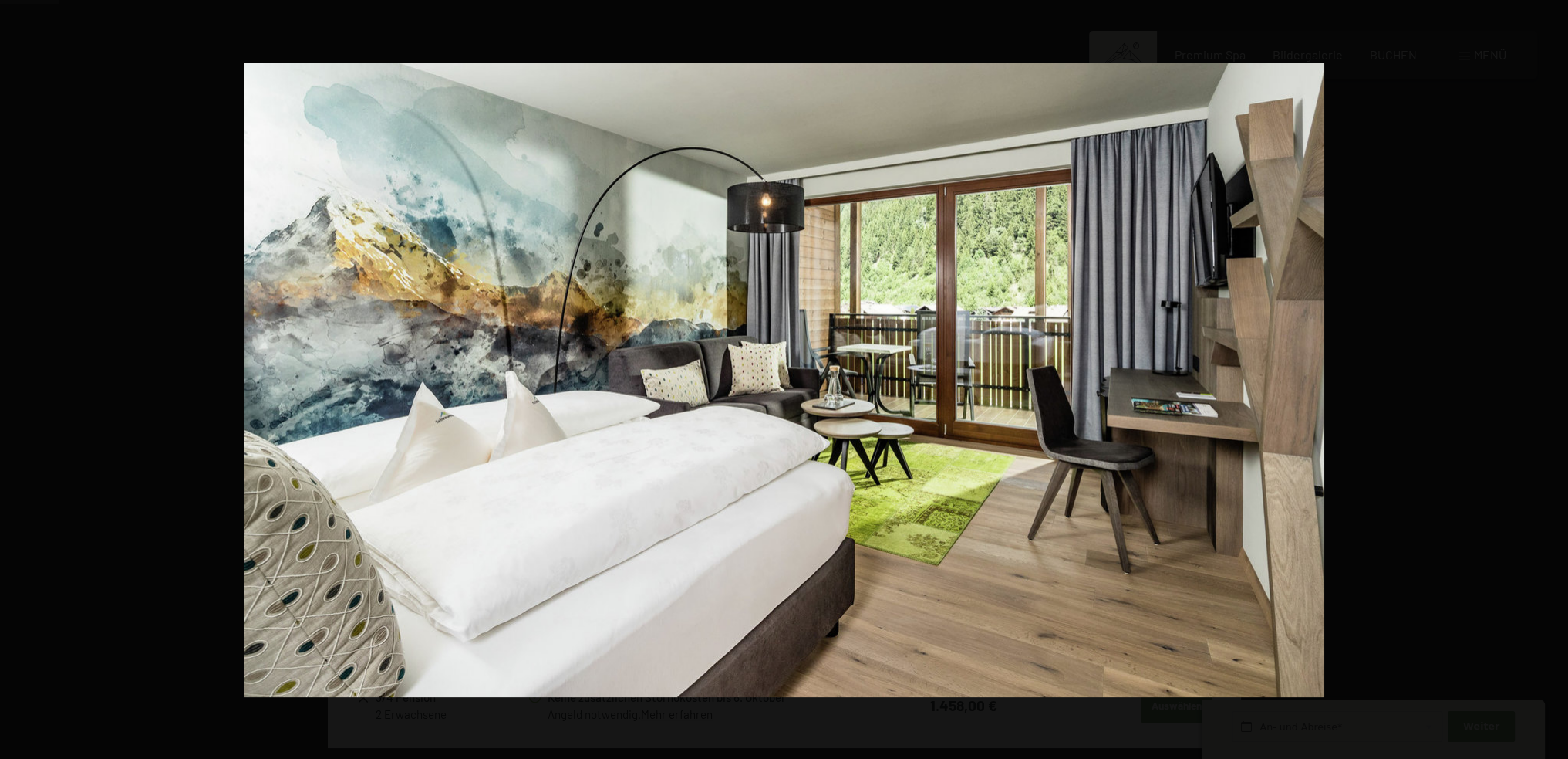
click at [1552, 376] on button "button" at bounding box center [1541, 380] width 54 height 77
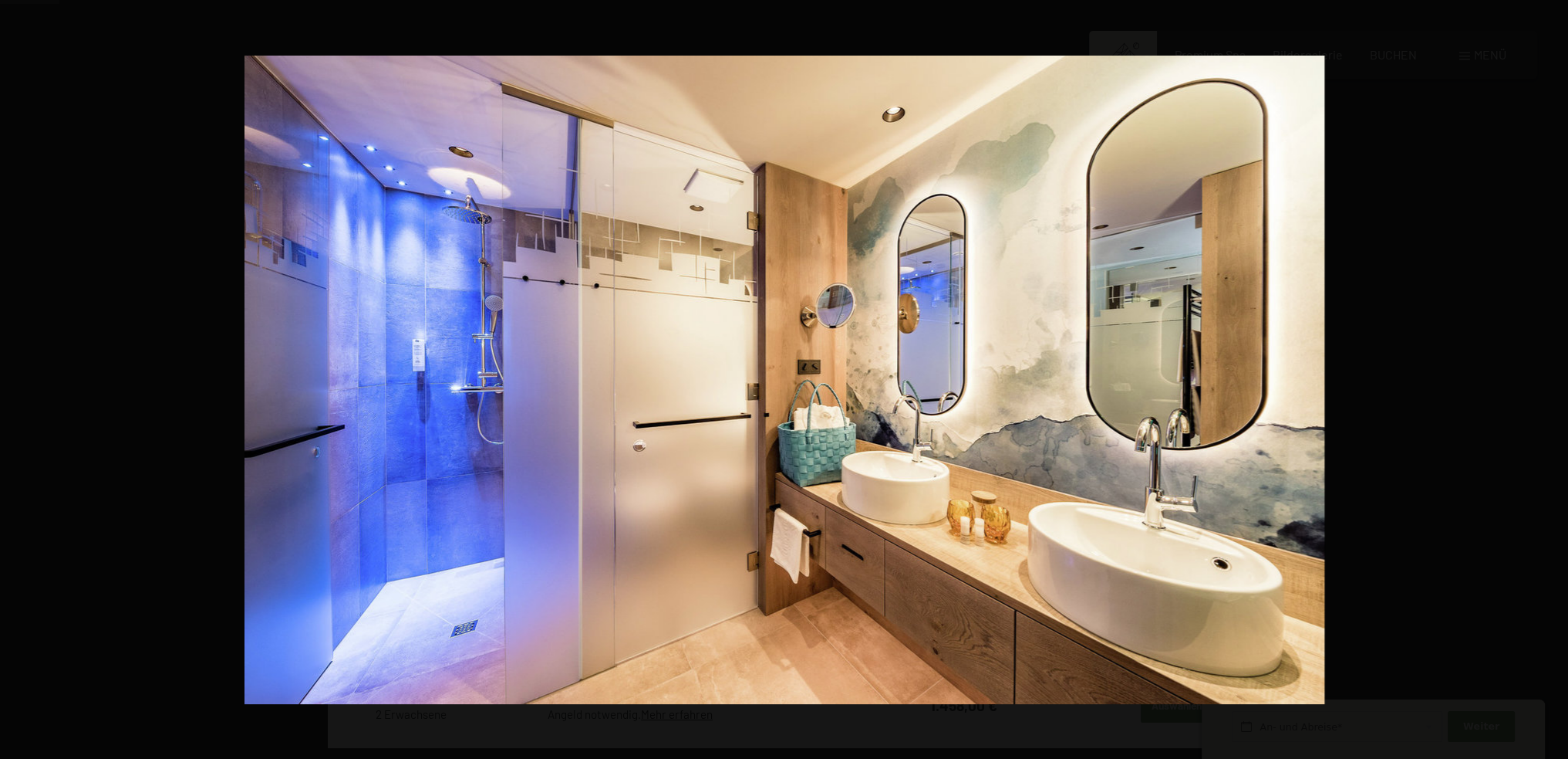
click at [1552, 376] on button "button" at bounding box center [1541, 380] width 54 height 77
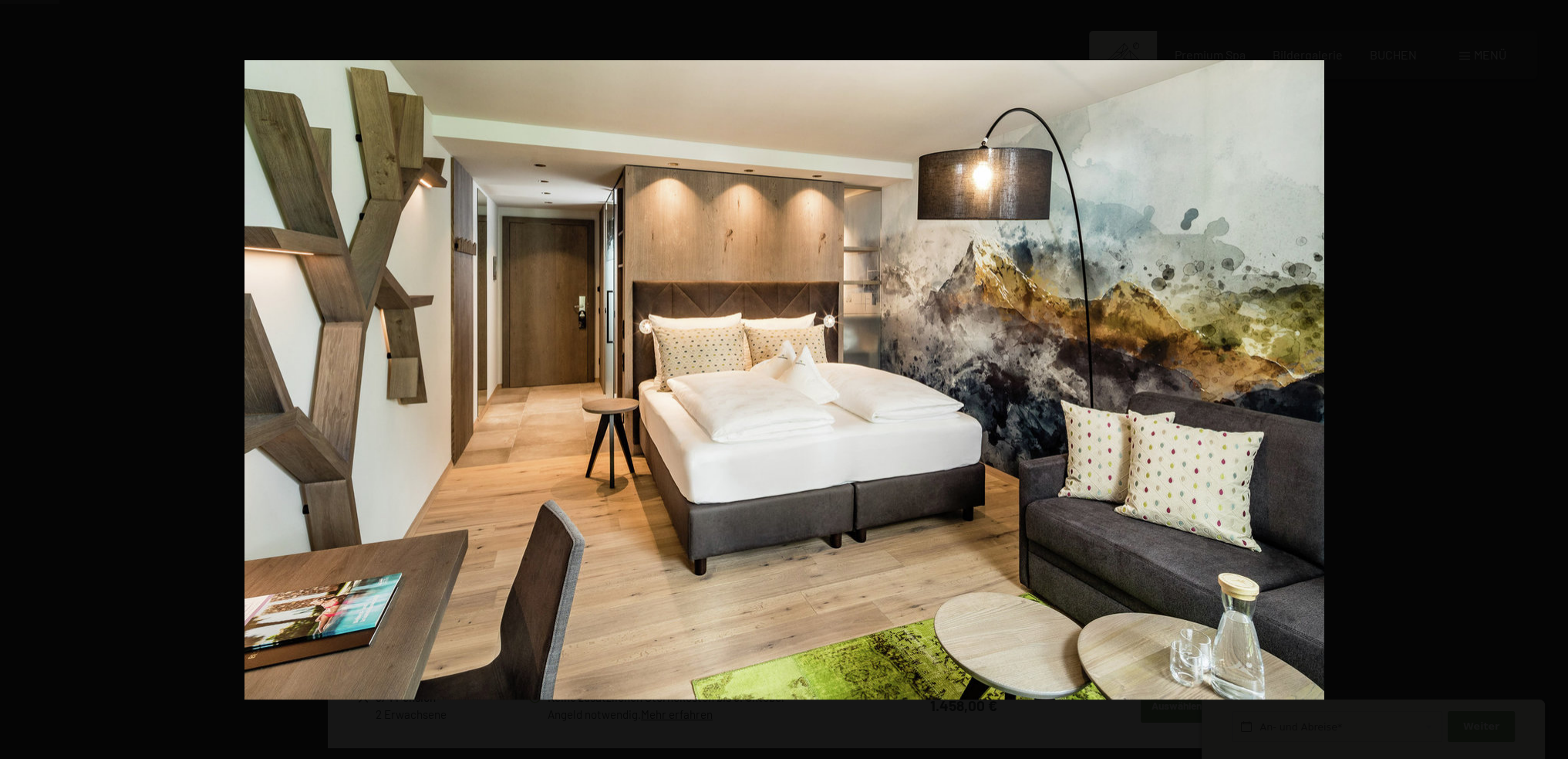
click at [1552, 376] on button "button" at bounding box center [1541, 380] width 54 height 77
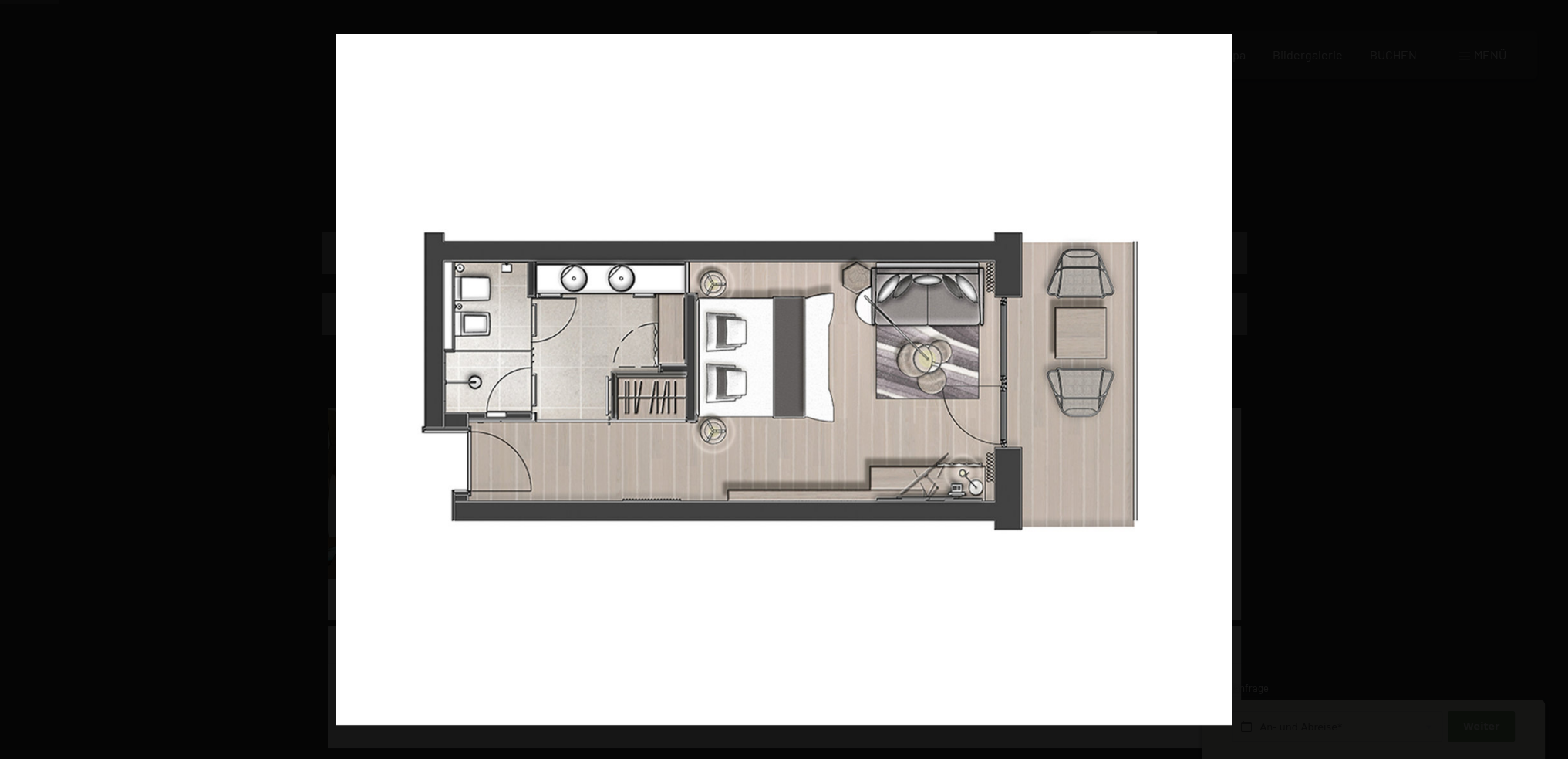
click at [1552, 376] on button "button" at bounding box center [1541, 380] width 54 height 77
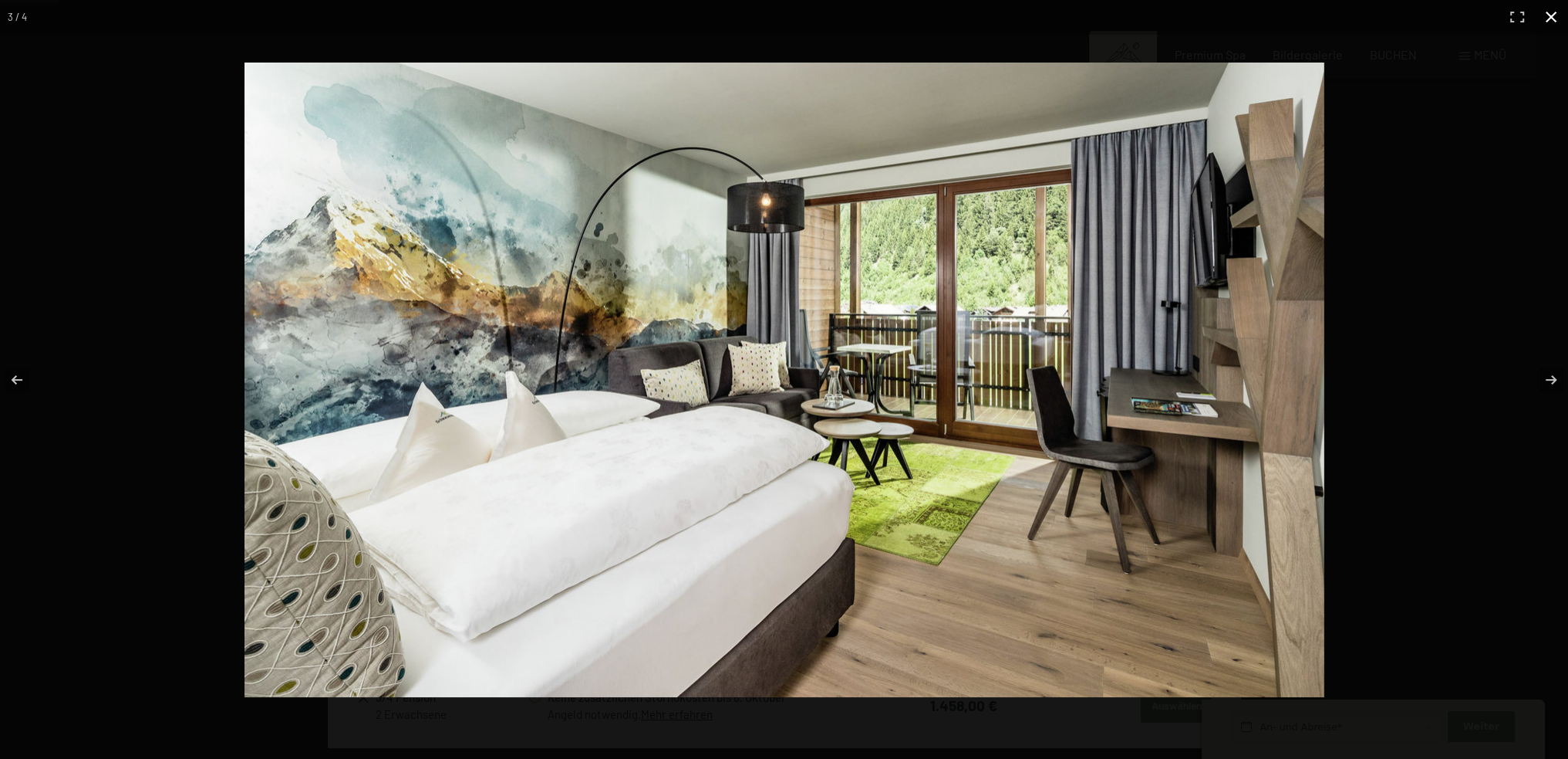
click at [1476, 338] on div at bounding box center [965, 411] width 1440 height 697
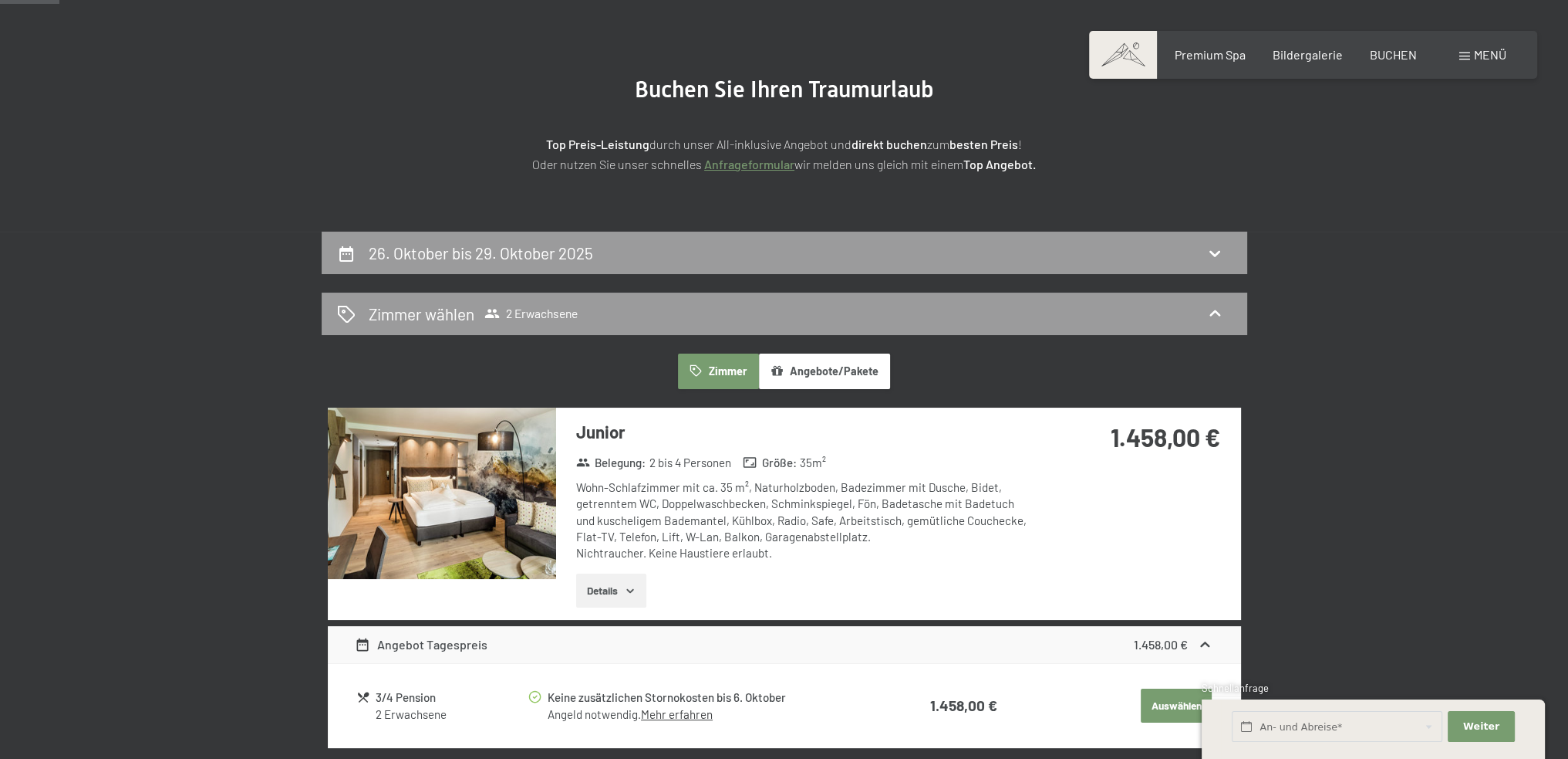
click at [818, 369] on button "Angebote/Pakete" at bounding box center [824, 371] width 131 height 35
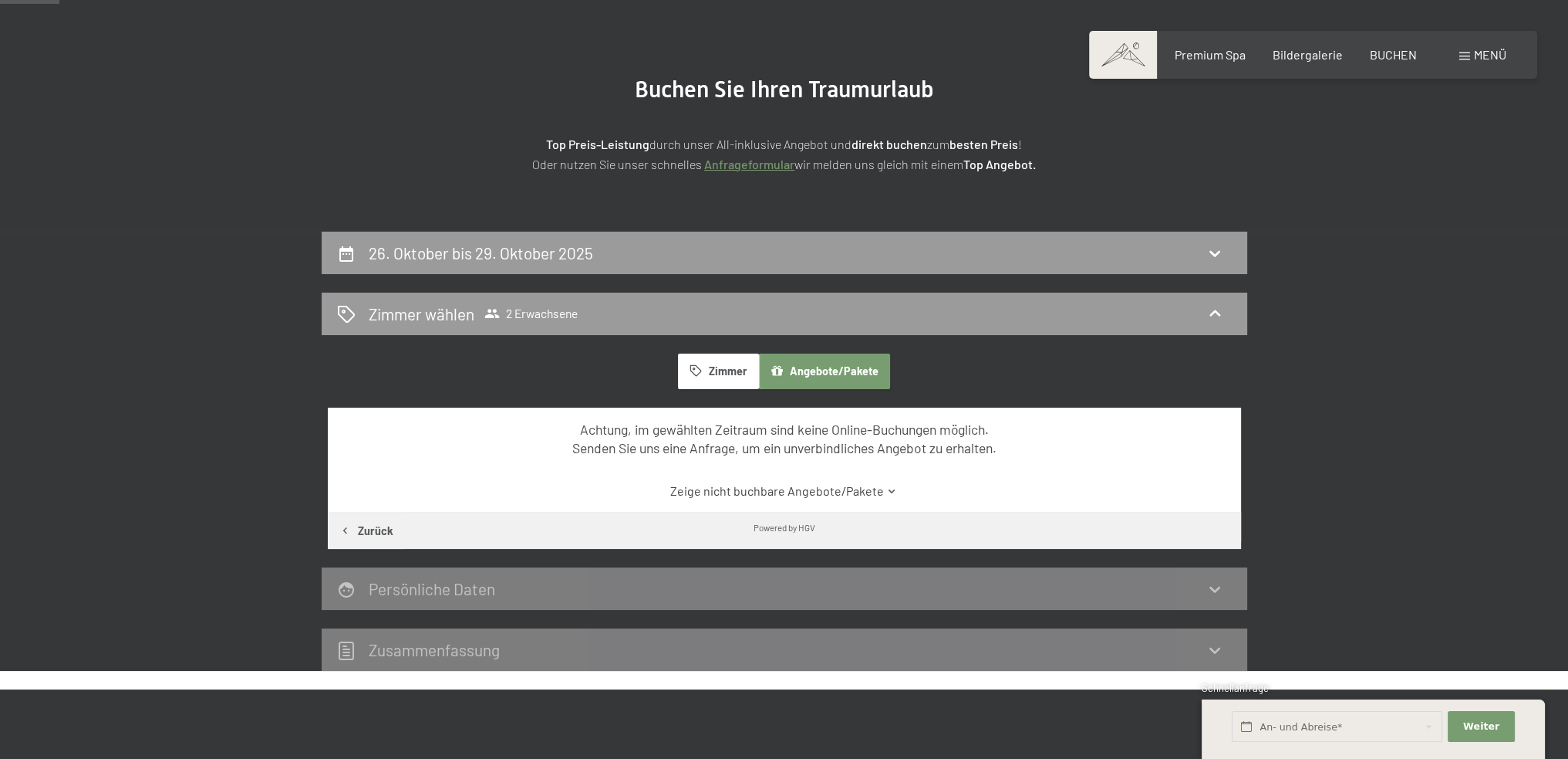
click at [704, 377] on button "Zimmer" at bounding box center [718, 371] width 80 height 35
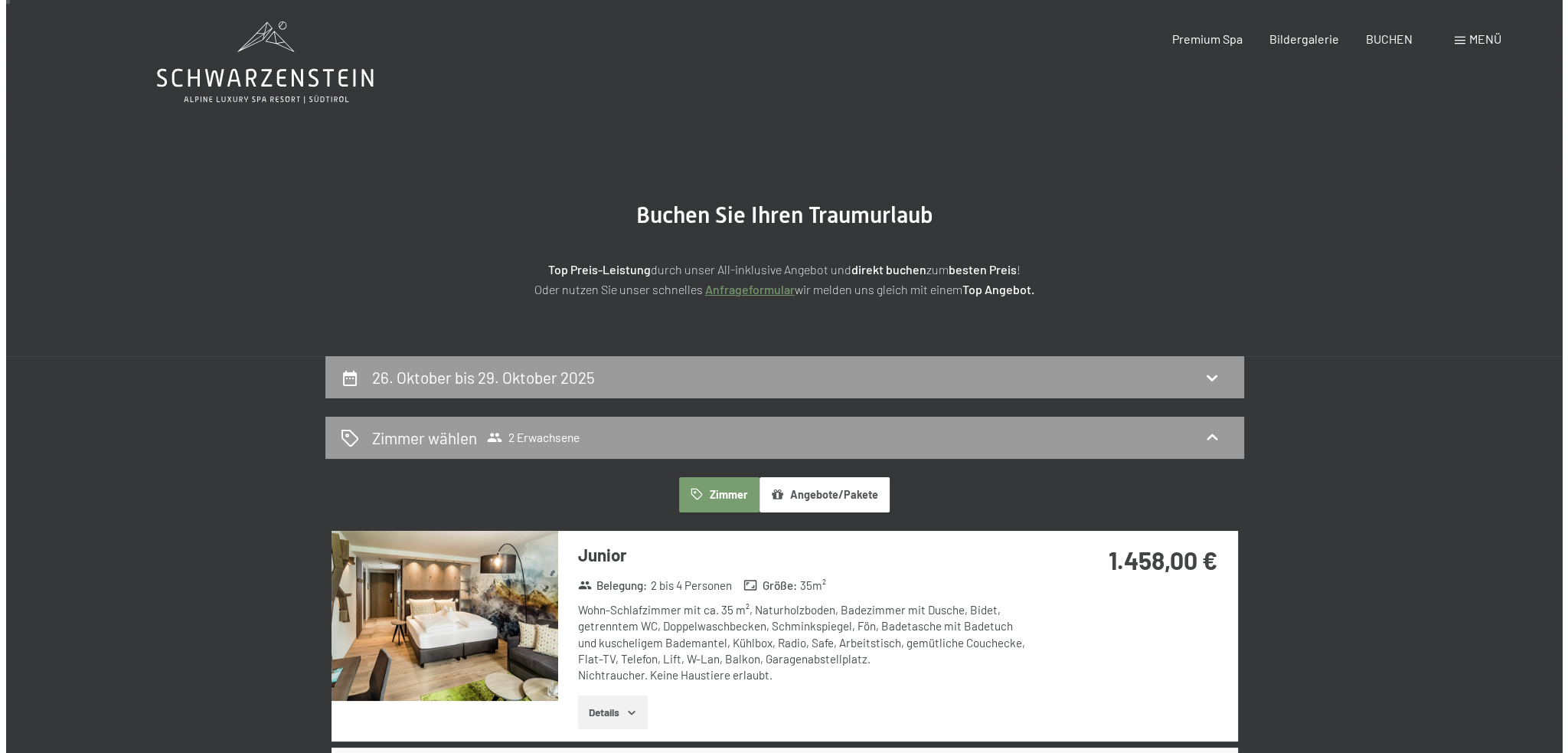
scroll to position [0, 0]
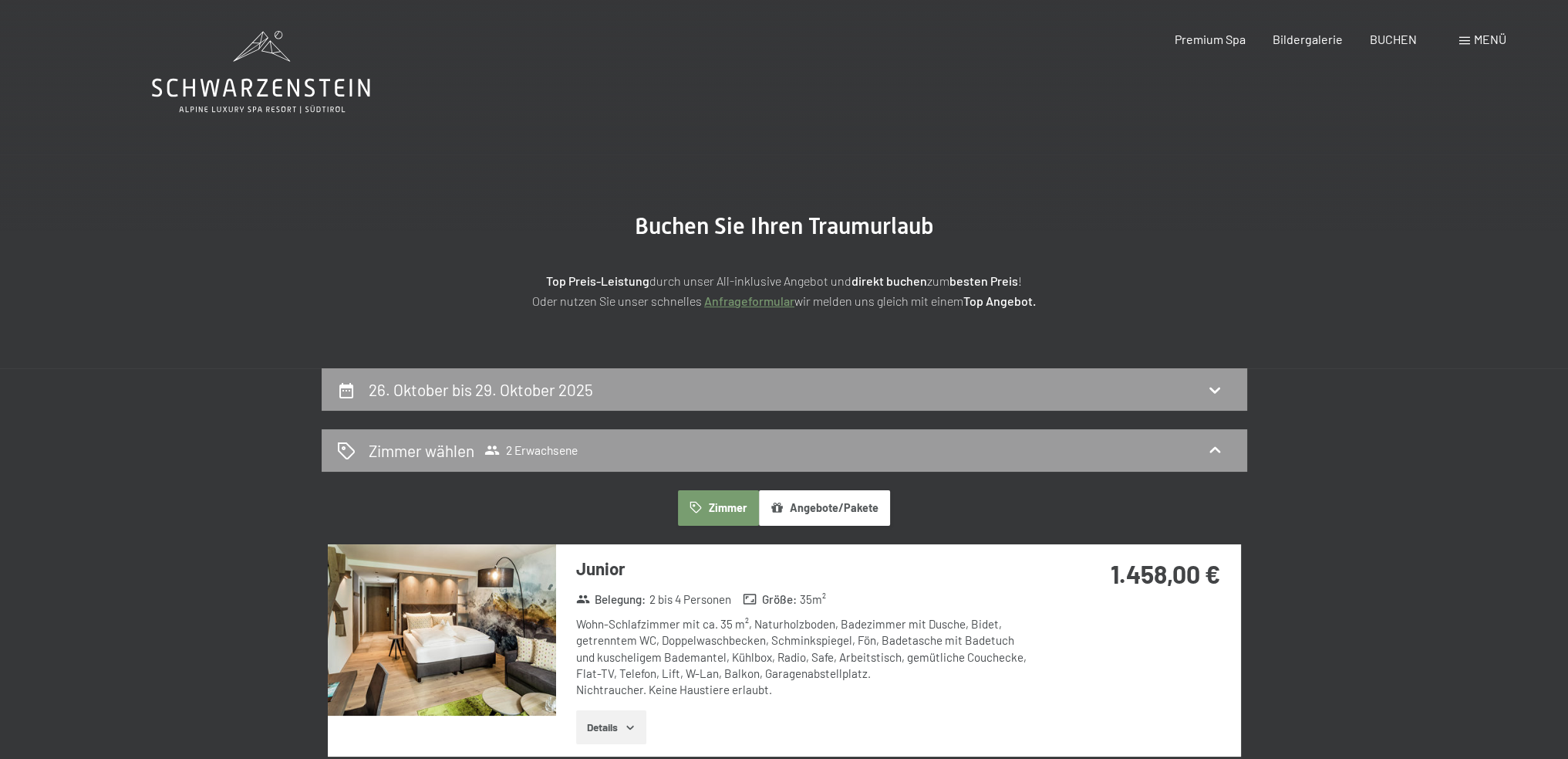
click at [1476, 35] on span "Menü" at bounding box center [1490, 38] width 32 height 15
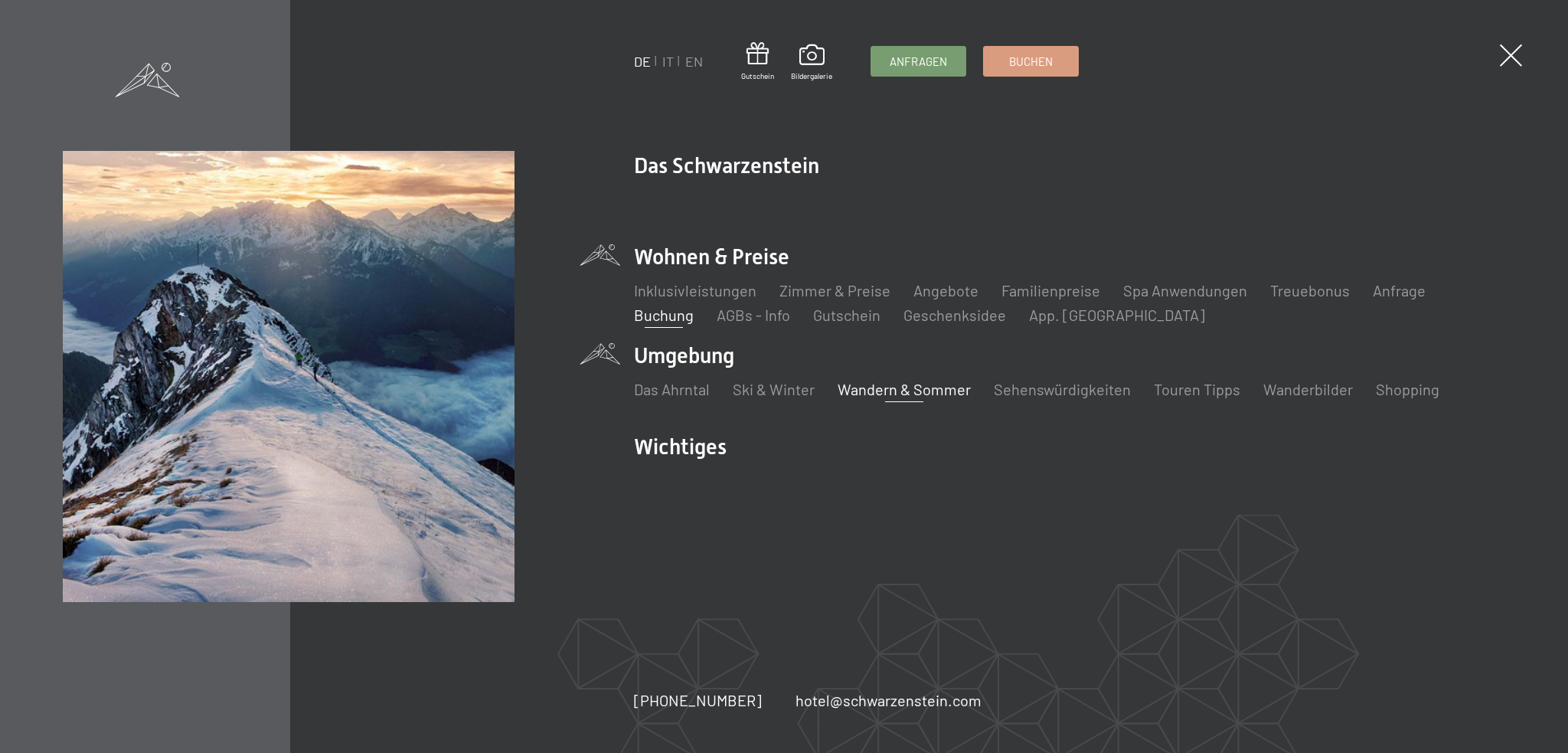
click at [874, 391] on link "Wandern & Sommer" at bounding box center [904, 389] width 133 height 19
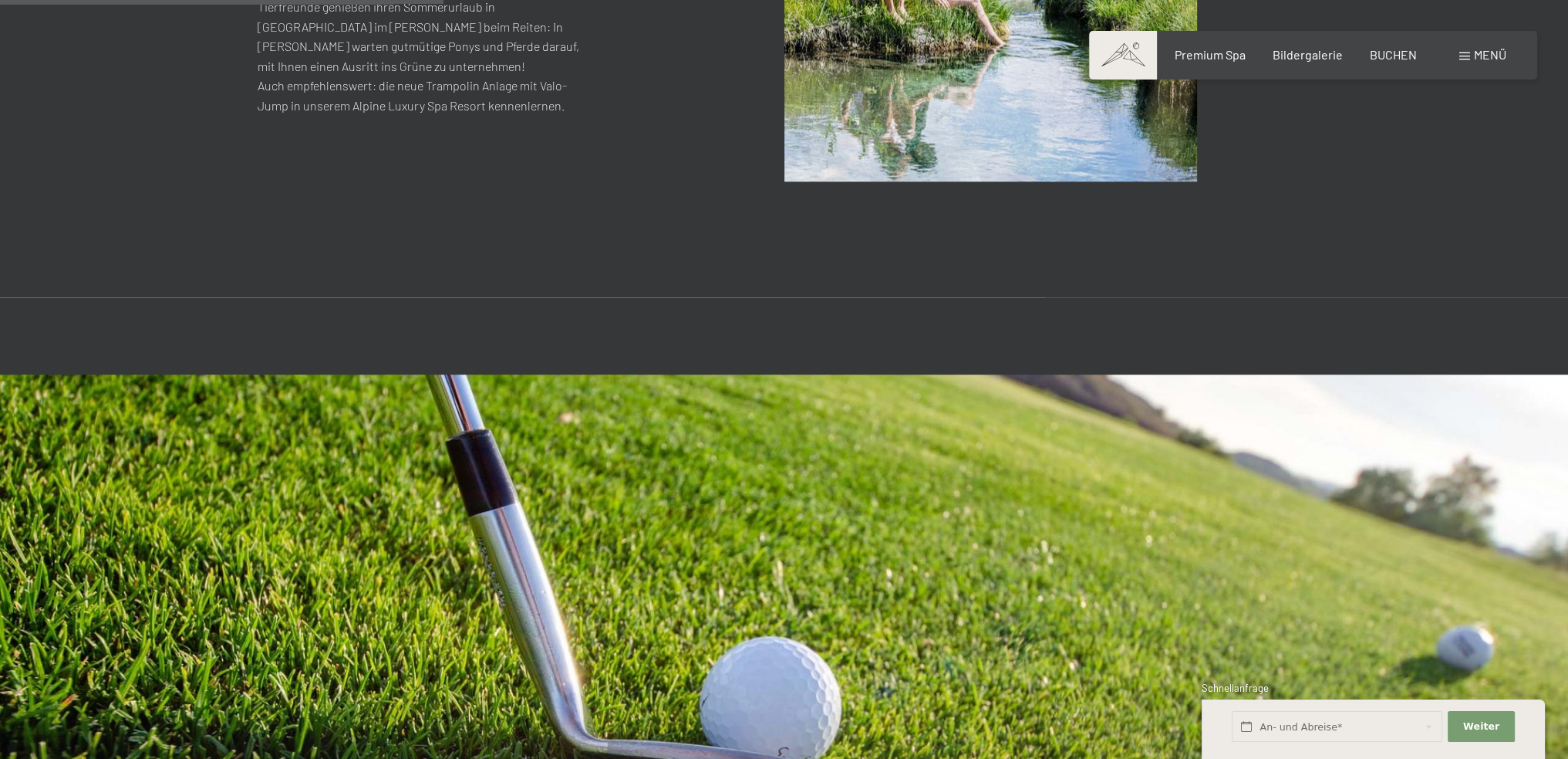
scroll to position [3010, 0]
